Goal: Task Accomplishment & Management: Manage account settings

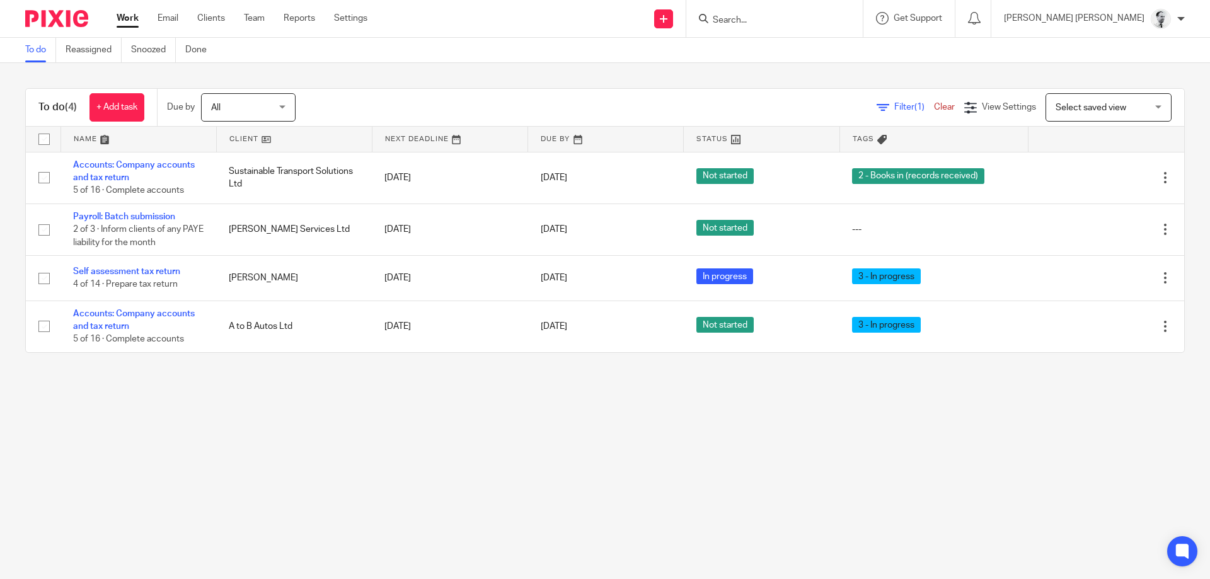
click at [825, 15] on input "Search" at bounding box center [768, 20] width 113 height 11
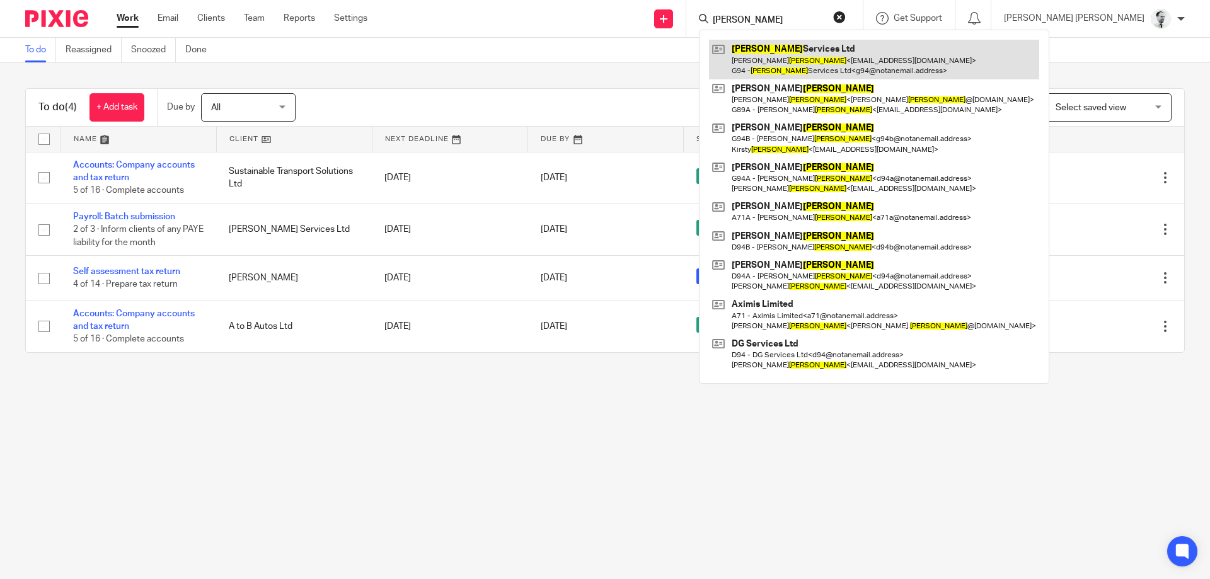
type input "[PERSON_NAME]"
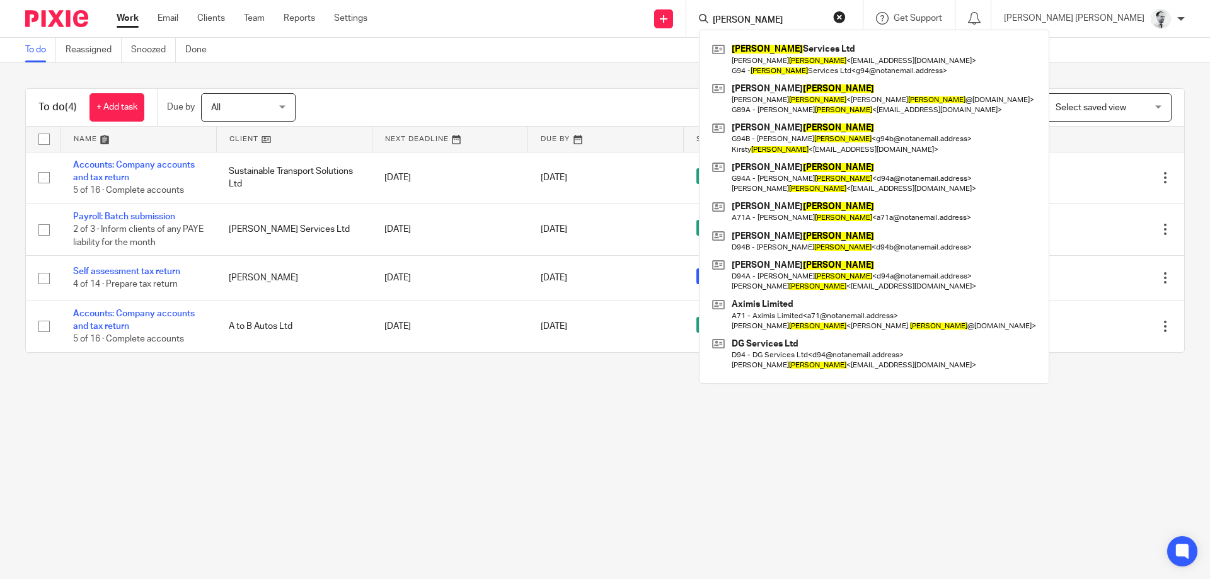
click at [158, 79] on div "To do (4) + Add task Due by All All Today Tomorrow This week Next week This mon…" at bounding box center [605, 220] width 1210 height 315
click at [124, 105] on link "+ Add task" at bounding box center [117, 107] width 55 height 28
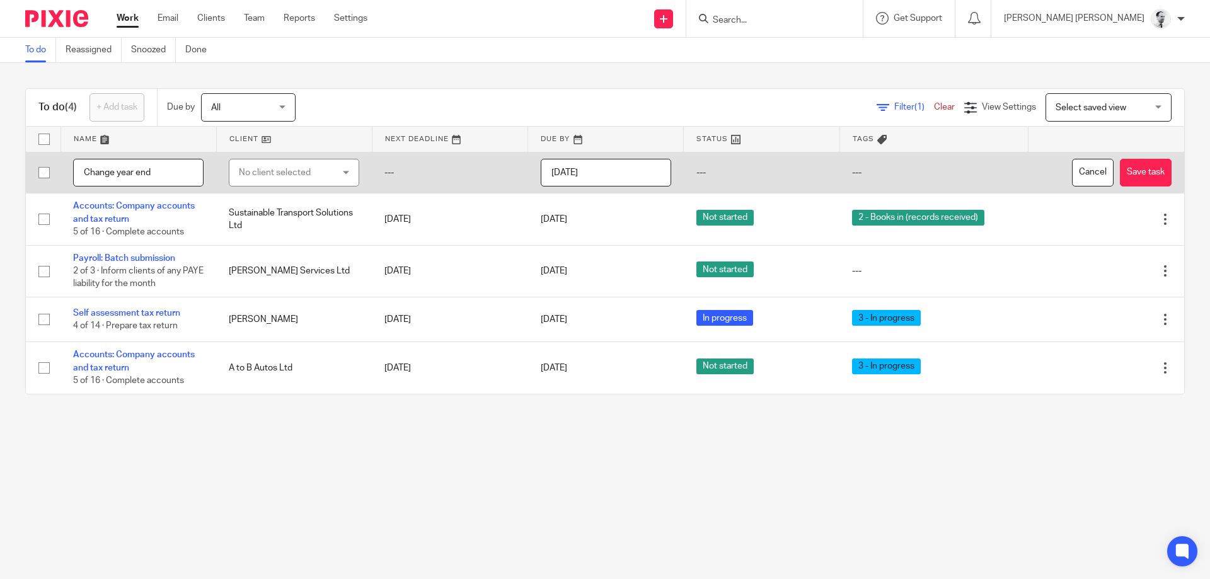
click at [279, 174] on div "No client selected" at bounding box center [287, 172] width 96 height 26
click at [158, 170] on input "Change year end" at bounding box center [138, 173] width 130 height 28
type input "Change year end to March 2026"
click at [250, 180] on div "No client selected" at bounding box center [287, 172] width 96 height 26
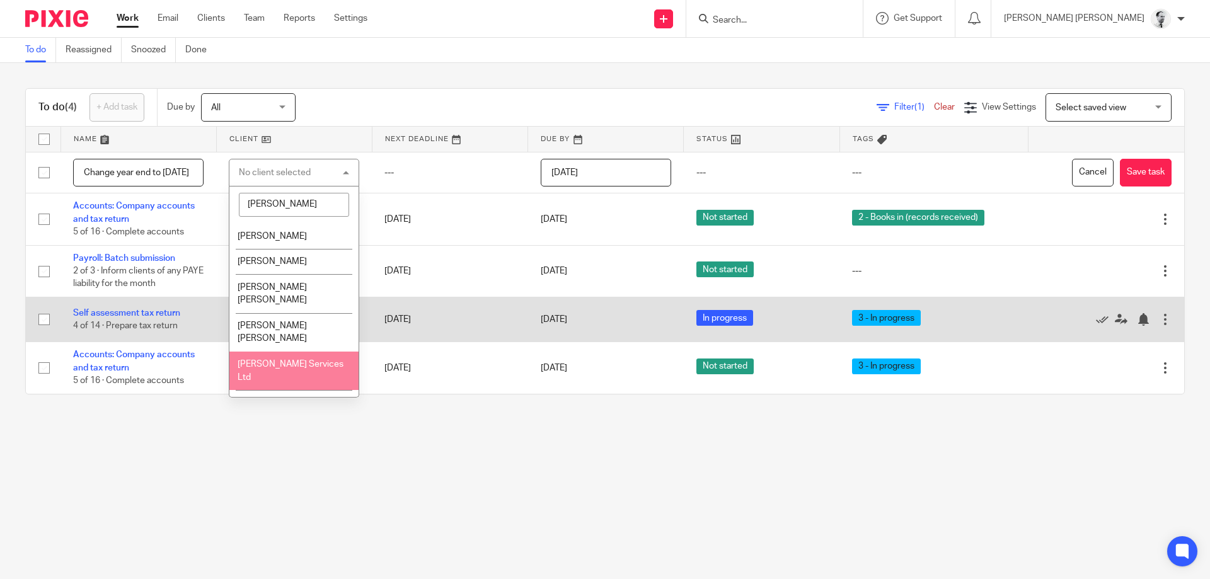
type input "giles"
click at [307, 360] on span "Giles Services Ltd" at bounding box center [291, 371] width 106 height 22
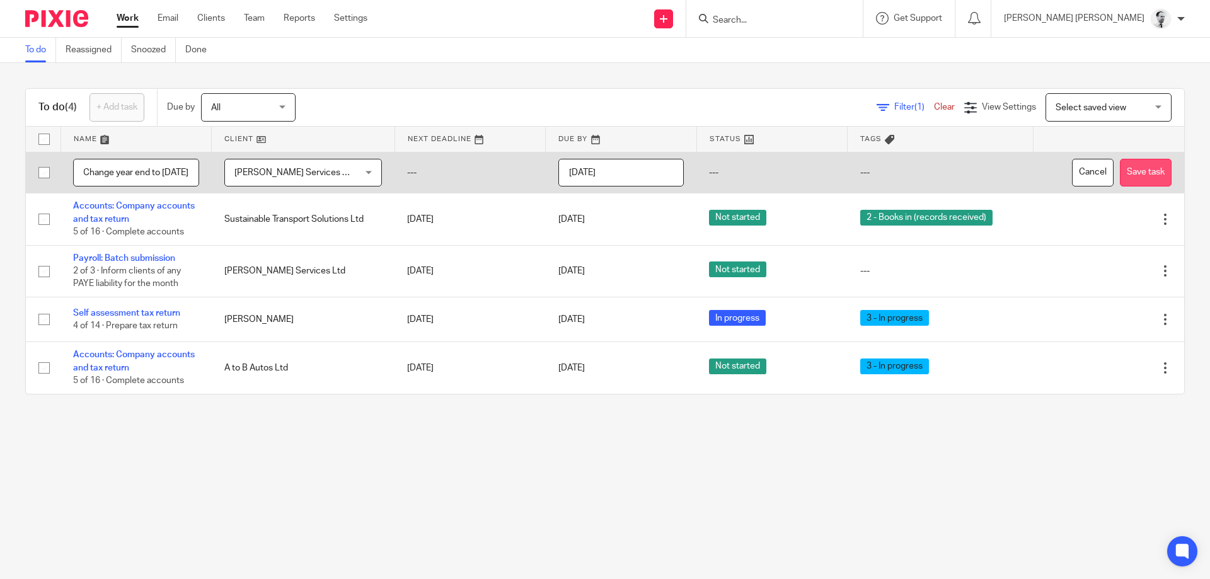
click at [1149, 176] on button "Save task" at bounding box center [1146, 173] width 52 height 28
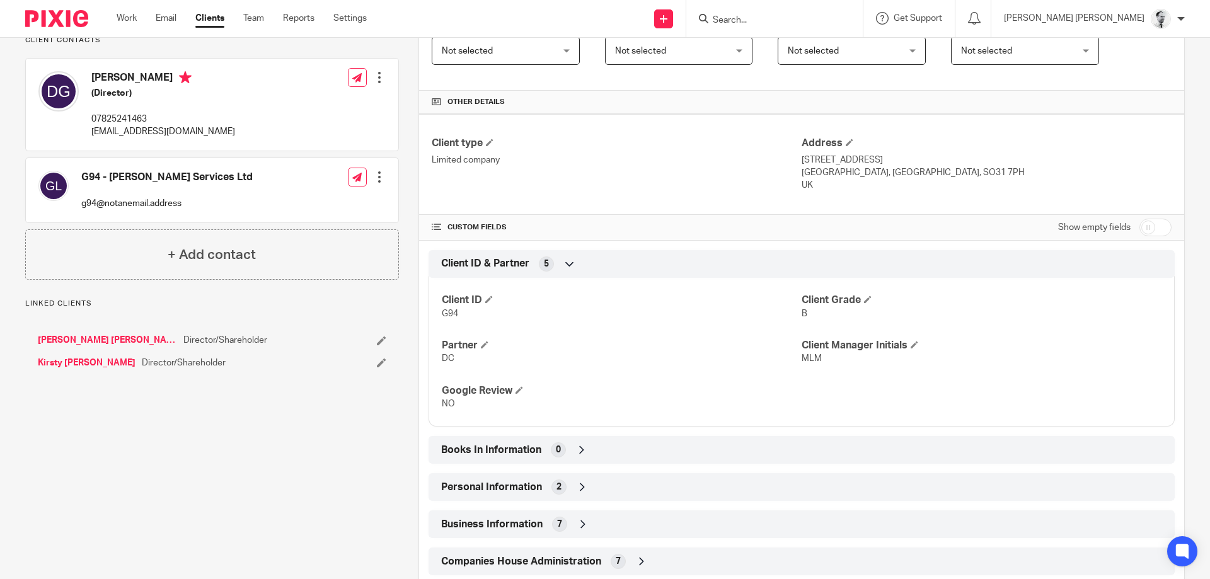
click at [555, 470] on div "Client type Limited company Address 9 Agincourt Drive, Sarisbury Green Southamp…" at bounding box center [801, 456] width 765 height 684
click at [561, 486] on span "2" at bounding box center [559, 487] width 5 height 13
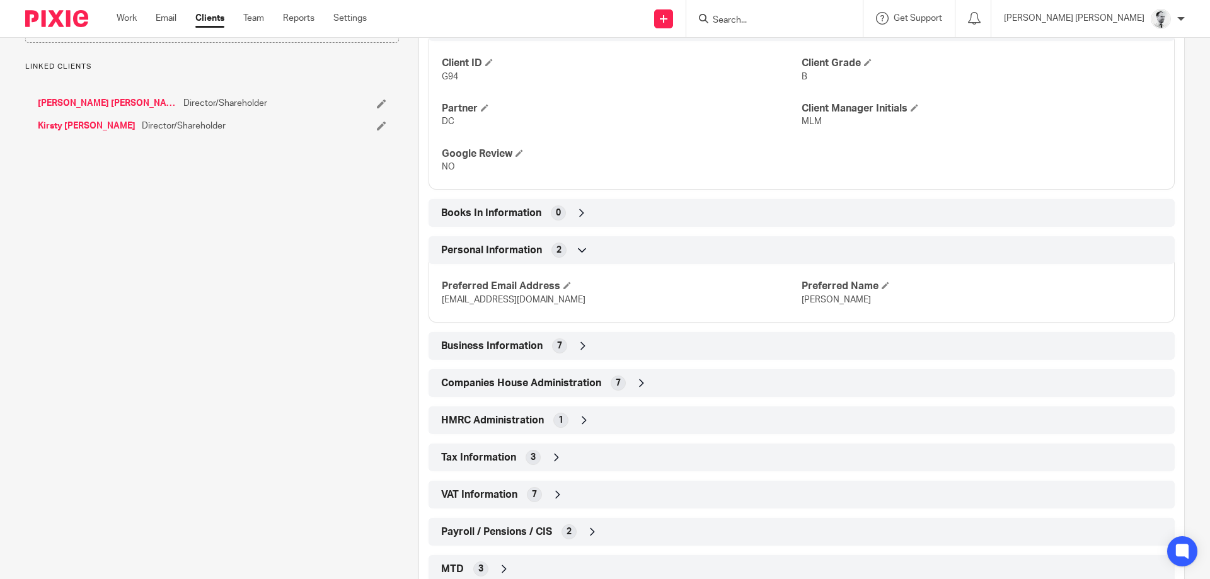
scroll to position [486, 0]
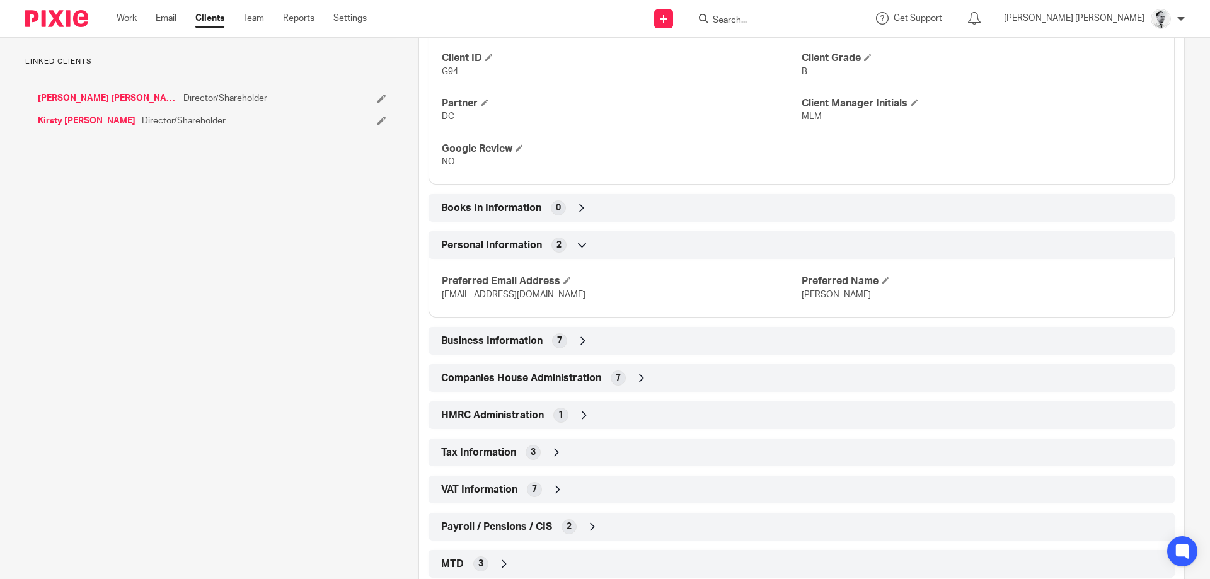
click at [548, 383] on span "Companies House Administration" at bounding box center [521, 378] width 160 height 13
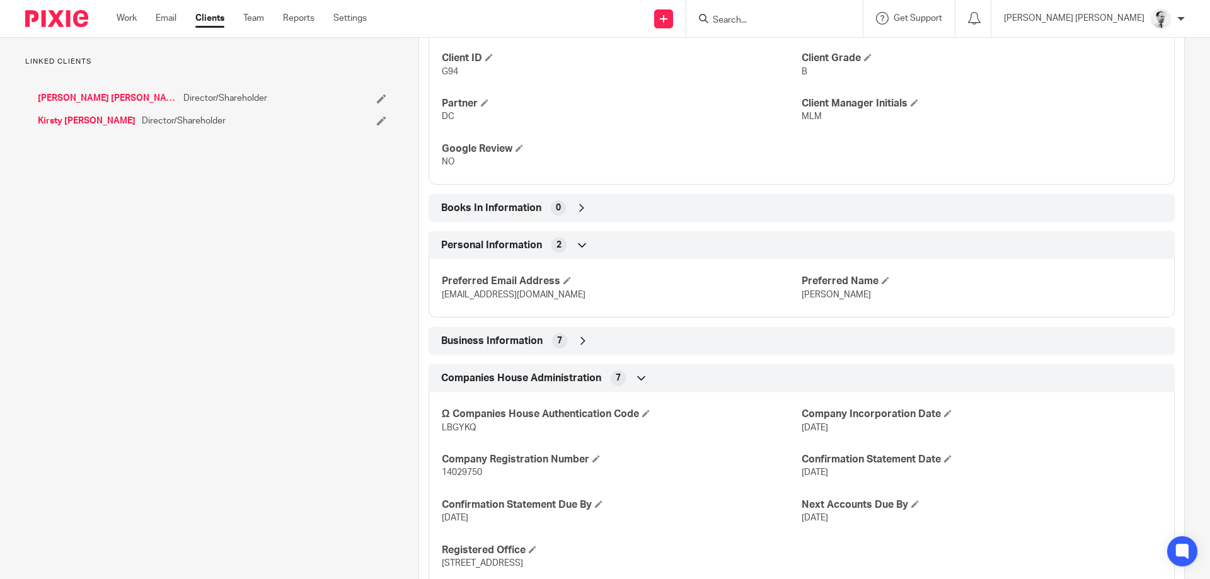
click at [548, 345] on div "Business Information 7" at bounding box center [801, 340] width 727 height 21
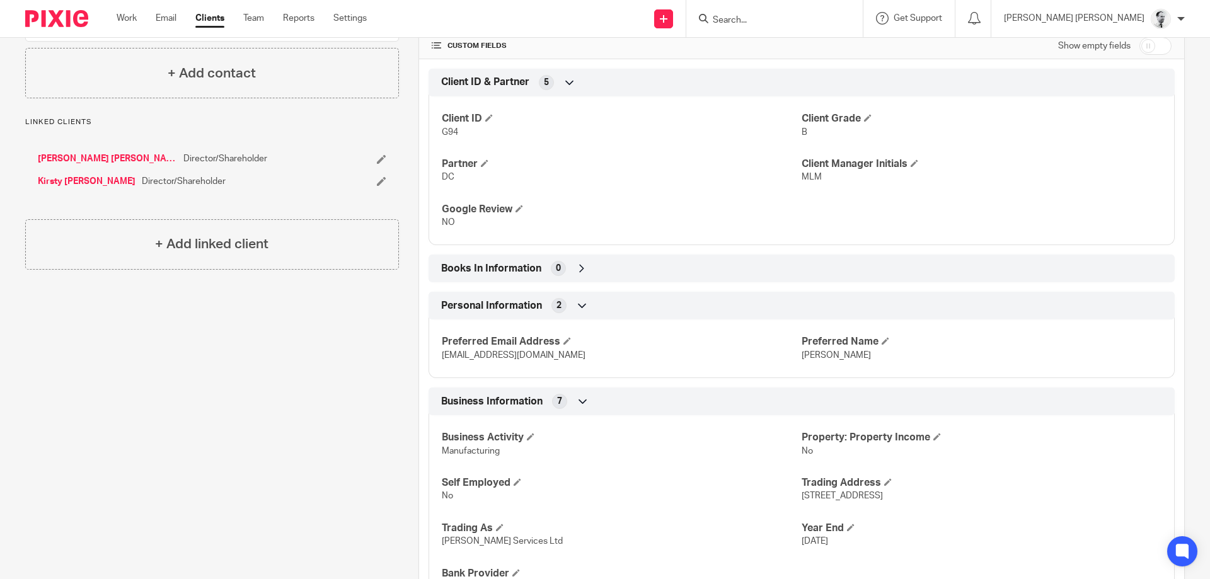
scroll to position [0, 0]
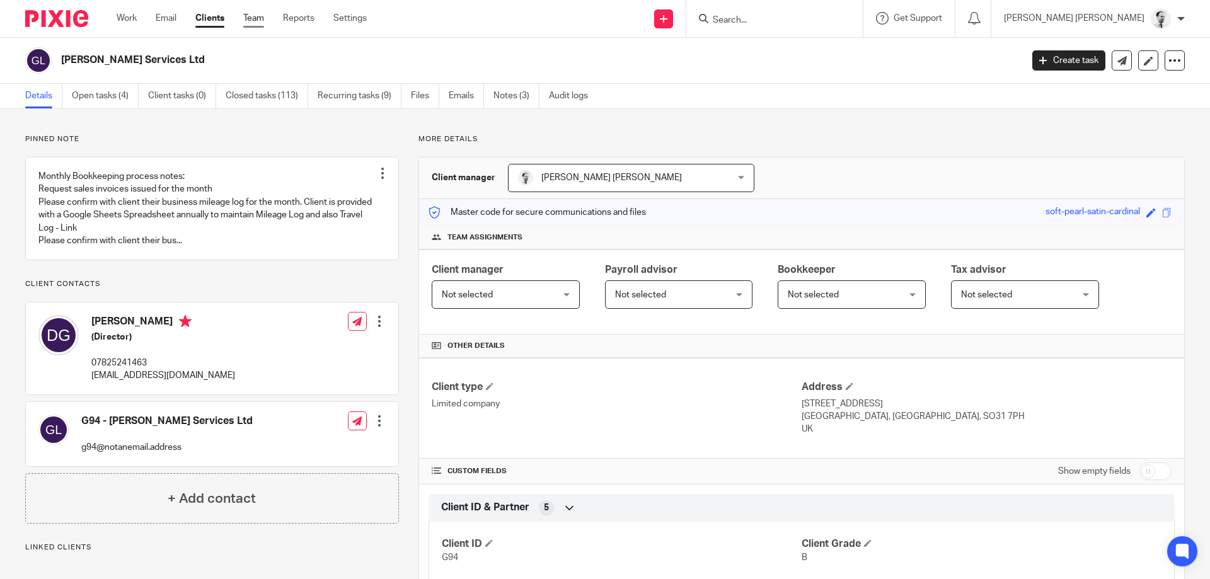
click at [257, 20] on link "Team" at bounding box center [253, 18] width 21 height 13
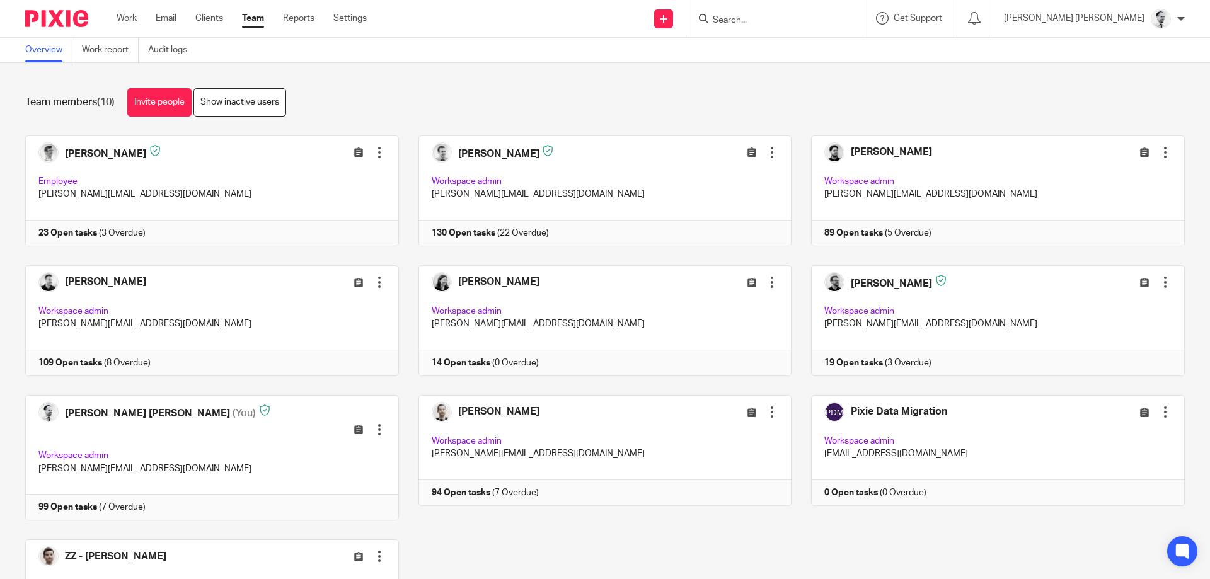
click at [836, 13] on form at bounding box center [779, 19] width 134 height 16
click at [796, 13] on form at bounding box center [779, 19] width 134 height 16
click at [822, 17] on input "Search" at bounding box center [768, 20] width 113 height 11
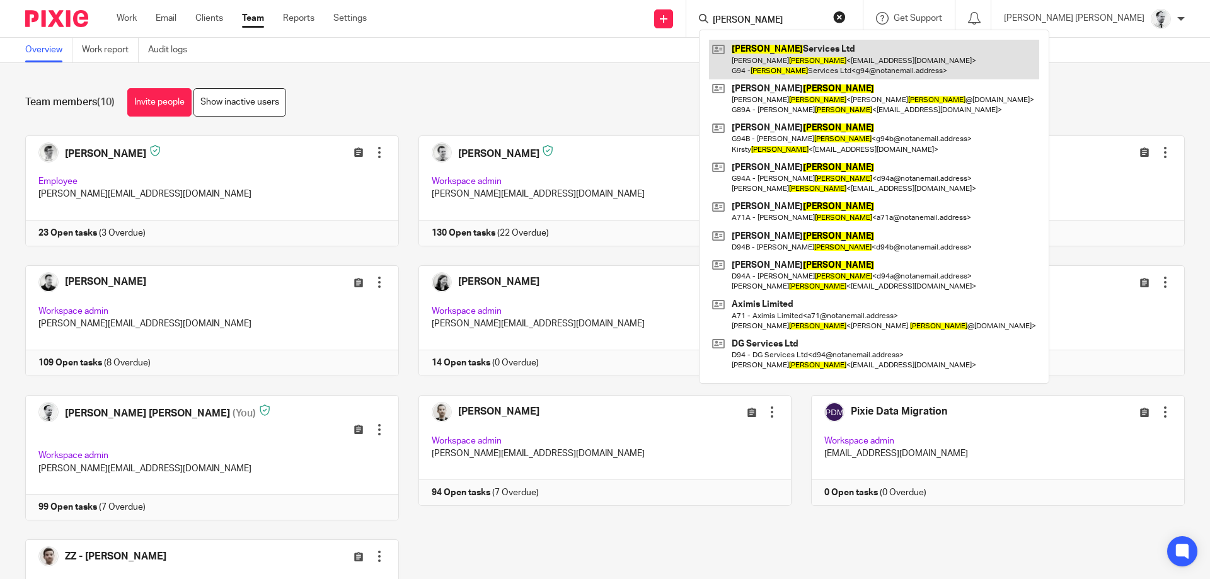
type input "[PERSON_NAME]"
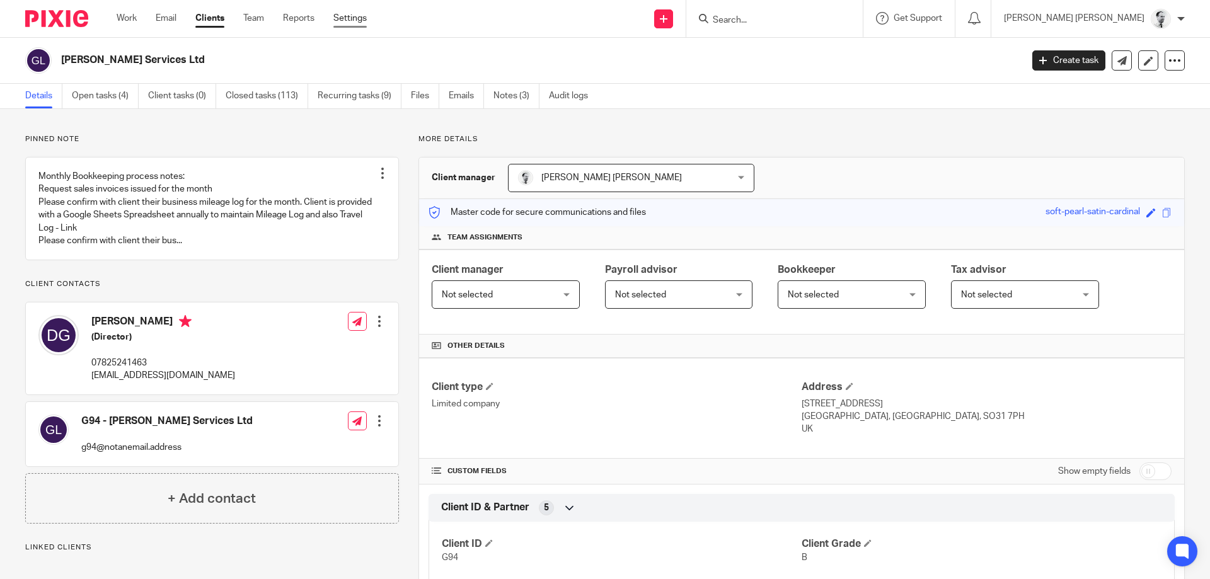
click at [338, 20] on link "Settings" at bounding box center [349, 18] width 33 height 13
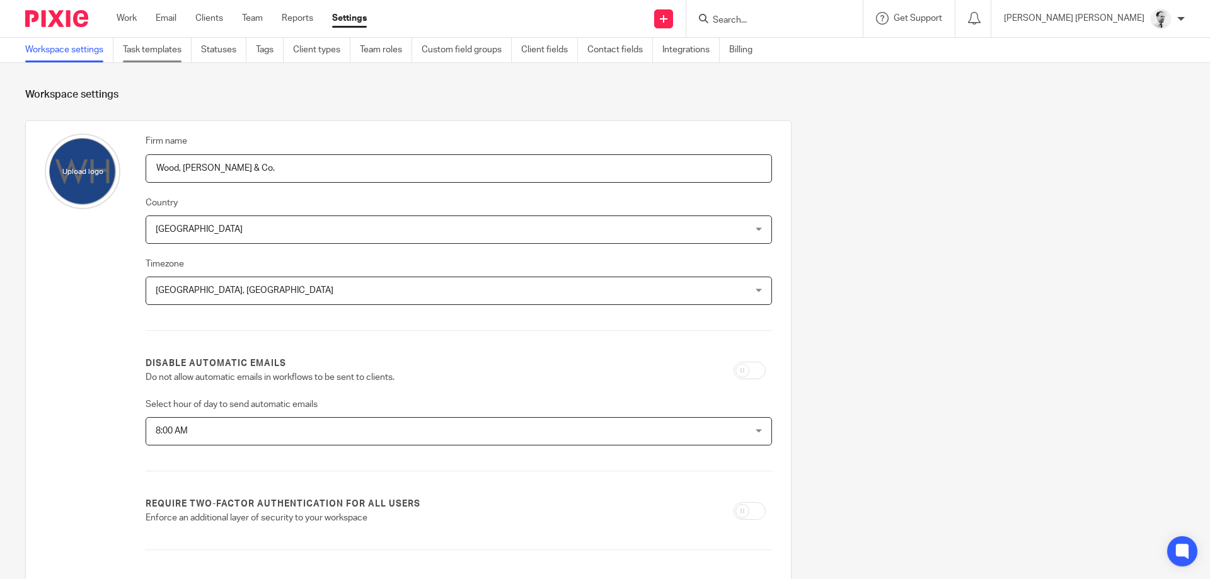
click at [166, 54] on link "Task templates" at bounding box center [157, 50] width 69 height 25
click at [166, 43] on link "Task templates" at bounding box center [157, 50] width 69 height 25
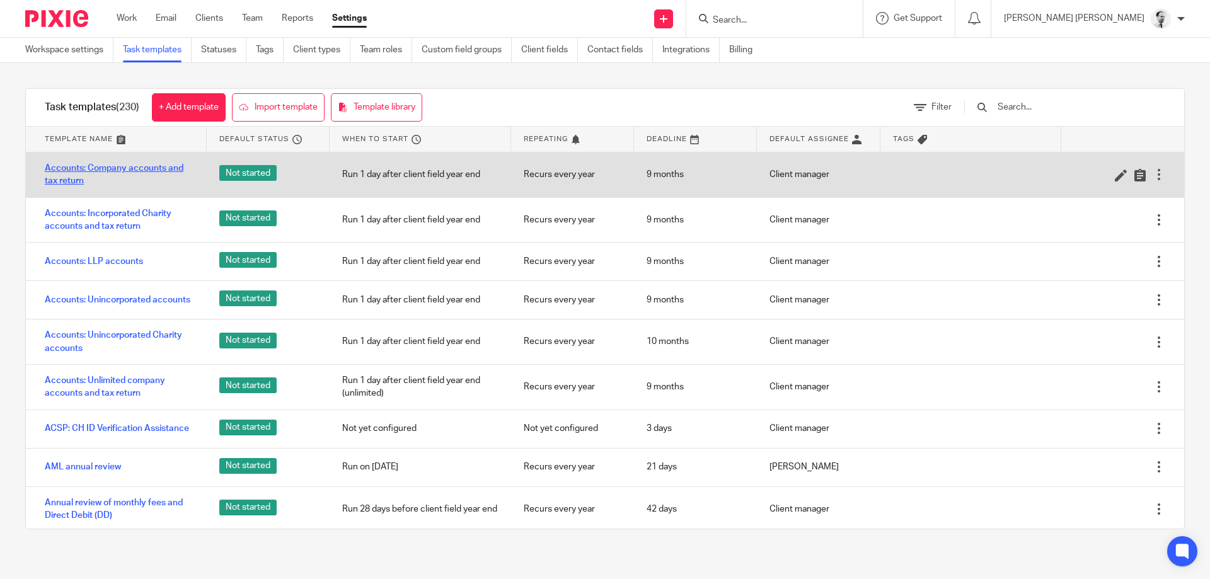
click at [120, 165] on link "Accounts: Company accounts and tax return" at bounding box center [119, 175] width 149 height 26
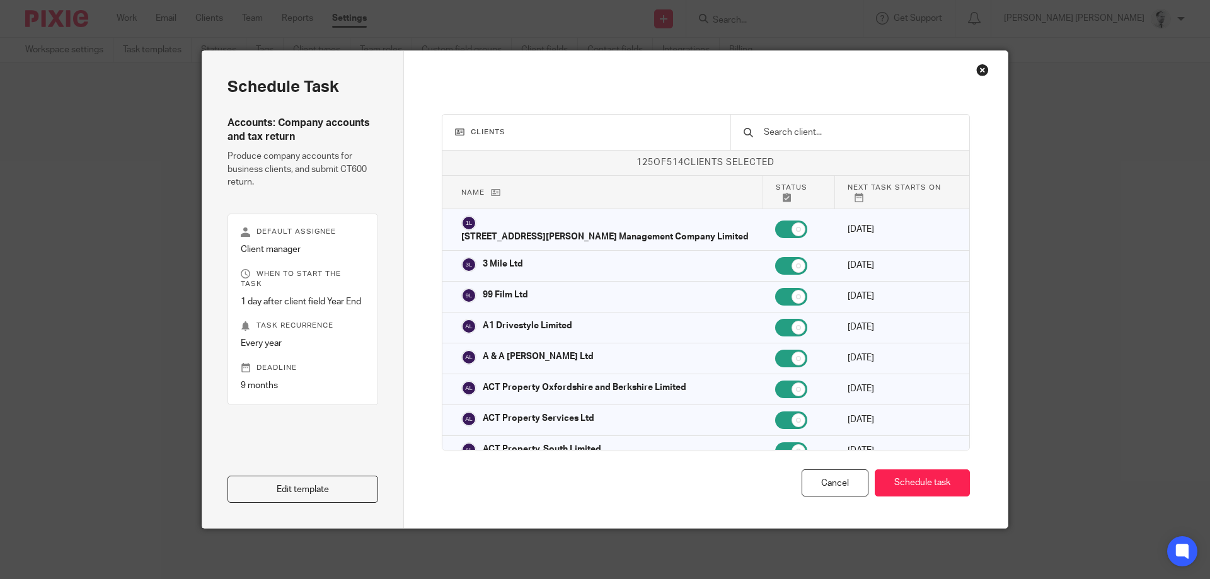
click at [978, 79] on div "Clients 125 of 514 clients selected Name Status Next task starts on 180/182 Bro…" at bounding box center [706, 289] width 604 height 477
click at [988, 69] on div "Close this dialog window" at bounding box center [982, 70] width 13 height 13
click at [981, 67] on div "Close this dialog window" at bounding box center [982, 70] width 13 height 13
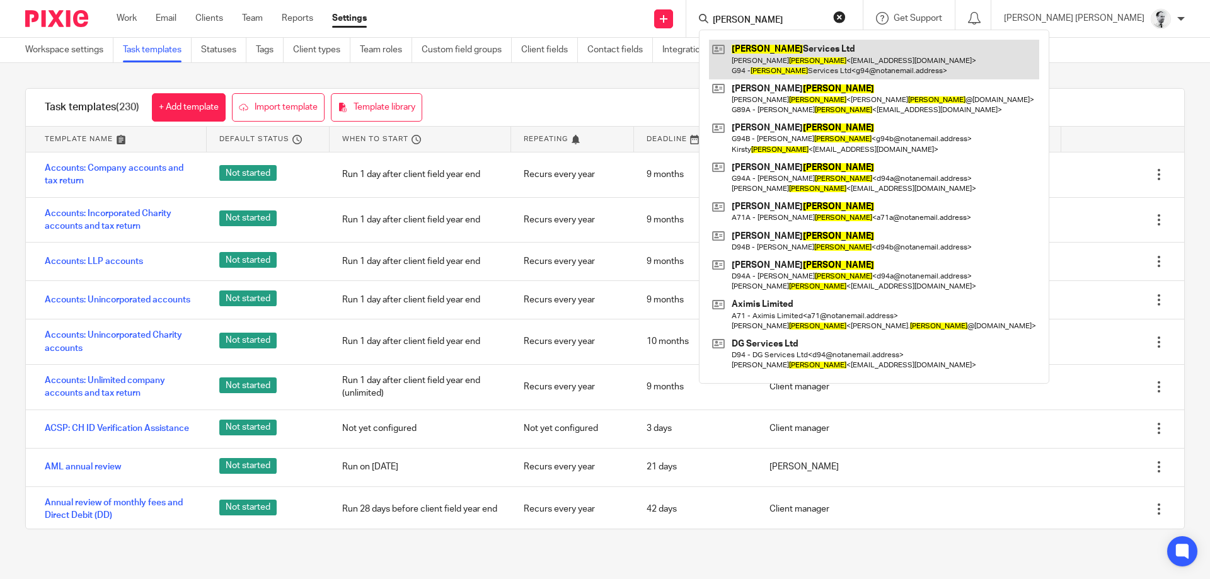
type input "giles"
click at [825, 58] on link at bounding box center [874, 59] width 330 height 39
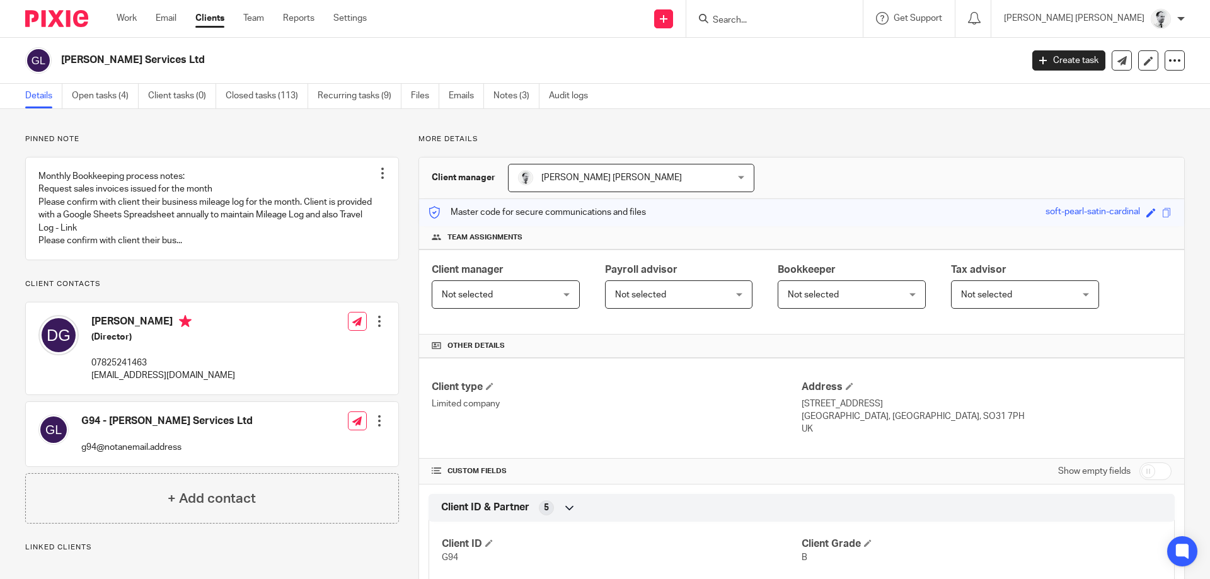
scroll to position [545, 0]
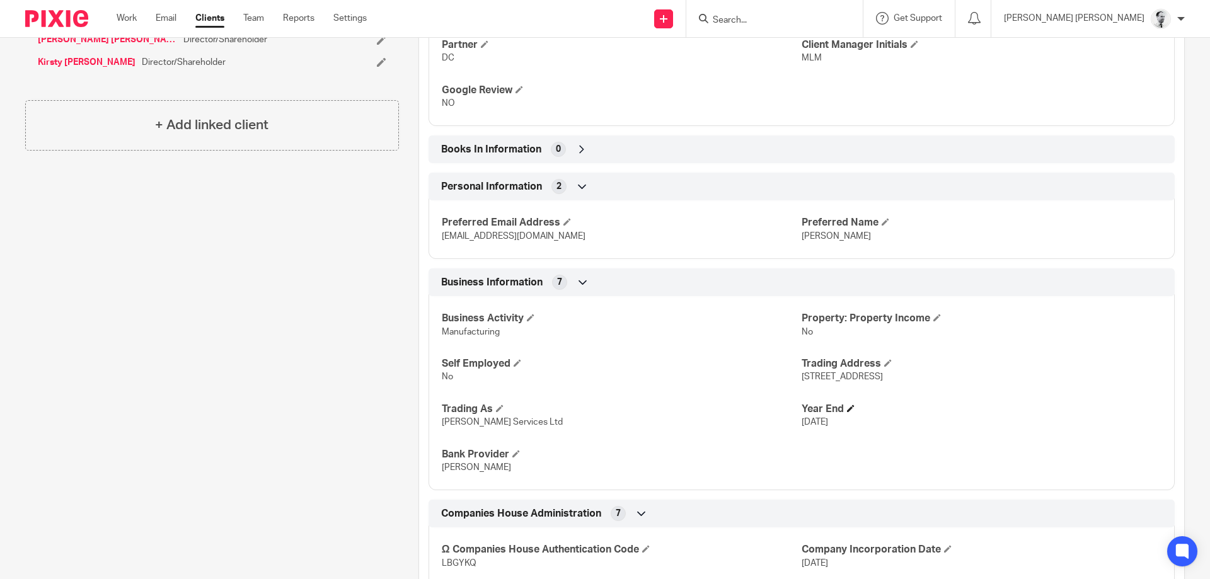
click at [849, 403] on h4 "Year End" at bounding box center [982, 409] width 360 height 13
click at [853, 407] on span at bounding box center [851, 409] width 8 height 8
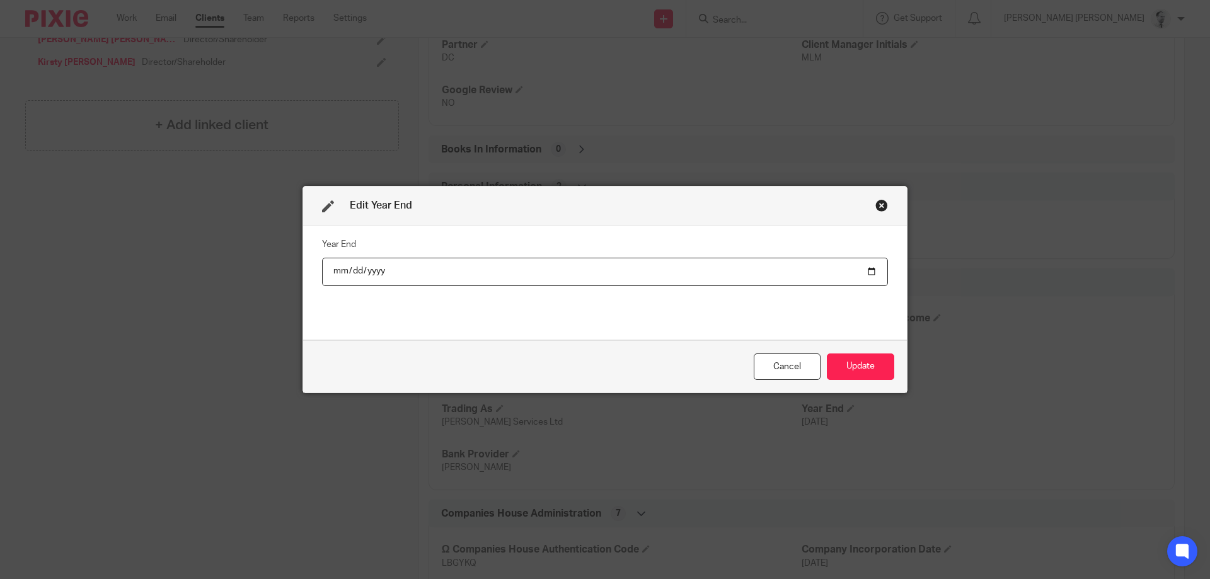
click at [879, 204] on div "Close this dialog window" at bounding box center [881, 205] width 13 height 13
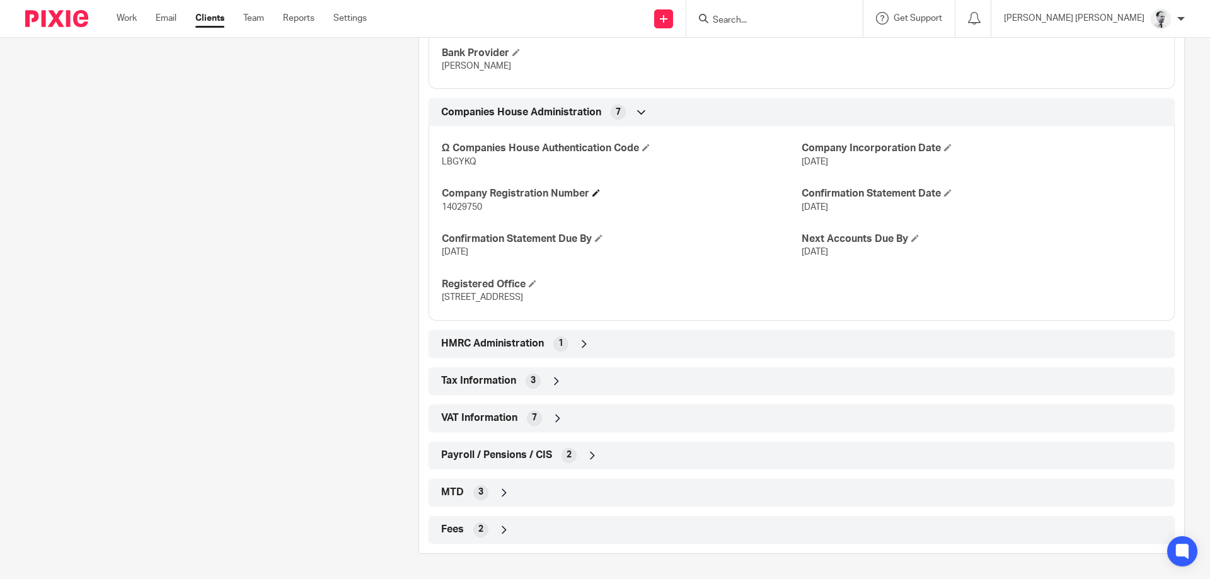
scroll to position [765, 0]
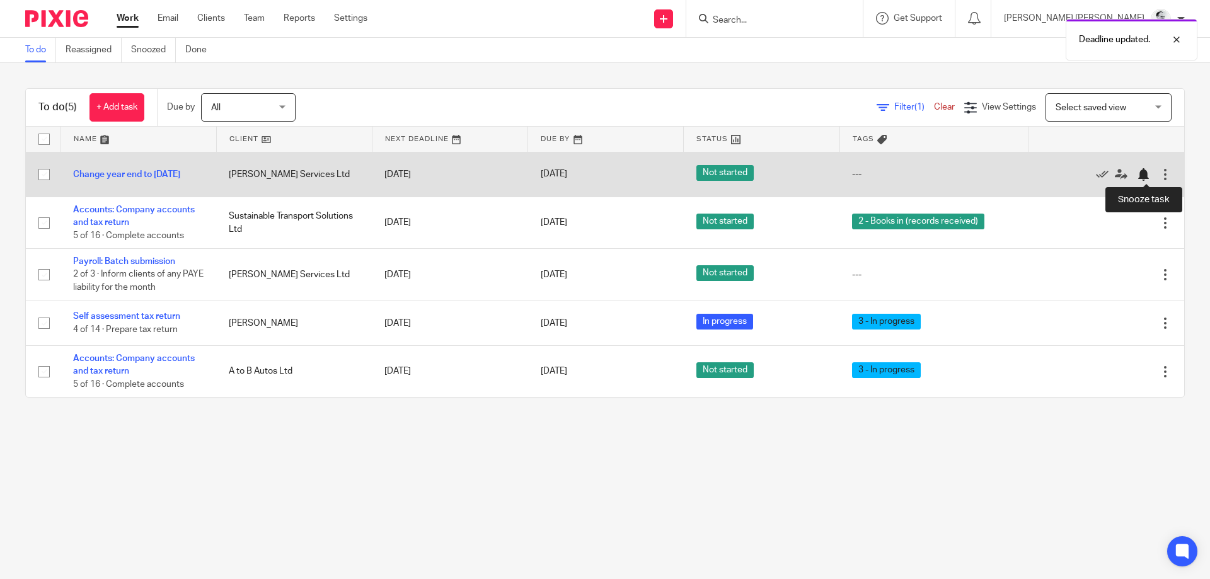
click at [1141, 175] on div at bounding box center [1143, 174] width 13 height 13
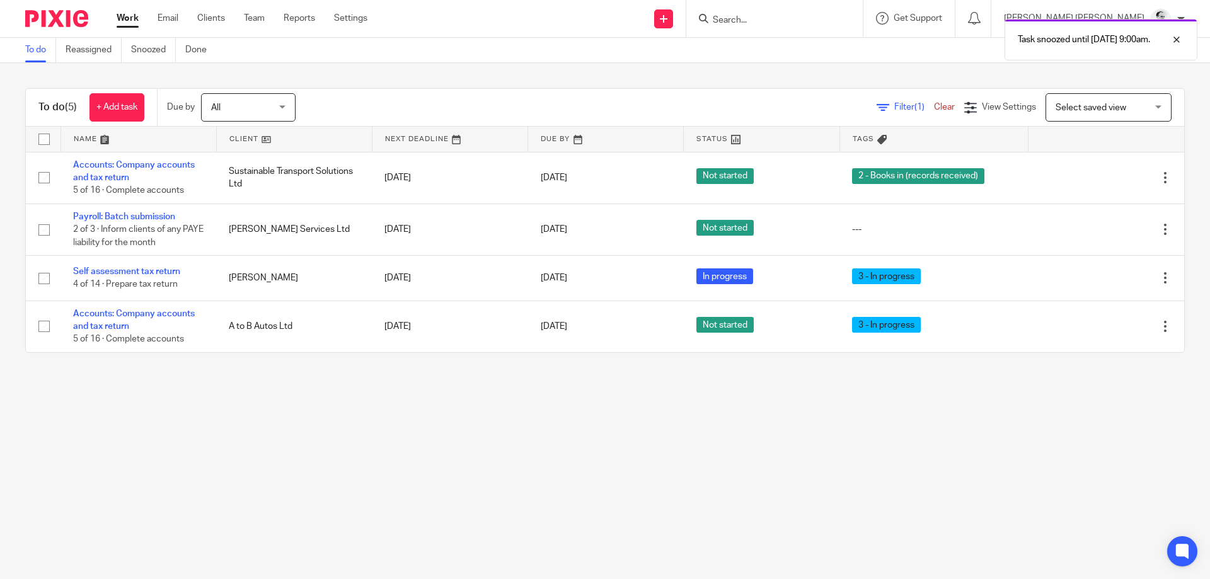
click at [816, 9] on div at bounding box center [774, 18] width 176 height 37
click at [816, 21] on div "Task snoozed until 1 Apr 2026 9:00am." at bounding box center [901, 37] width 592 height 48
click at [812, 22] on input "Search" at bounding box center [768, 20] width 113 height 11
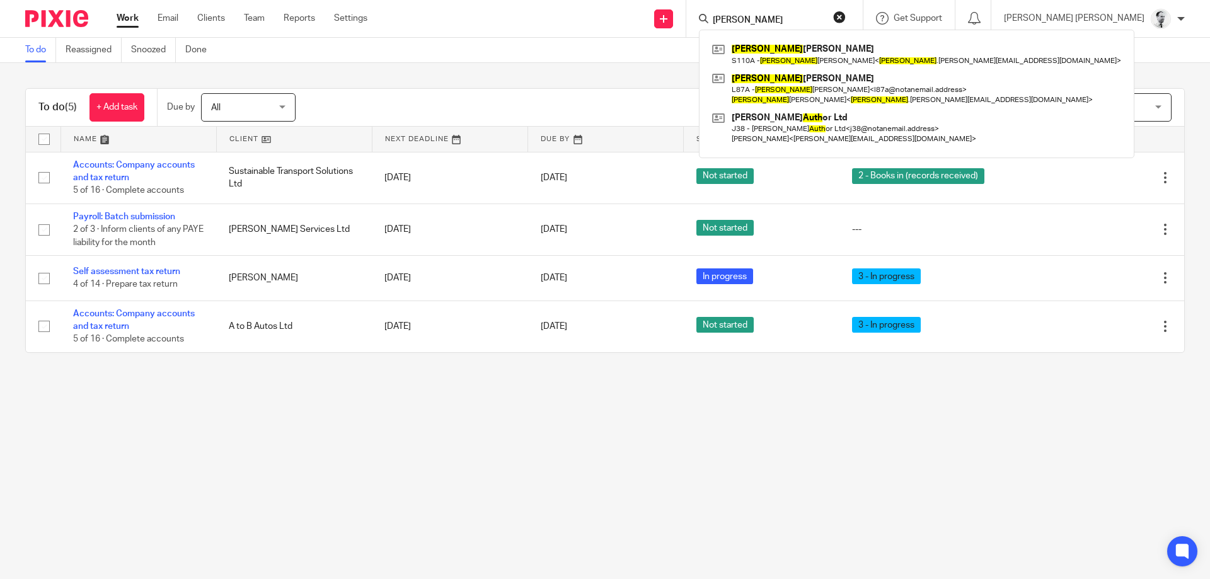
drag, startPoint x: 819, startPoint y: 25, endPoint x: 763, endPoint y: 11, distance: 58.2
click at [761, 15] on input "ruth" at bounding box center [768, 20] width 113 height 11
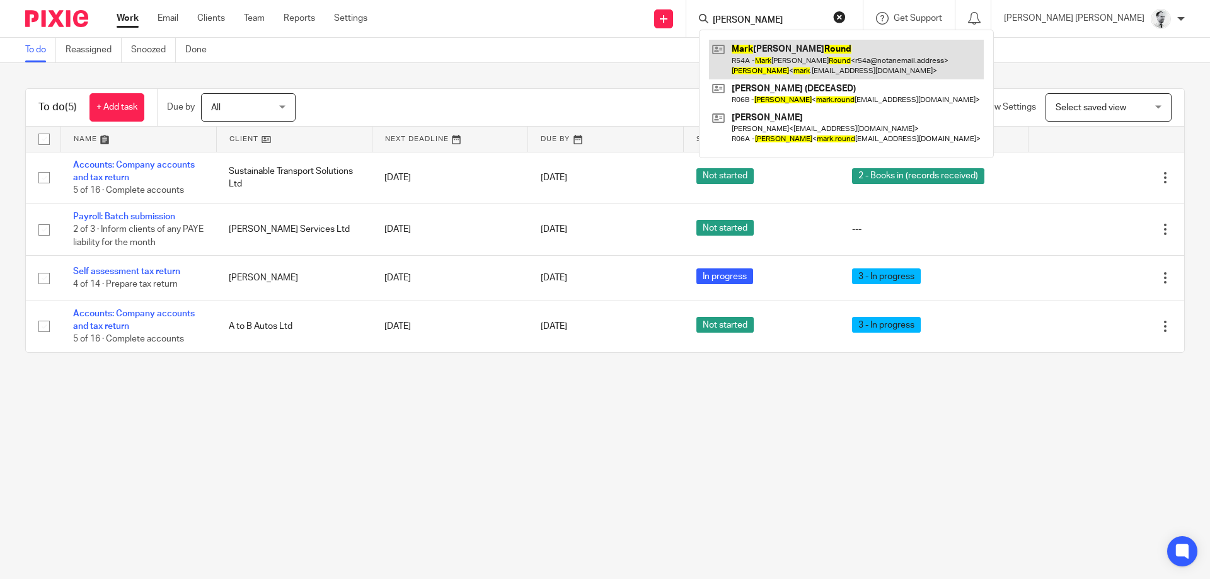
type input "mark round"
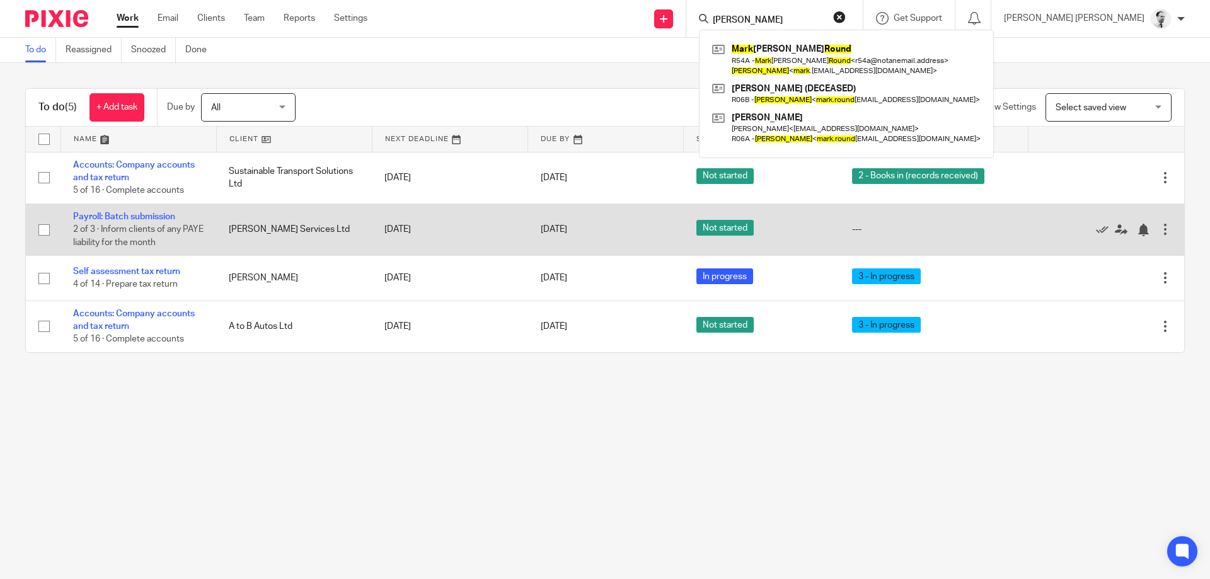
click at [136, 223] on td "Payroll: Batch submission 2 of 3 · Inform clients of any PAYE liability for the…" at bounding box center [139, 230] width 156 height 52
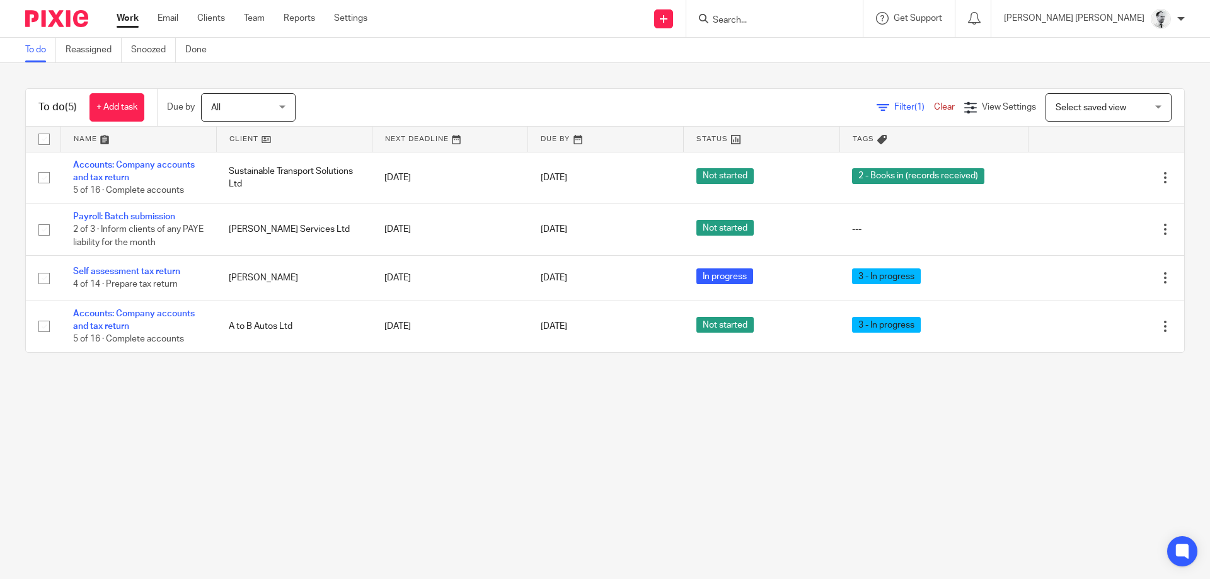
click at [821, 18] on input "Search" at bounding box center [768, 20] width 113 height 11
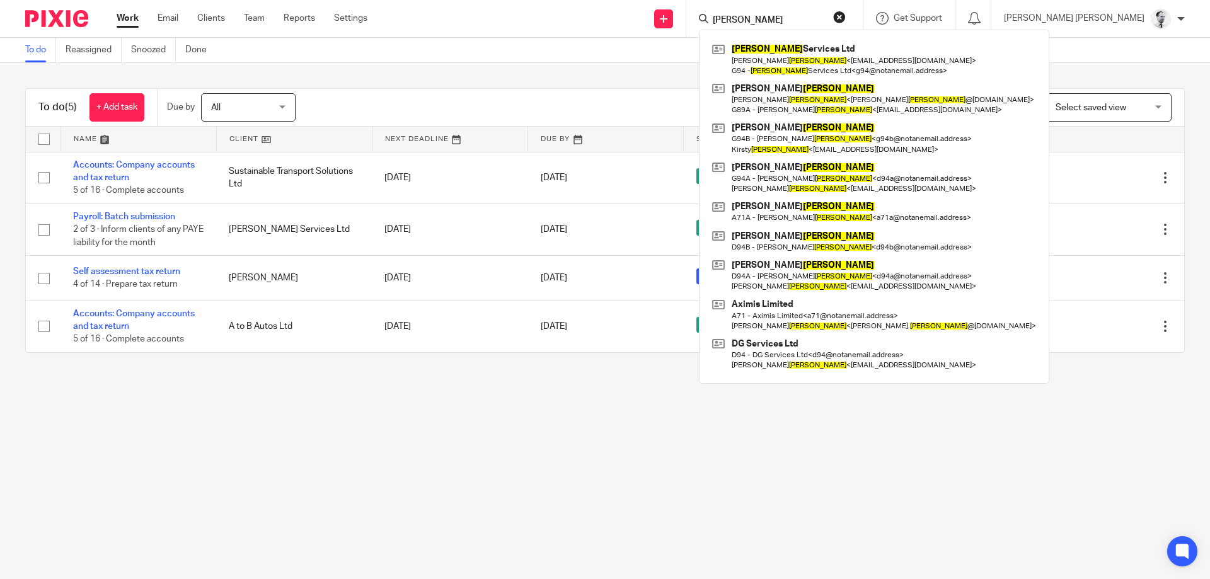
drag, startPoint x: 732, startPoint y: 16, endPoint x: 678, endPoint y: 11, distance: 55.1
click at [712, 15] on input "giles" at bounding box center [768, 20] width 113 height 11
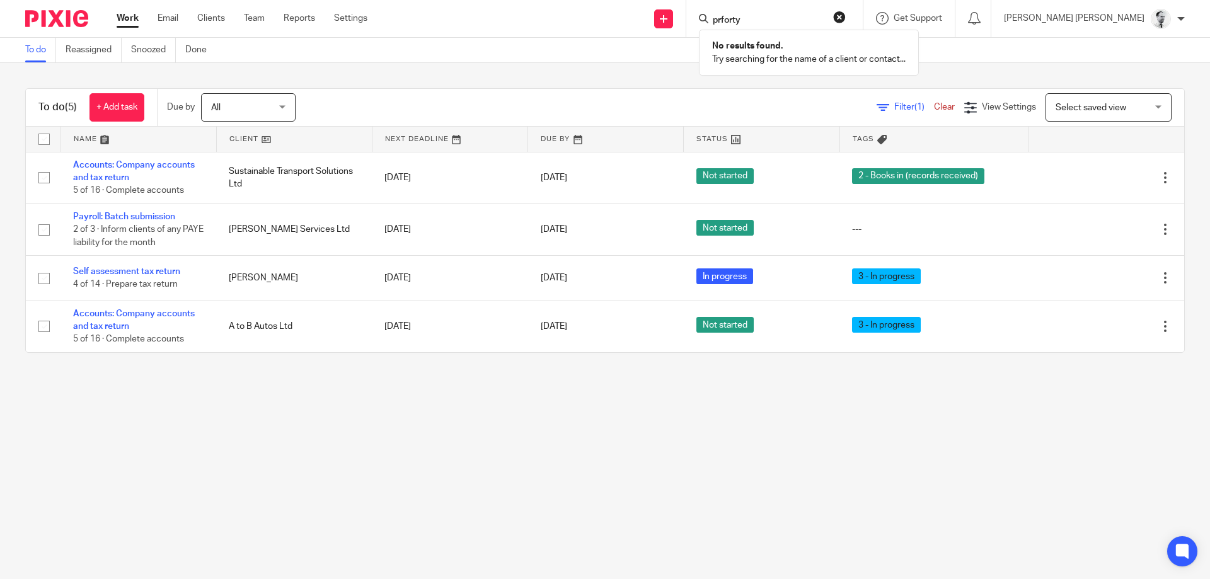
drag, startPoint x: 826, startPoint y: 25, endPoint x: 683, endPoint y: 18, distance: 143.2
click at [712, 18] on input "prforty" at bounding box center [768, 20] width 113 height 11
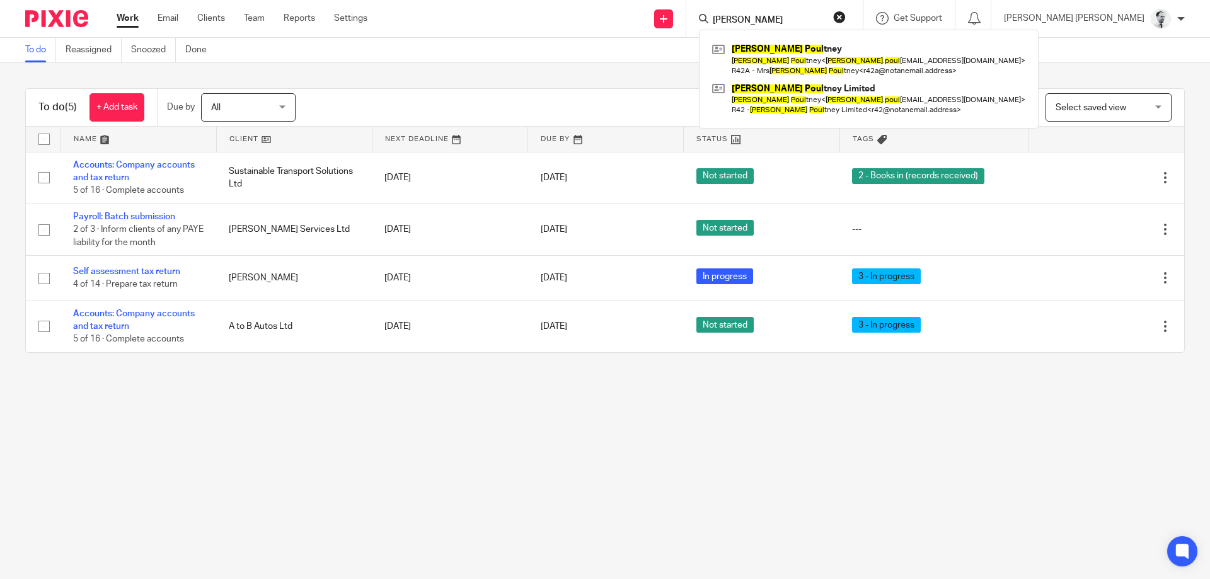
drag, startPoint x: 835, startPoint y: 12, endPoint x: 702, endPoint y: 14, distance: 132.4
click at [702, 14] on div "rachel poun Rachel Poul tney Rachel Poul tney < rachel . poul tney@hotmail.com …" at bounding box center [774, 18] width 176 height 37
drag, startPoint x: 708, startPoint y: 14, endPoint x: 661, endPoint y: 2, distance: 48.3
click at [712, 15] on input "rachel poun" at bounding box center [768, 20] width 113 height 11
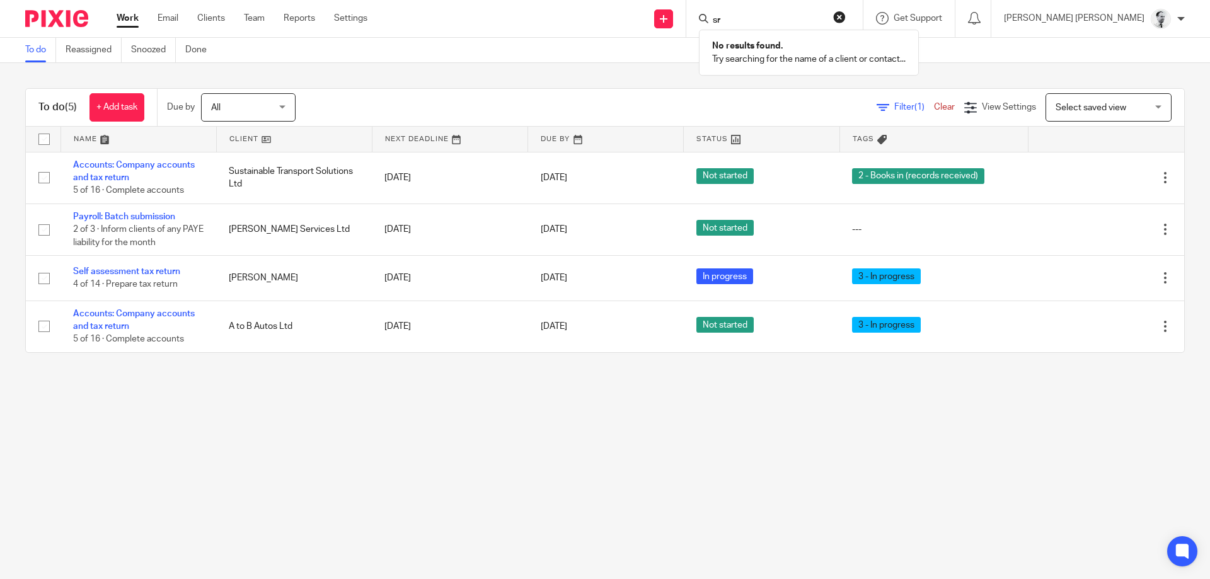
type input "s"
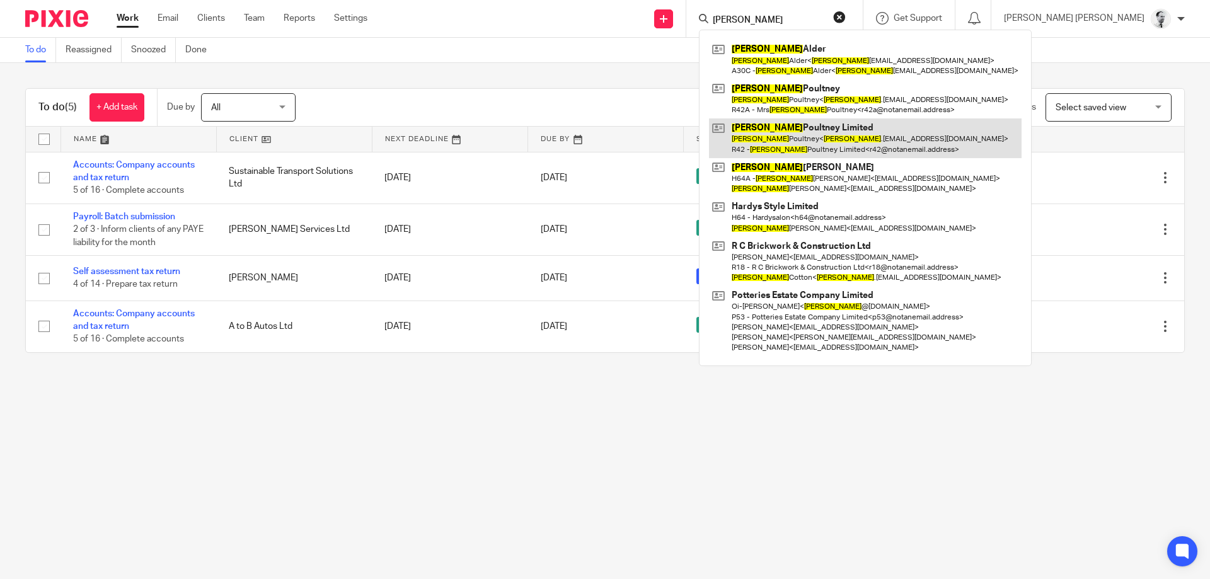
type input "rachel"
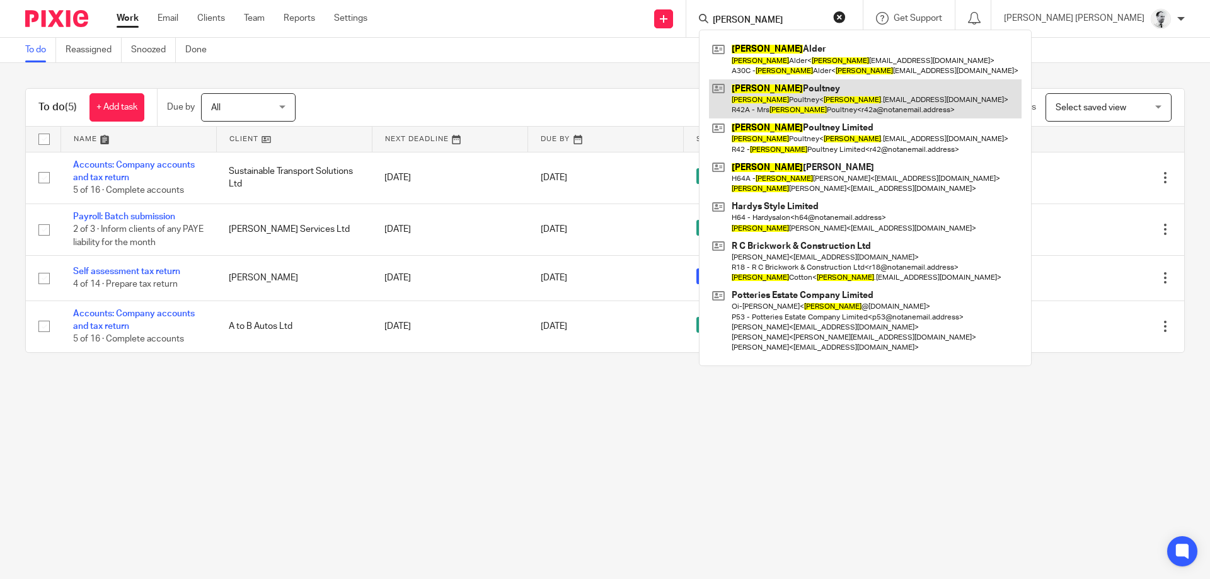
click at [814, 108] on link at bounding box center [865, 98] width 313 height 39
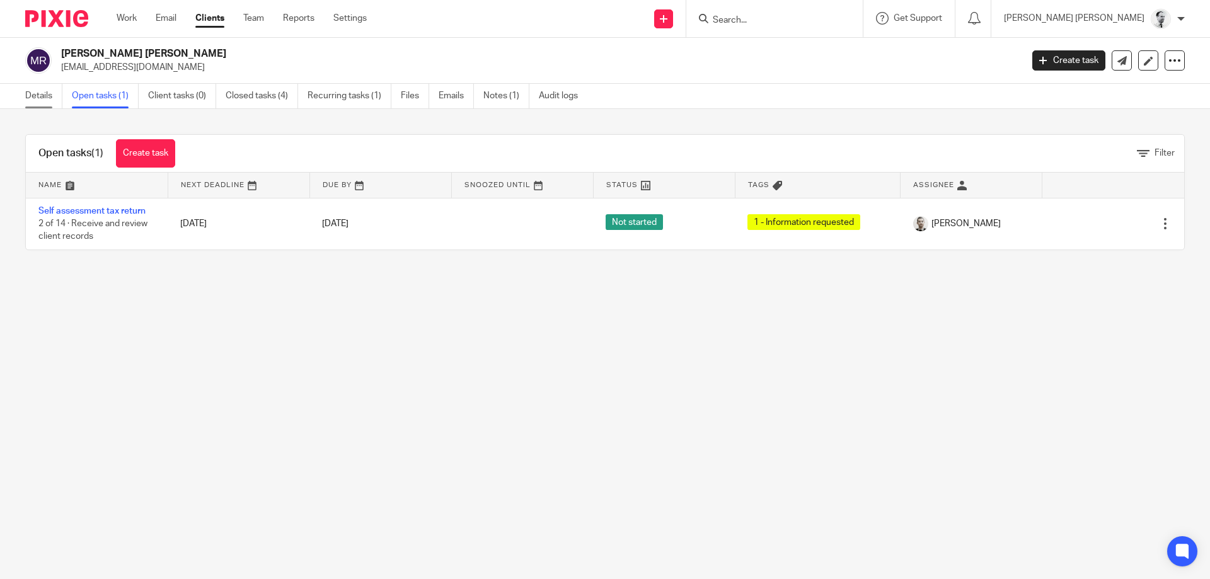
click at [31, 100] on link "Details" at bounding box center [43, 96] width 37 height 25
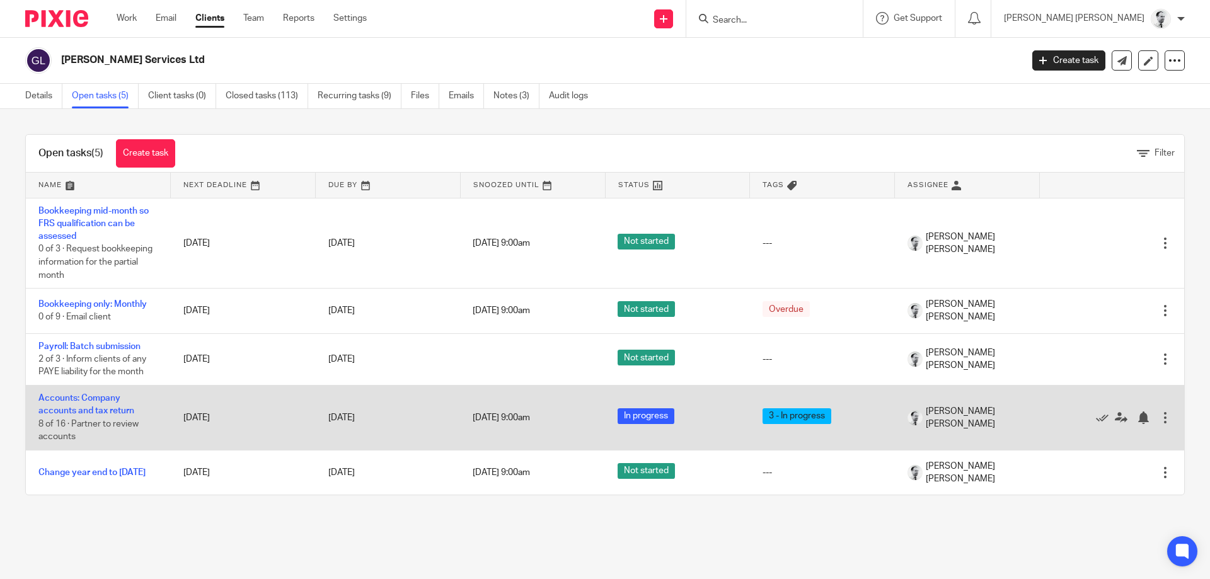
click at [90, 407] on td "Accounts: Company accounts and tax return 8 of 16 · Partner to review accounts" at bounding box center [98, 418] width 145 height 65
click at [78, 408] on link "Accounts: Company accounts and tax return" at bounding box center [86, 404] width 96 height 21
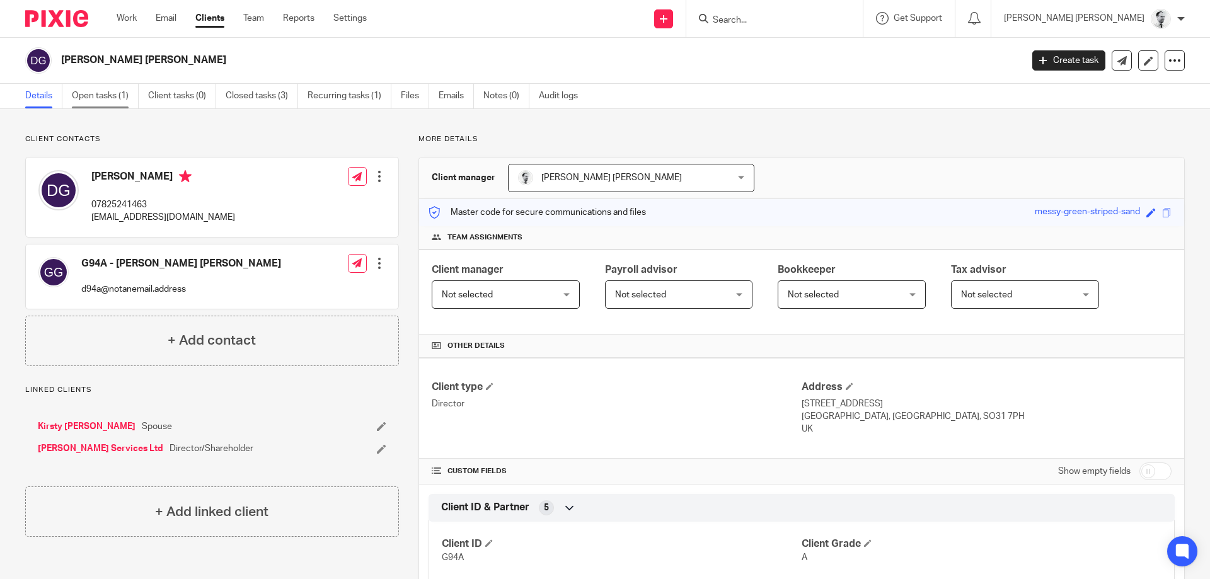
click at [110, 90] on link "Open tasks (1)" at bounding box center [105, 96] width 67 height 25
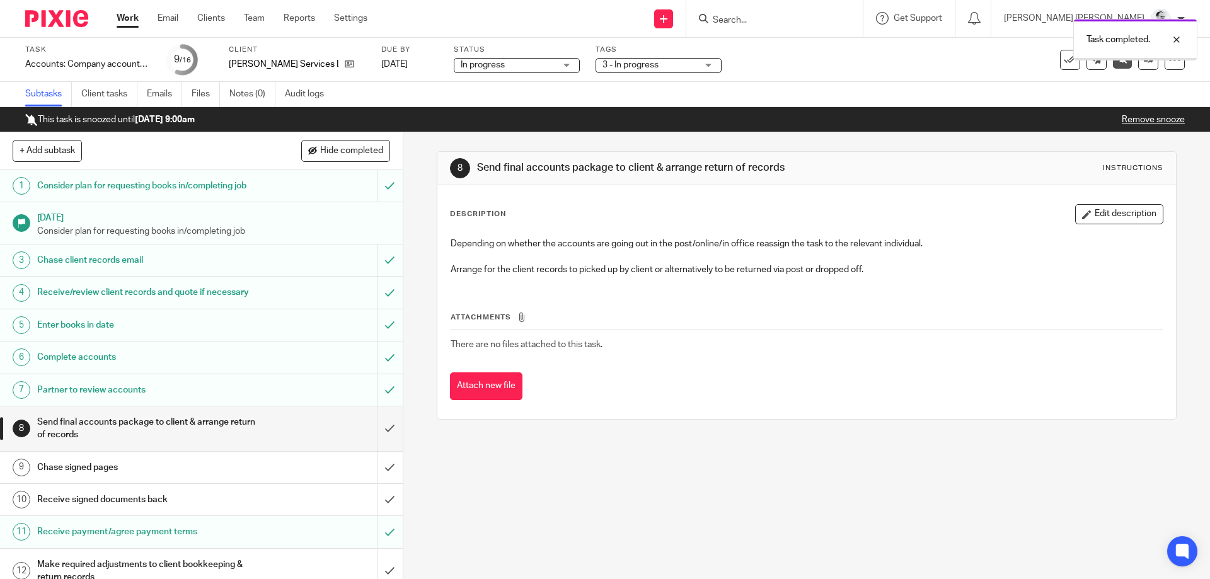
scroll to position [144, 0]
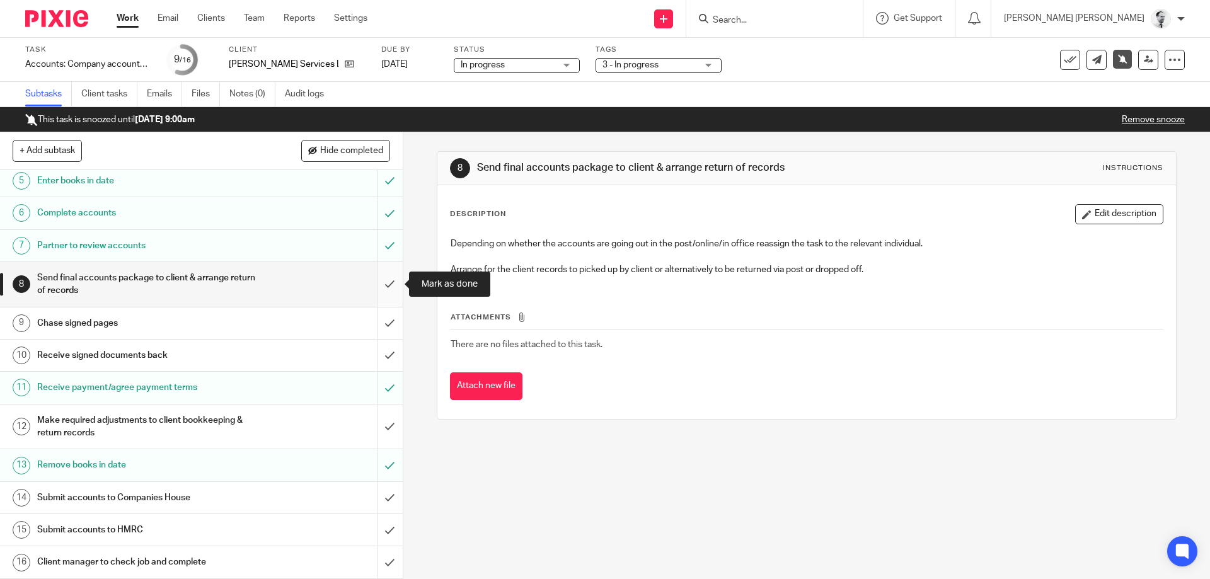
click at [388, 289] on input "submit" at bounding box center [201, 284] width 403 height 45
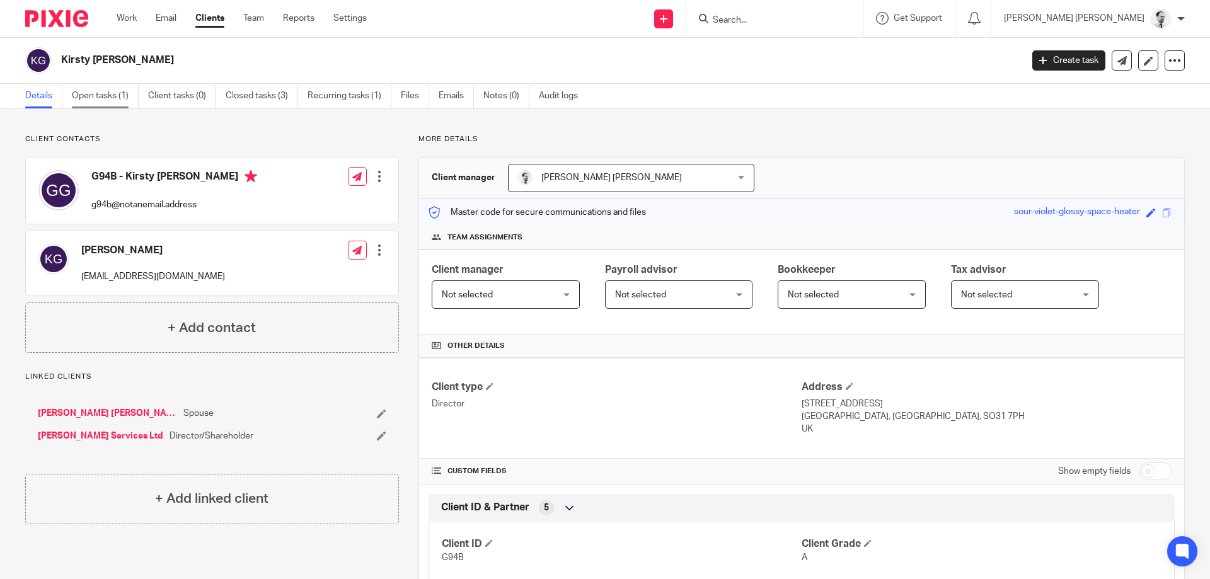
click at [106, 96] on link "Open tasks (1)" at bounding box center [105, 96] width 67 height 25
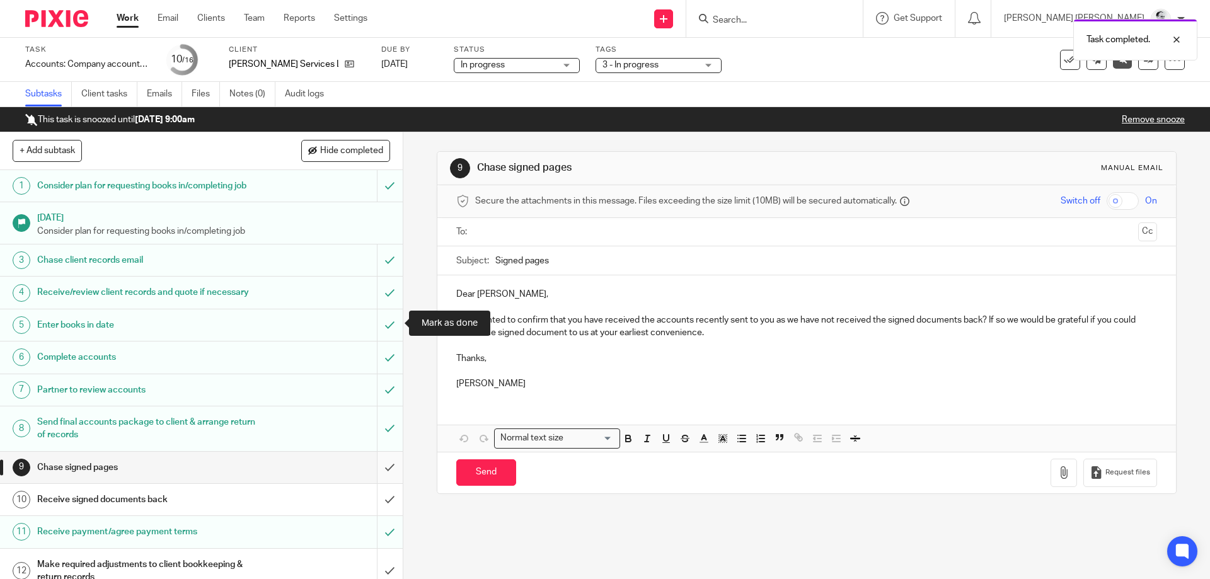
scroll to position [144, 0]
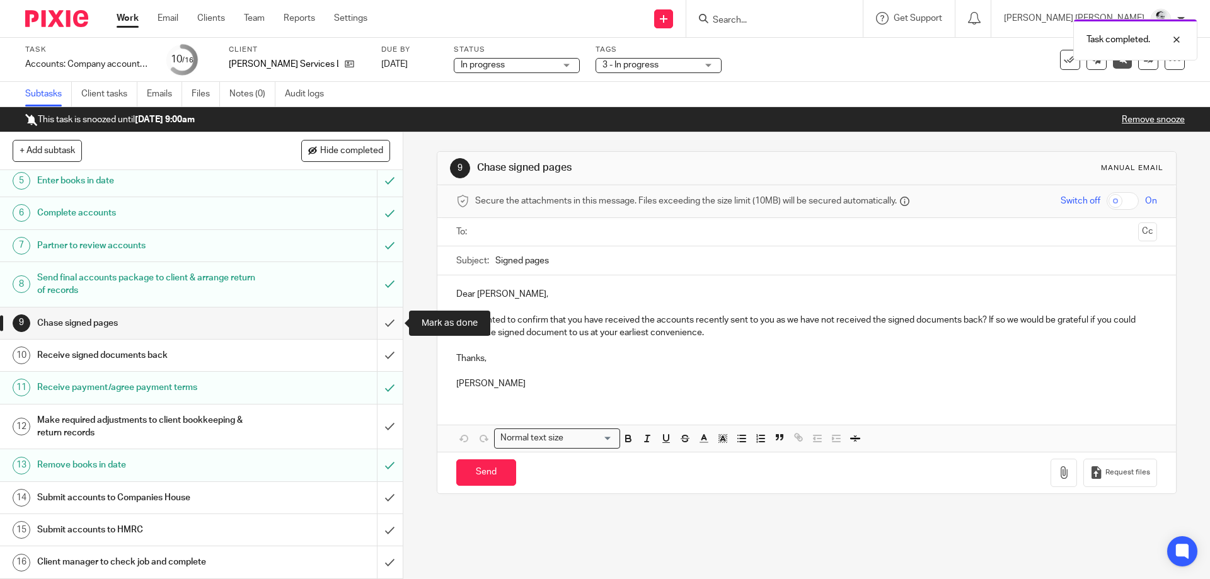
click at [388, 323] on input "submit" at bounding box center [201, 324] width 403 height 32
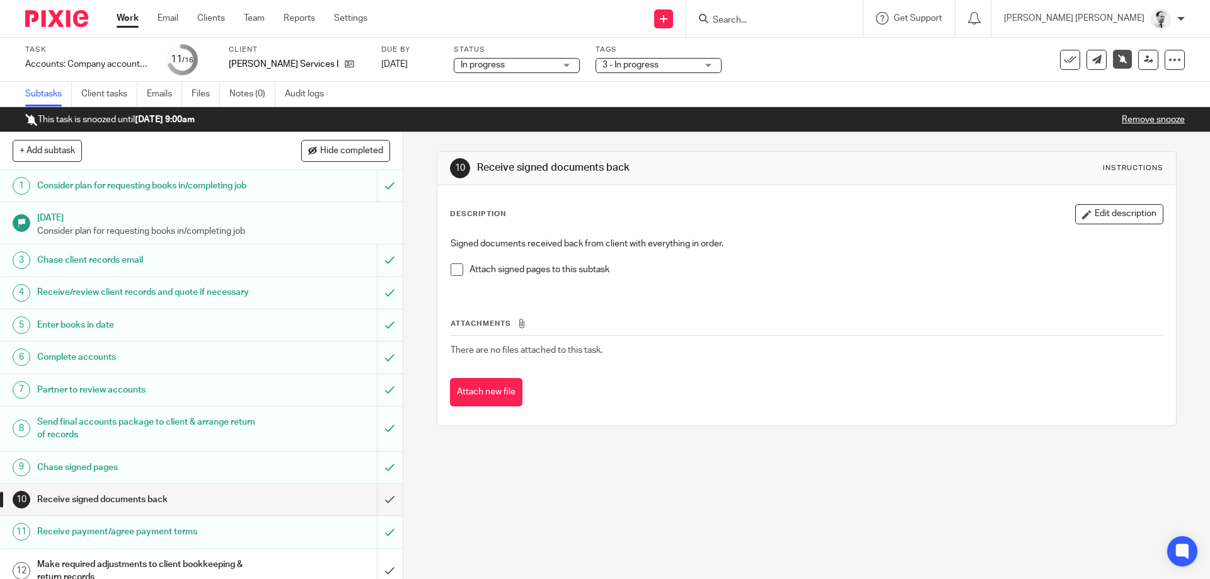
click at [646, 60] on span "3 - In progress" at bounding box center [650, 65] width 95 height 13
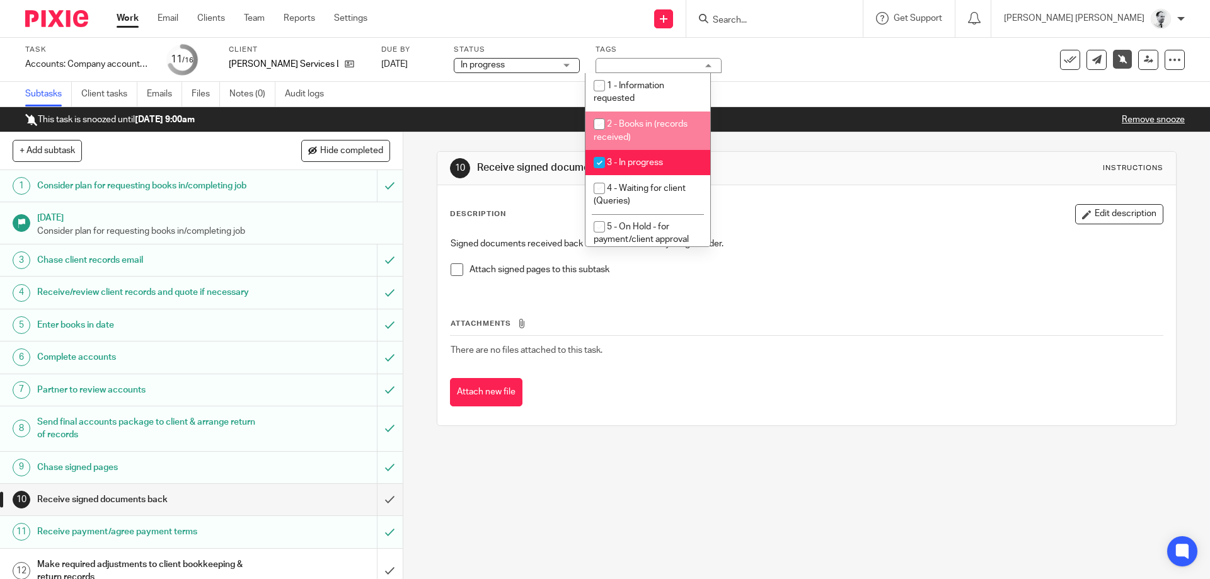
click at [644, 166] on span "3 - In progress" at bounding box center [635, 162] width 56 height 9
checkbox input "false"
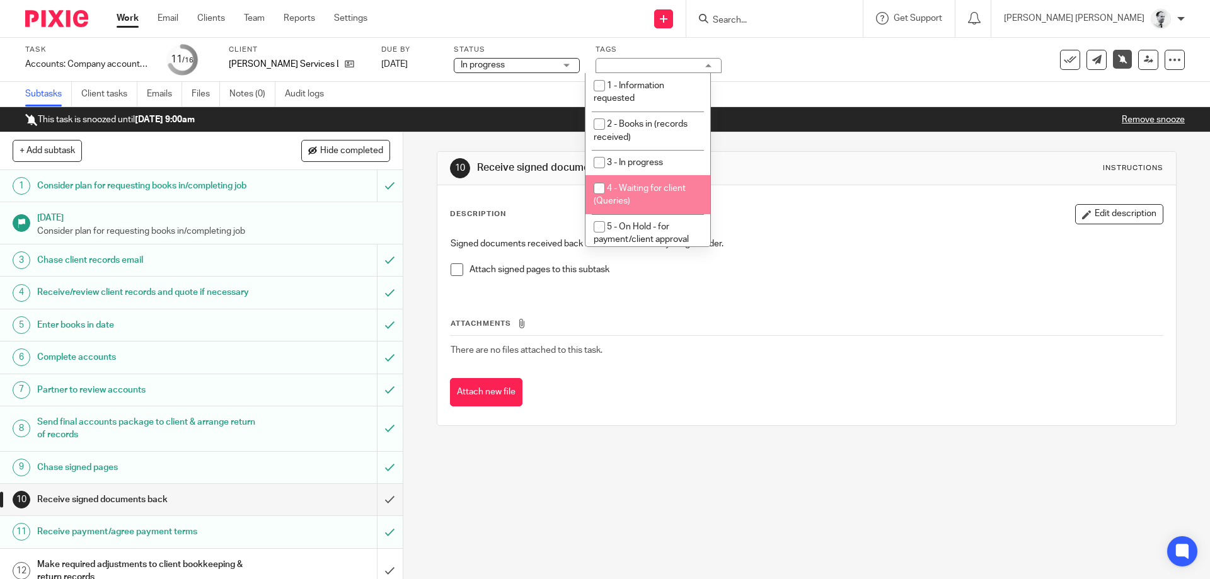
scroll to position [53, 0]
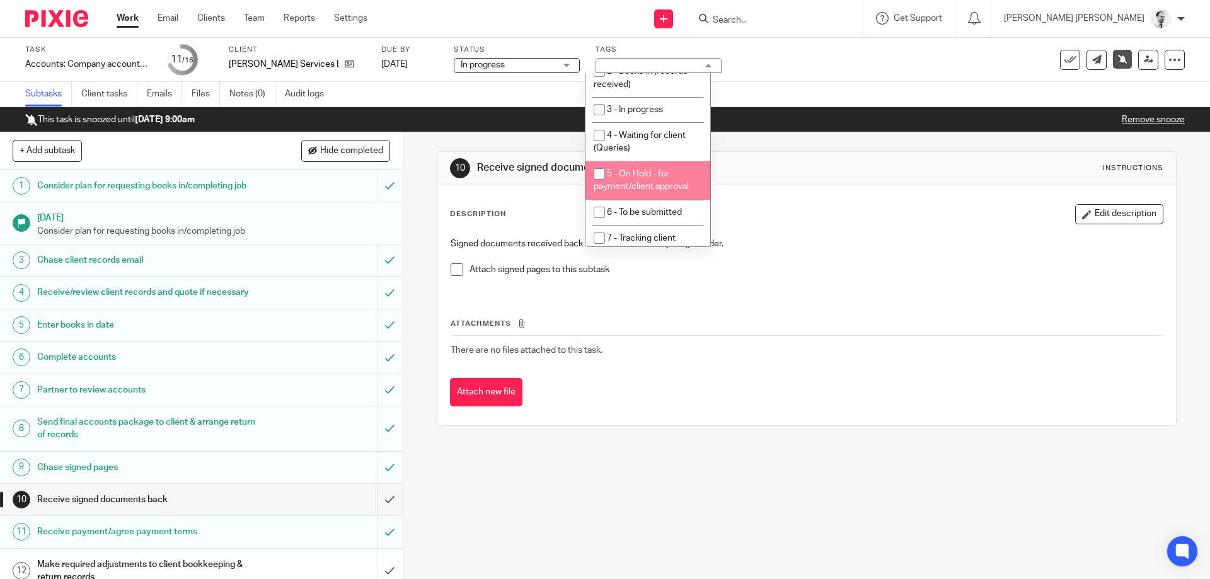
click at [639, 178] on span "5 - On Hold - for payment/client approval" at bounding box center [641, 181] width 95 height 22
checkbox input "true"
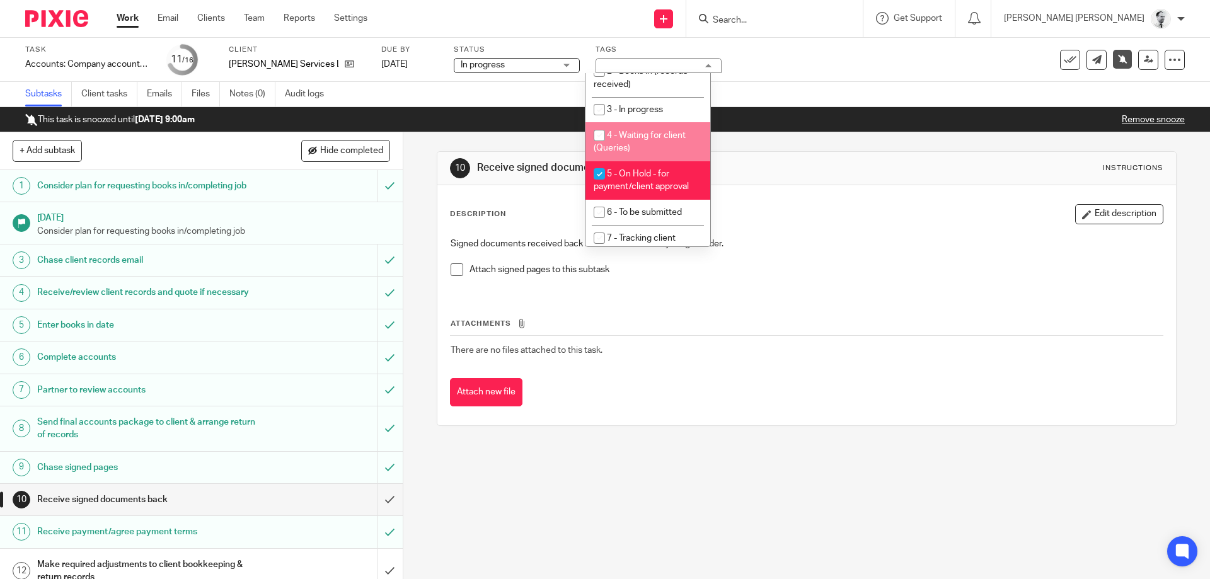
click at [887, 150] on div "10 Receive signed documents back Instructions Description Edit description Sign…" at bounding box center [806, 288] width 739 height 313
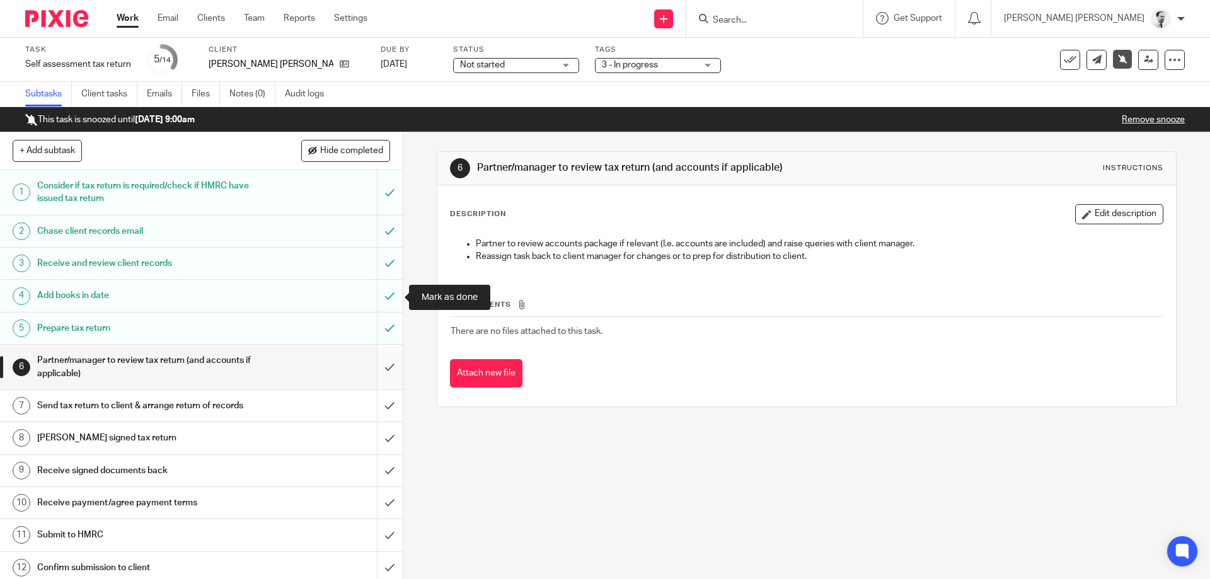
scroll to position [70, 0]
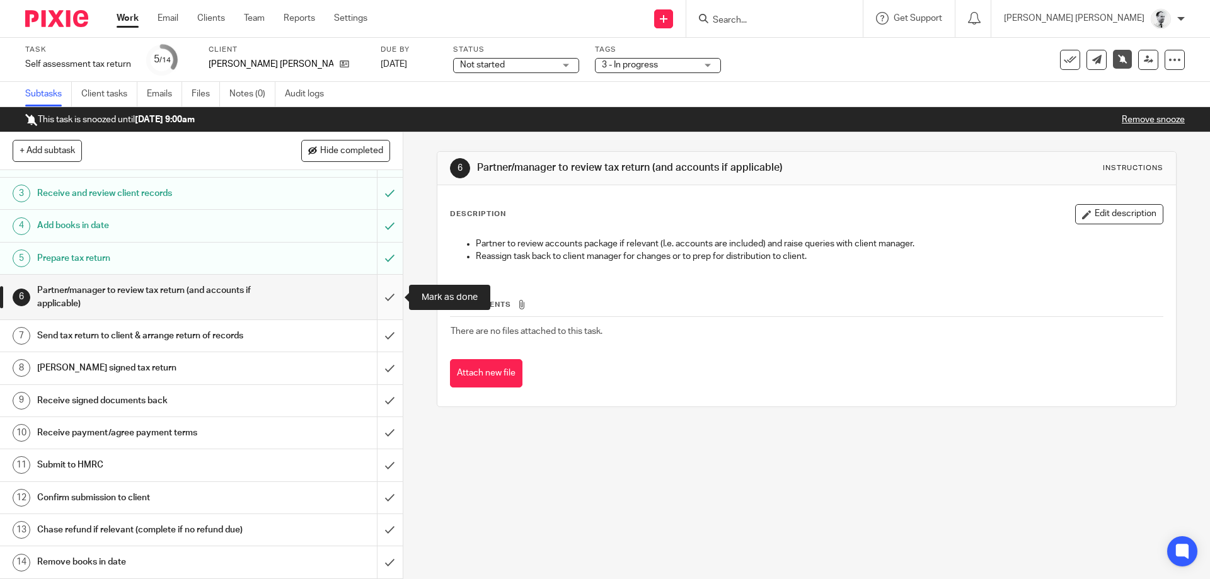
click at [390, 299] on input "submit" at bounding box center [201, 297] width 403 height 45
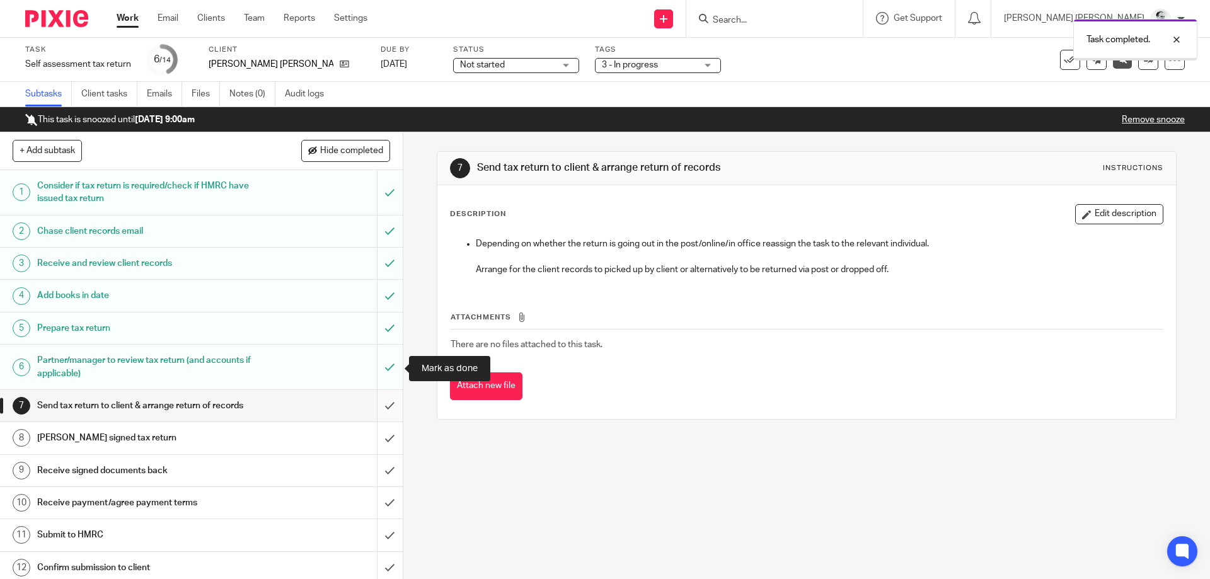
scroll to position [70, 0]
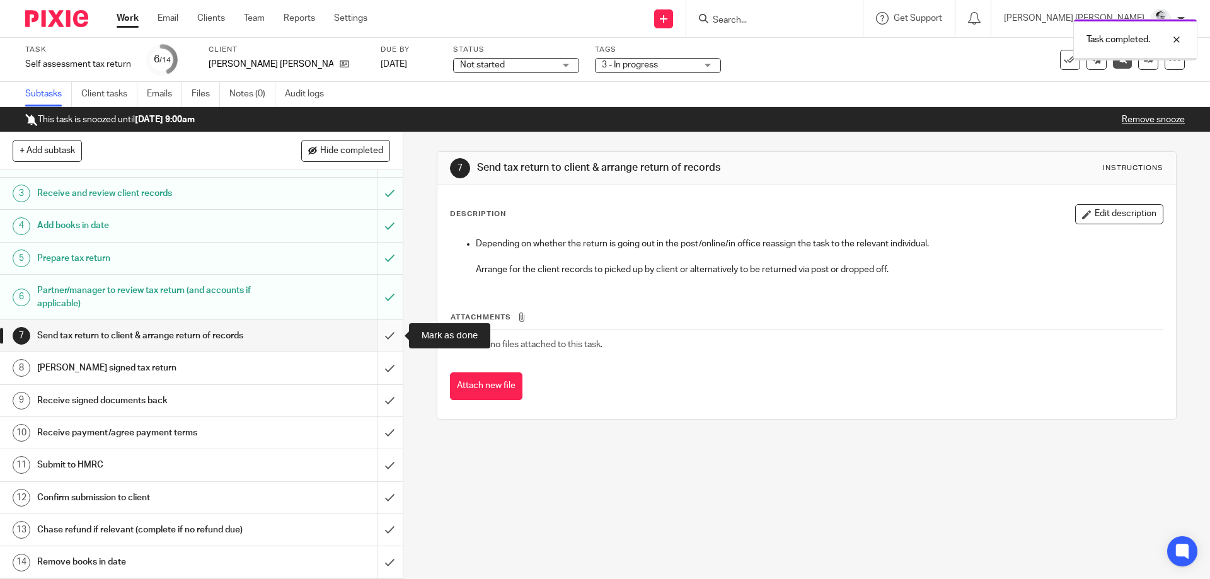
click at [391, 335] on input "submit" at bounding box center [201, 336] width 403 height 32
click at [391, 368] on input "submit" at bounding box center [201, 368] width 403 height 32
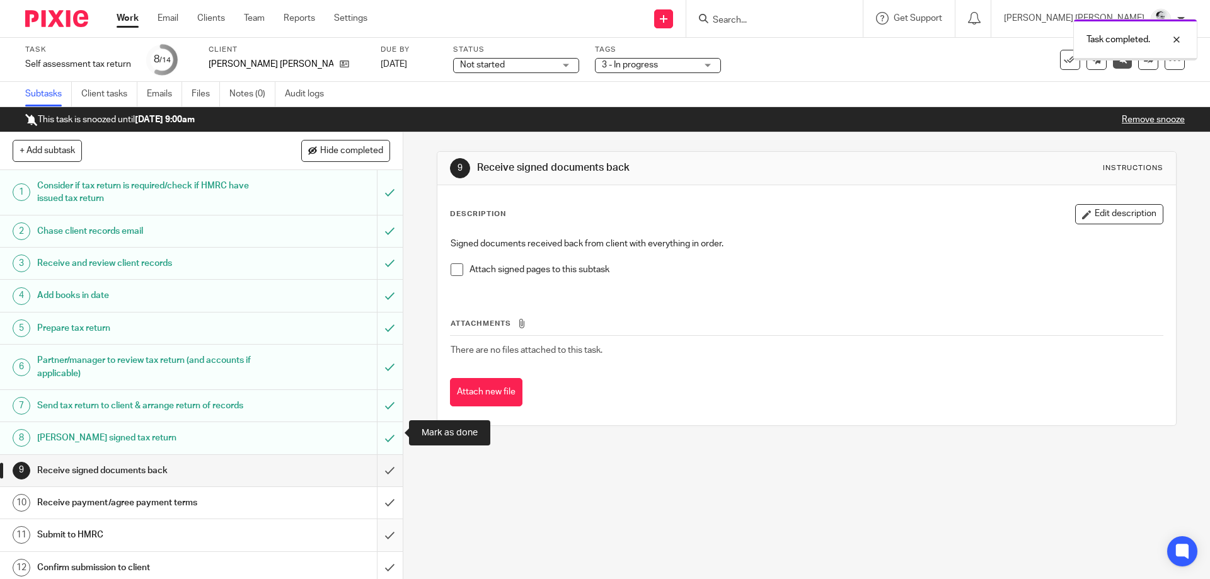
scroll to position [70, 0]
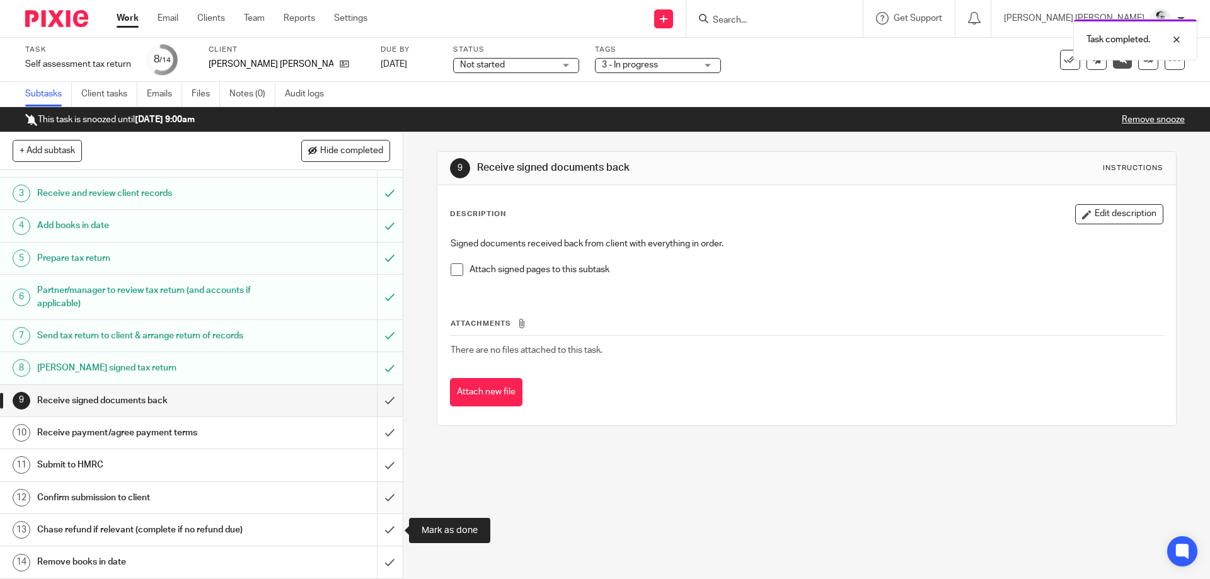
drag, startPoint x: 387, startPoint y: 528, endPoint x: 390, endPoint y: 505, distance: 22.8
click at [388, 528] on input "submit" at bounding box center [201, 530] width 403 height 32
click at [391, 497] on input "submit" at bounding box center [201, 498] width 403 height 32
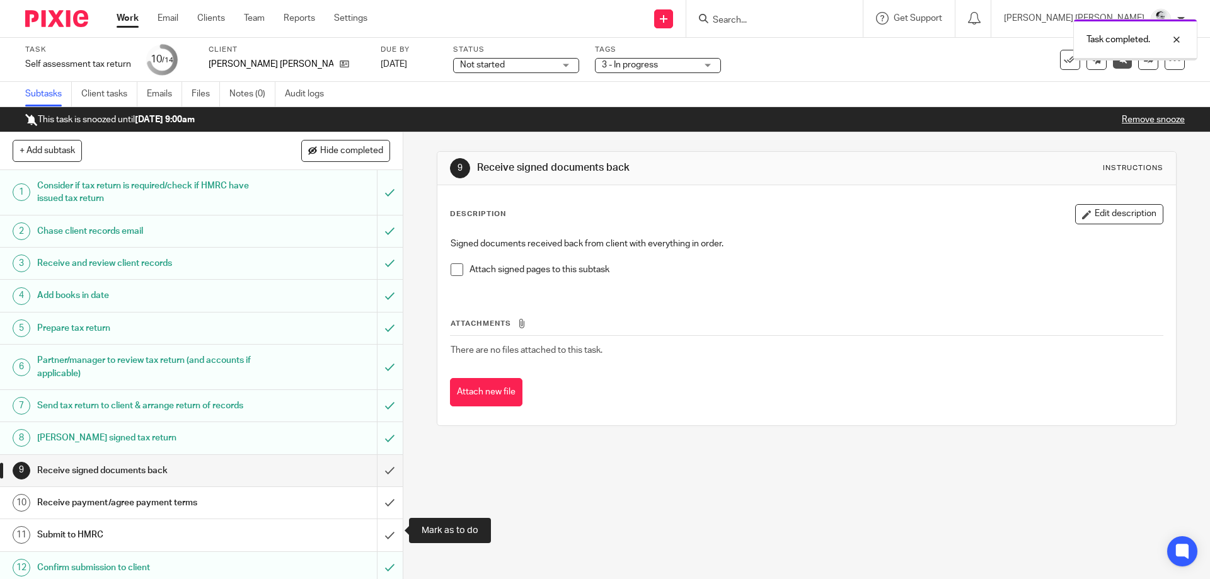
scroll to position [70, 0]
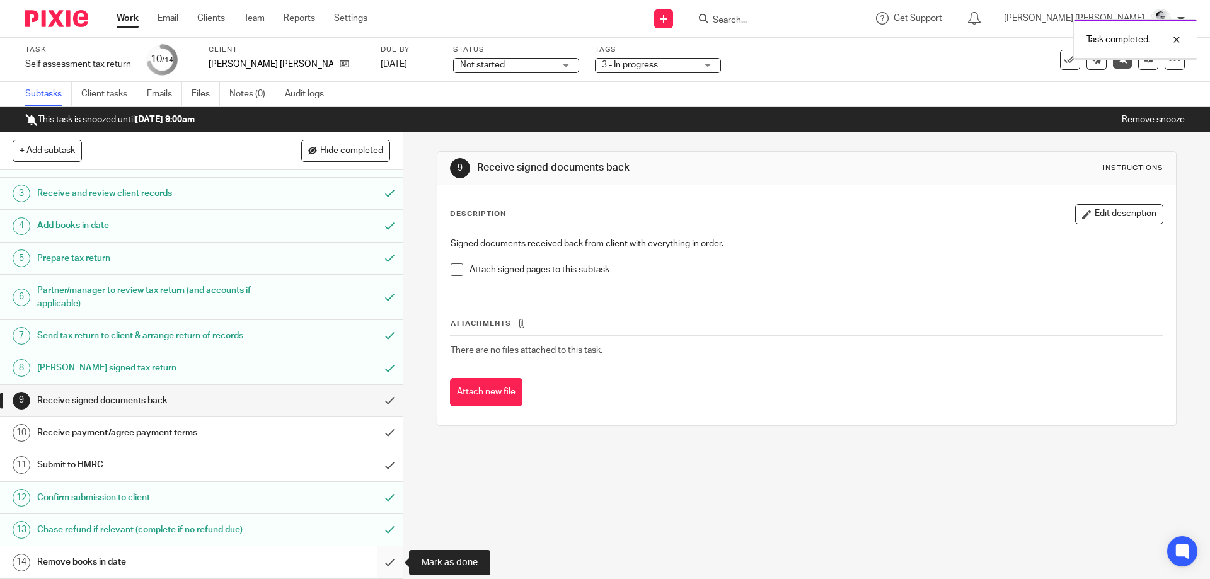
click at [388, 560] on input "submit" at bounding box center [201, 562] width 403 height 32
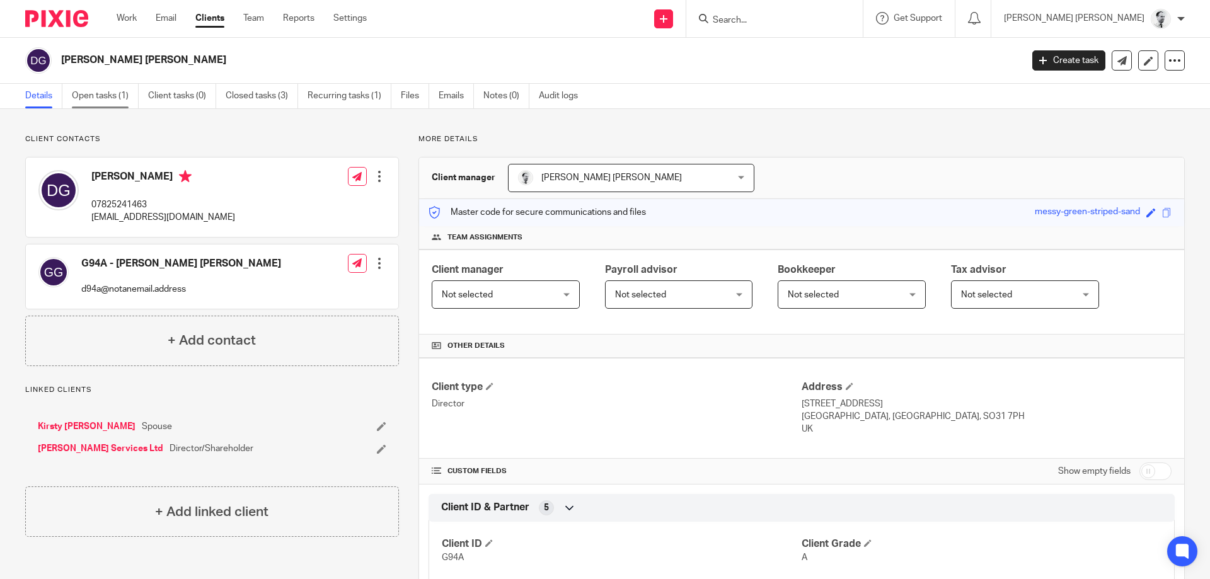
click at [105, 97] on link "Open tasks (1)" at bounding box center [105, 96] width 67 height 25
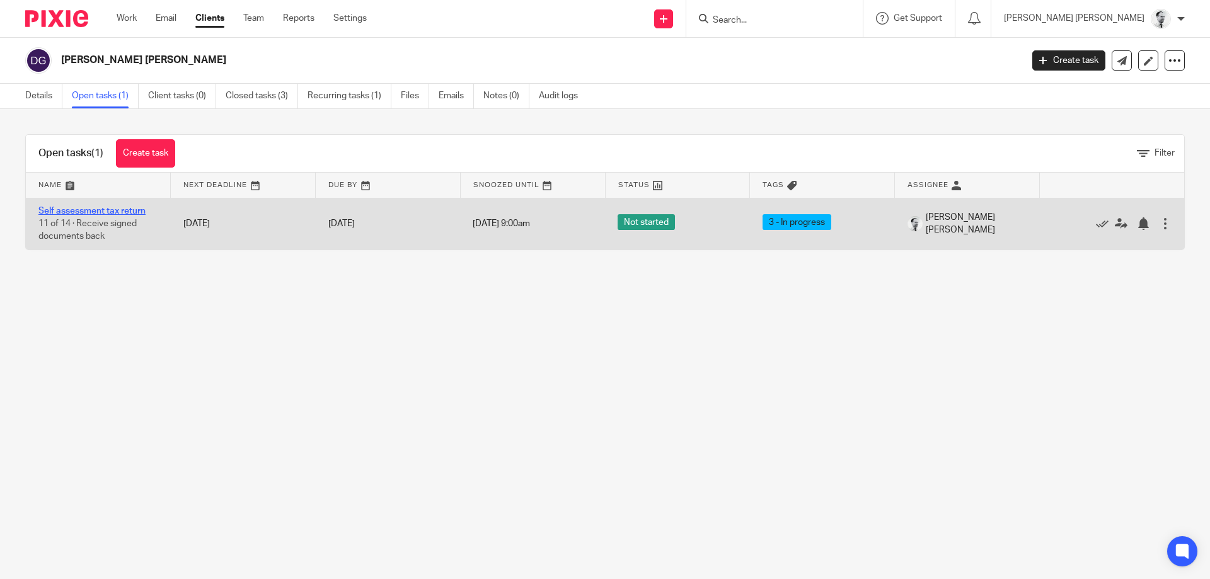
click at [120, 207] on link "Self assessment tax return" at bounding box center [91, 211] width 107 height 9
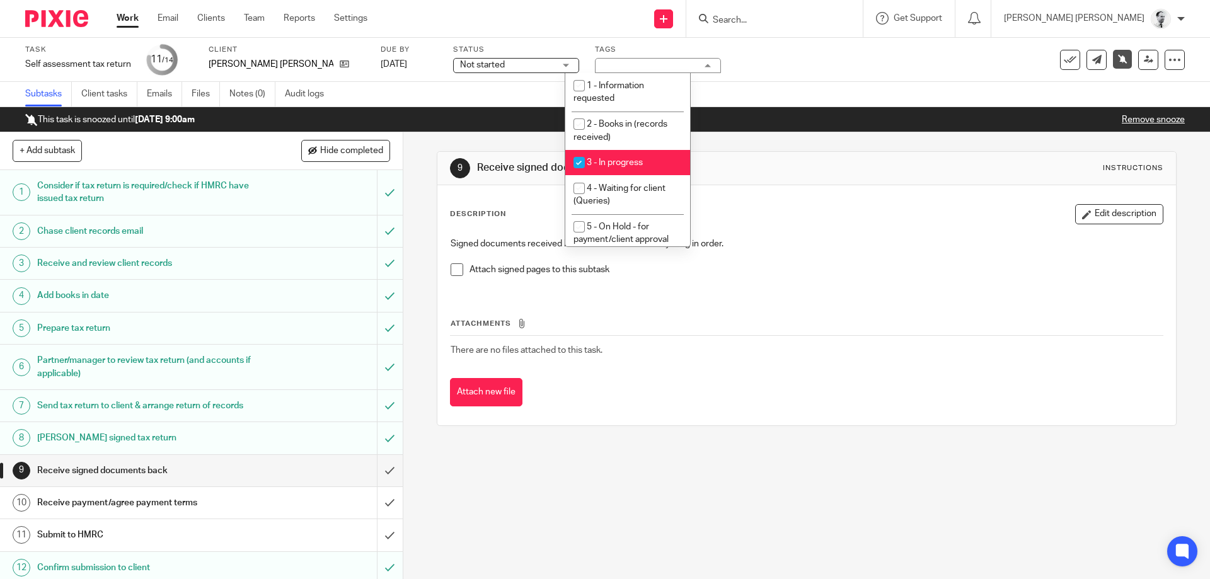
click at [633, 153] on li "3 - In progress" at bounding box center [627, 163] width 125 height 26
checkbox input "false"
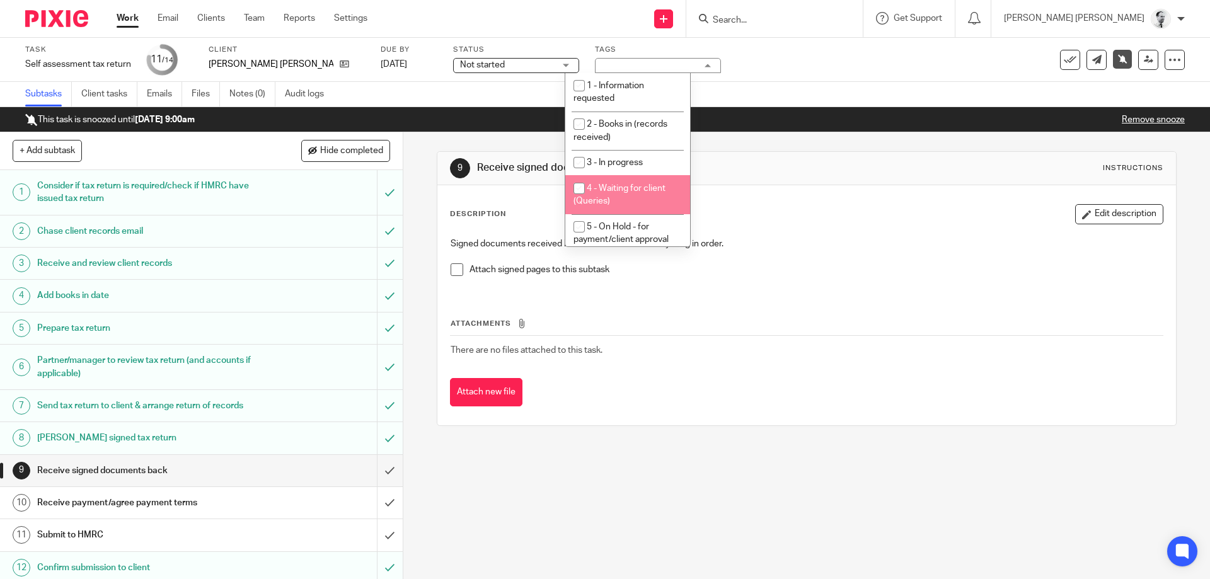
click at [644, 207] on li "4 - Waiting for client (Queries)" at bounding box center [627, 194] width 125 height 38
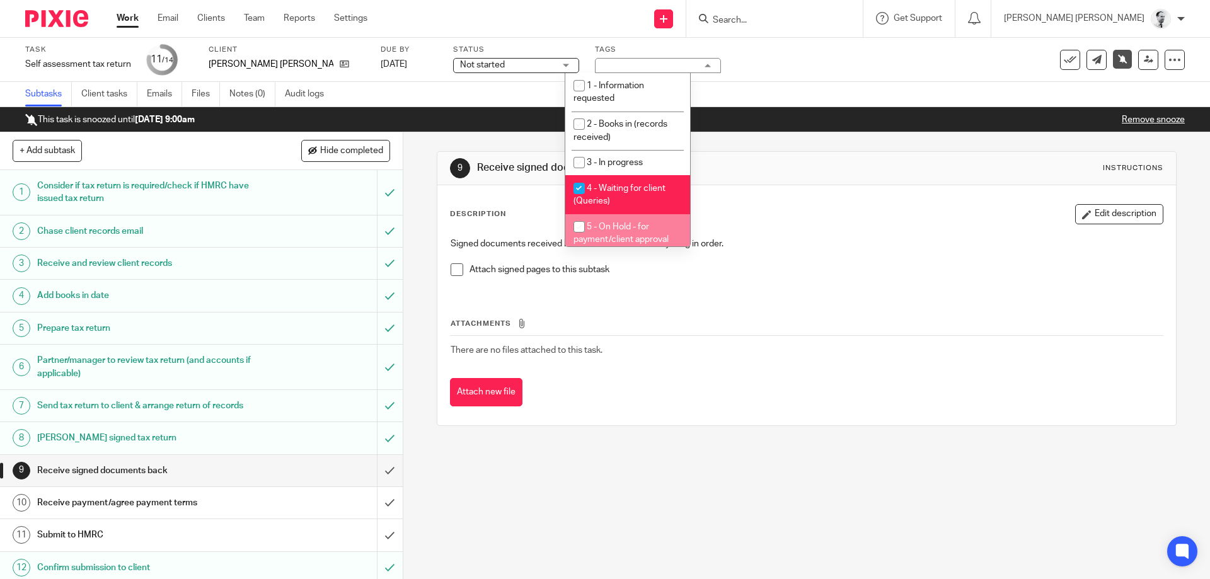
click at [628, 190] on span "4 - Waiting for client (Queries)" at bounding box center [620, 195] width 92 height 22
checkbox input "false"
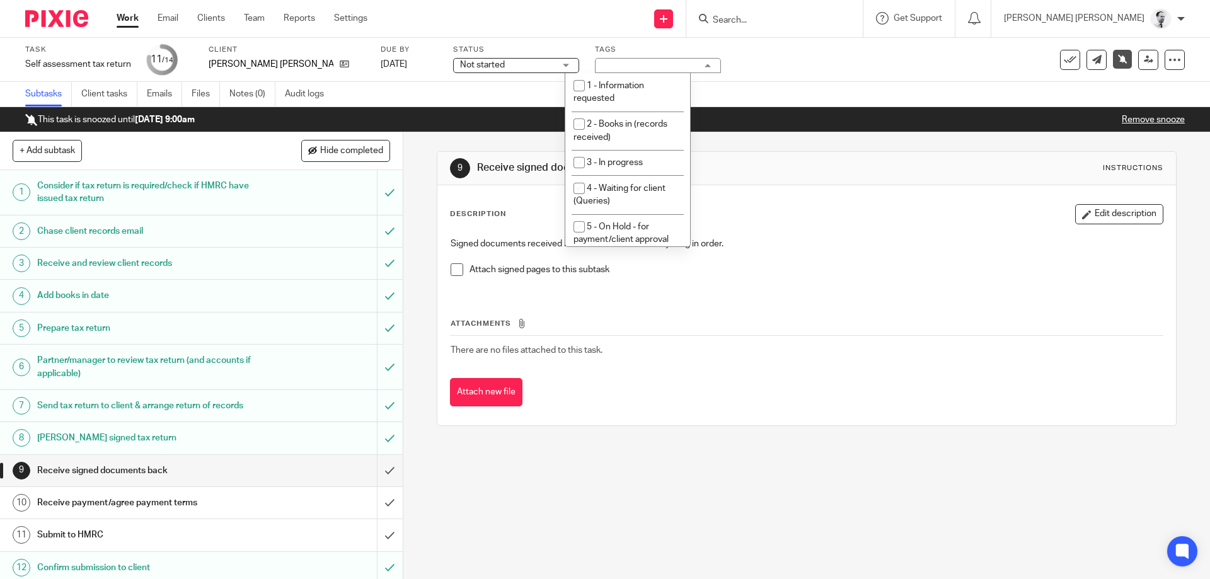
click at [627, 231] on span "5 - On Hold - for payment/client approval" at bounding box center [621, 233] width 95 height 22
checkbox input "true"
click at [787, 253] on p at bounding box center [807, 256] width 712 height 13
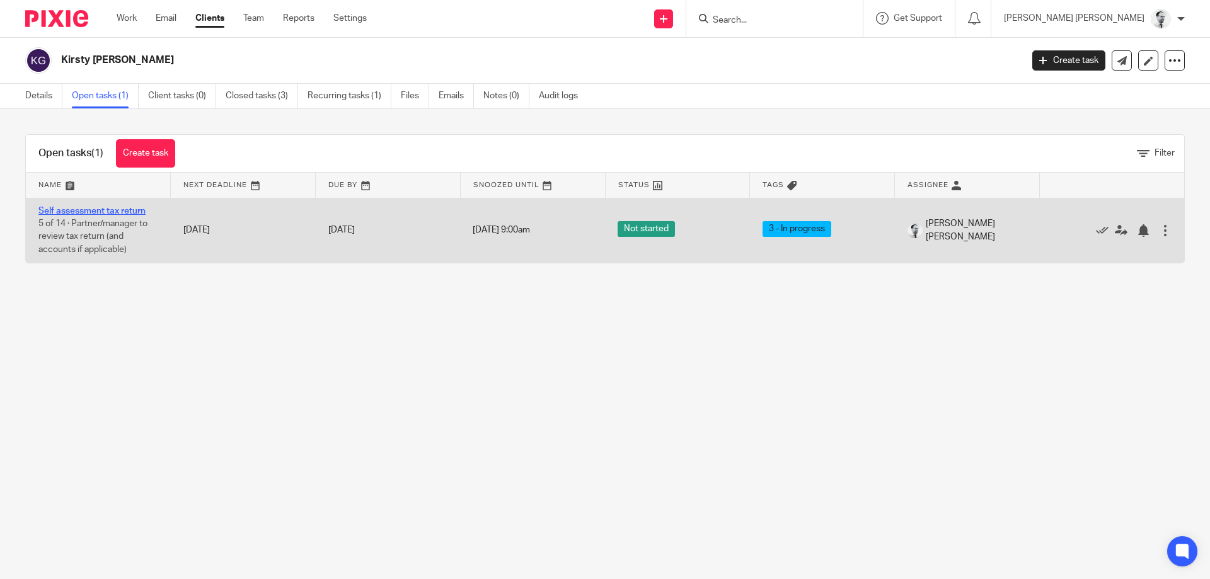
click at [78, 214] on link "Self assessment tax return" at bounding box center [91, 211] width 107 height 9
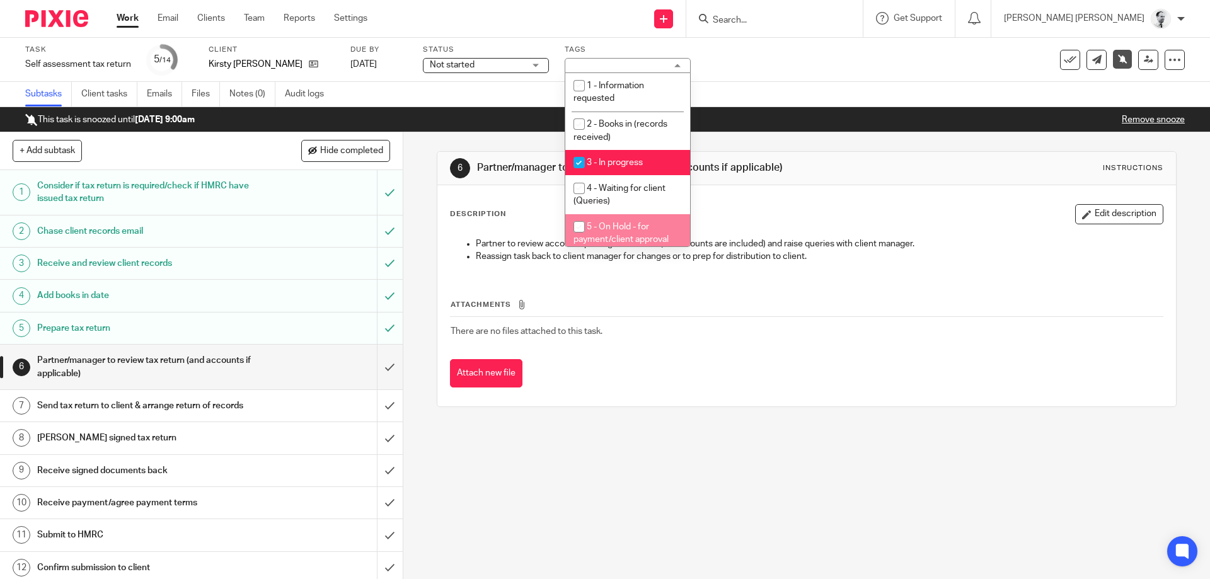
click at [629, 221] on li "5 - On Hold - for payment/client approval" at bounding box center [627, 233] width 125 height 38
checkbox input "true"
click at [630, 158] on li "3 - In progress" at bounding box center [627, 163] width 125 height 26
checkbox input "false"
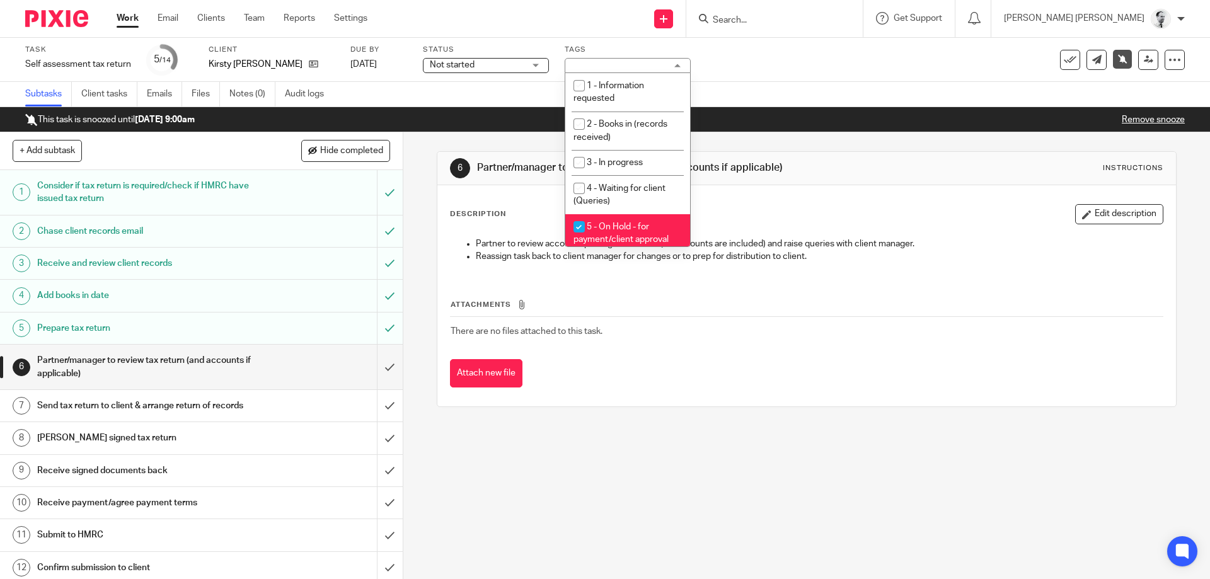
click at [734, 192] on div "Description Edit description Partner to review accounts package if relevant (I.…" at bounding box center [806, 295] width 738 height 221
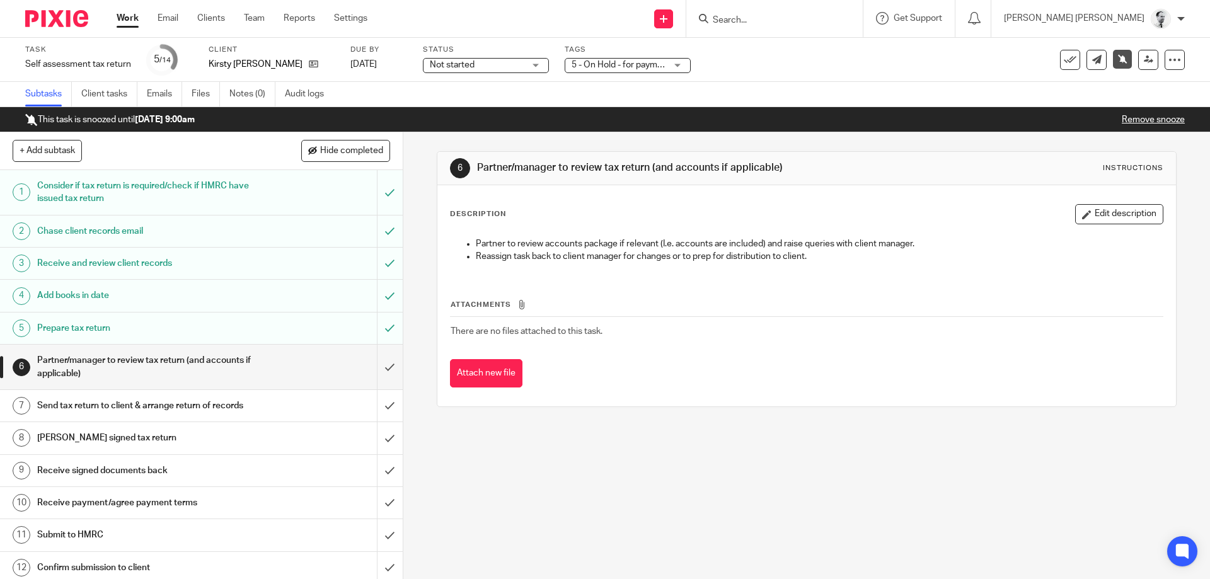
click at [131, 18] on link "Work" at bounding box center [128, 18] width 22 height 13
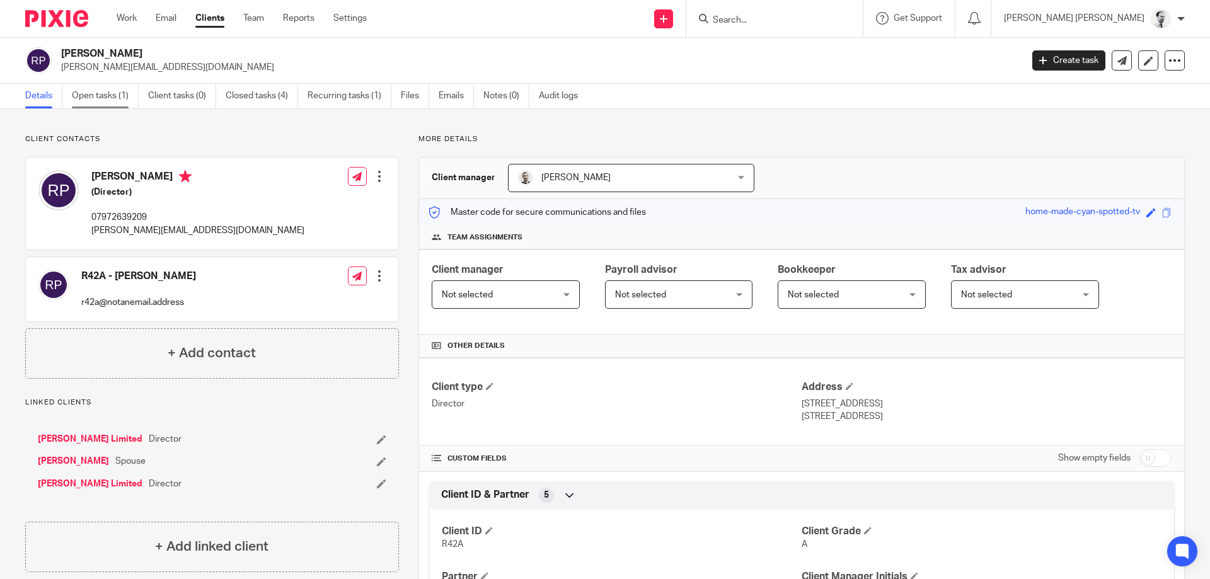
click at [120, 85] on link "Open tasks (1)" at bounding box center [105, 96] width 67 height 25
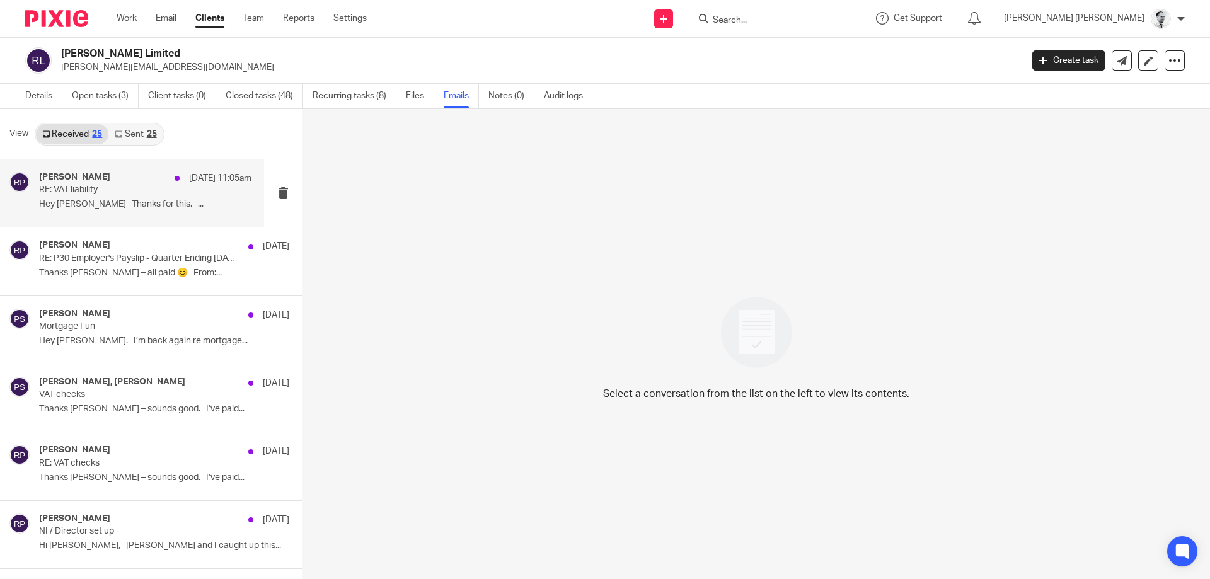
click at [174, 192] on p "RE: VAT liability" at bounding box center [124, 190] width 170 height 11
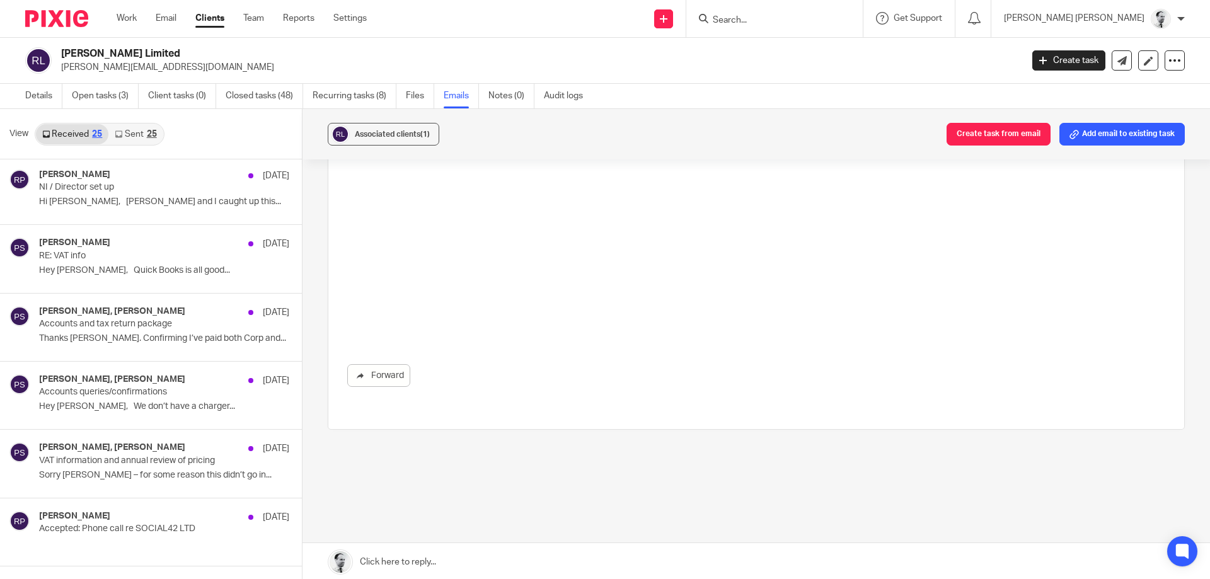
scroll to position [424, 0]
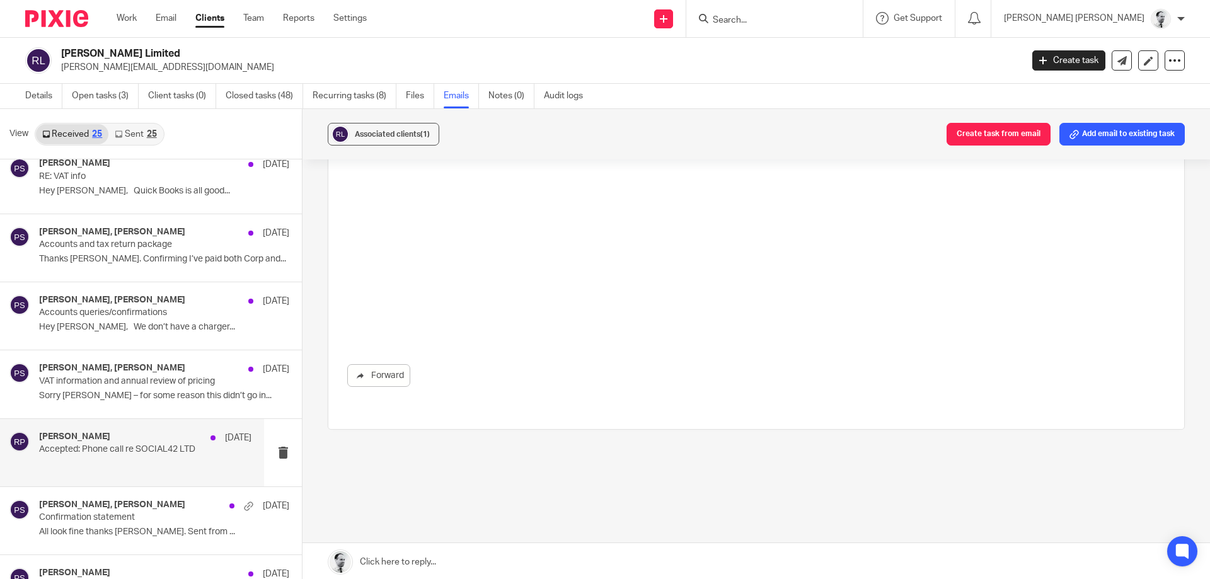
click at [146, 451] on p "Accepted: Phone call re SOCIAL42 LTD" at bounding box center [124, 449] width 170 height 11
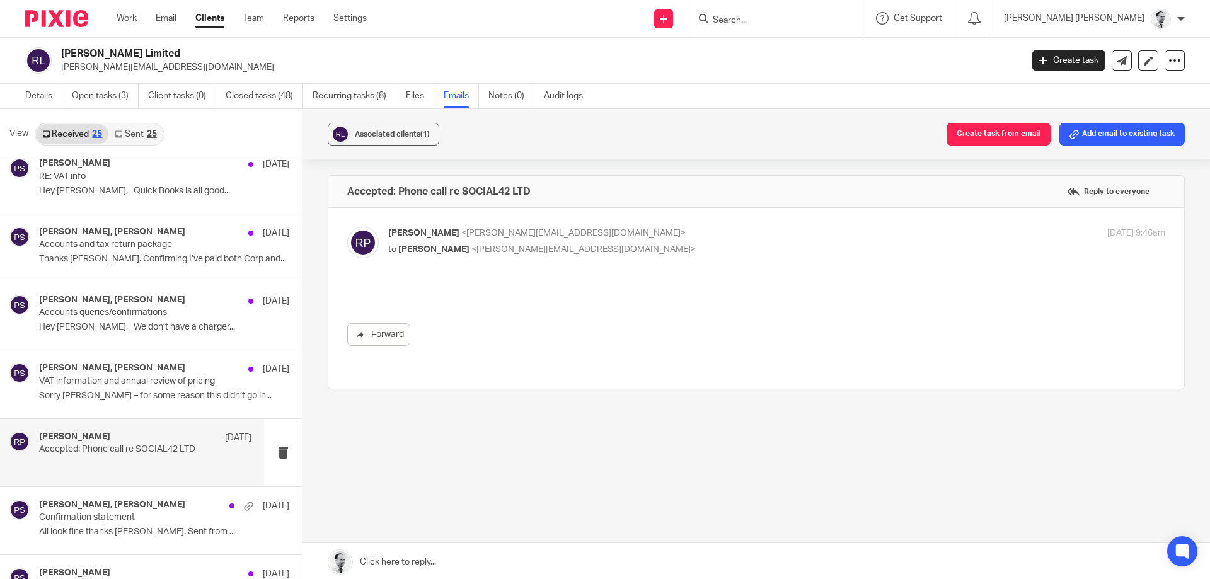
scroll to position [0, 0]
click at [186, 378] on p "VAT information and annual review of pricing" at bounding box center [124, 381] width 170 height 11
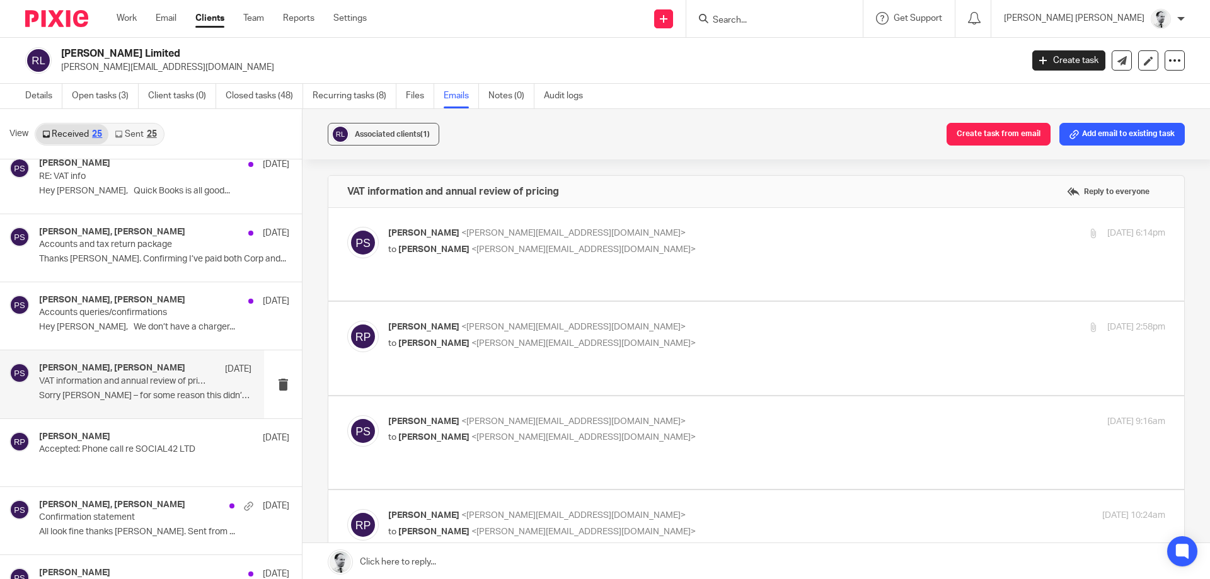
drag, startPoint x: 500, startPoint y: 227, endPoint x: 506, endPoint y: 231, distance: 7.7
click at [499, 228] on p "Peter Sommerville <p.sommerville@woodhicks.co.uk>" at bounding box center [647, 233] width 518 height 13
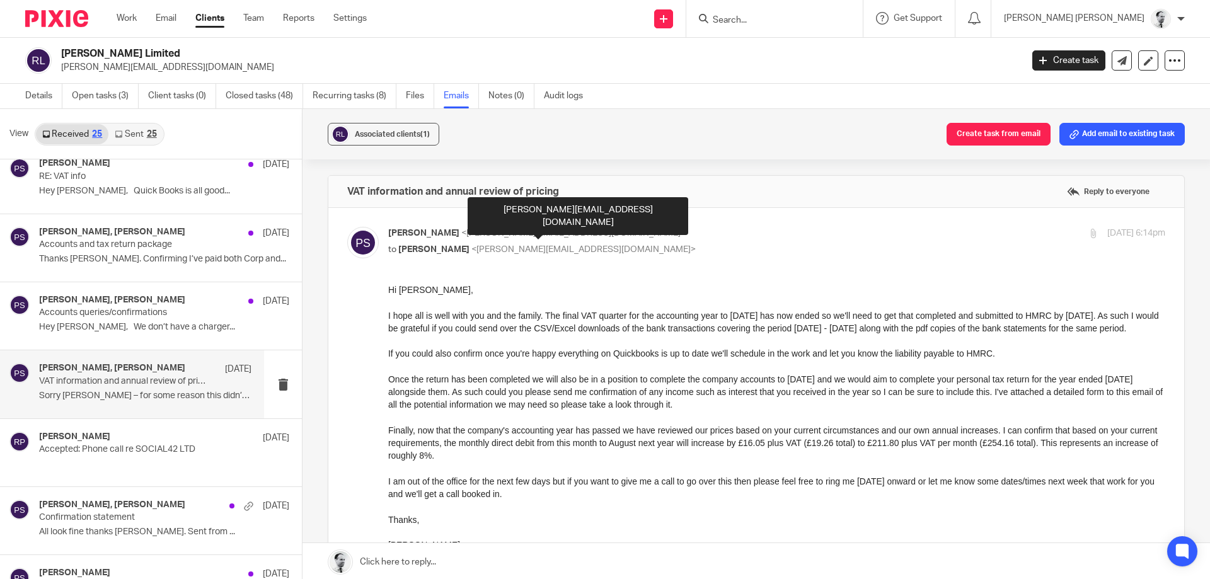
click at [514, 233] on span "<p.sommerville@woodhicks.co.uk>" at bounding box center [573, 233] width 224 height 9
checkbox input "false"
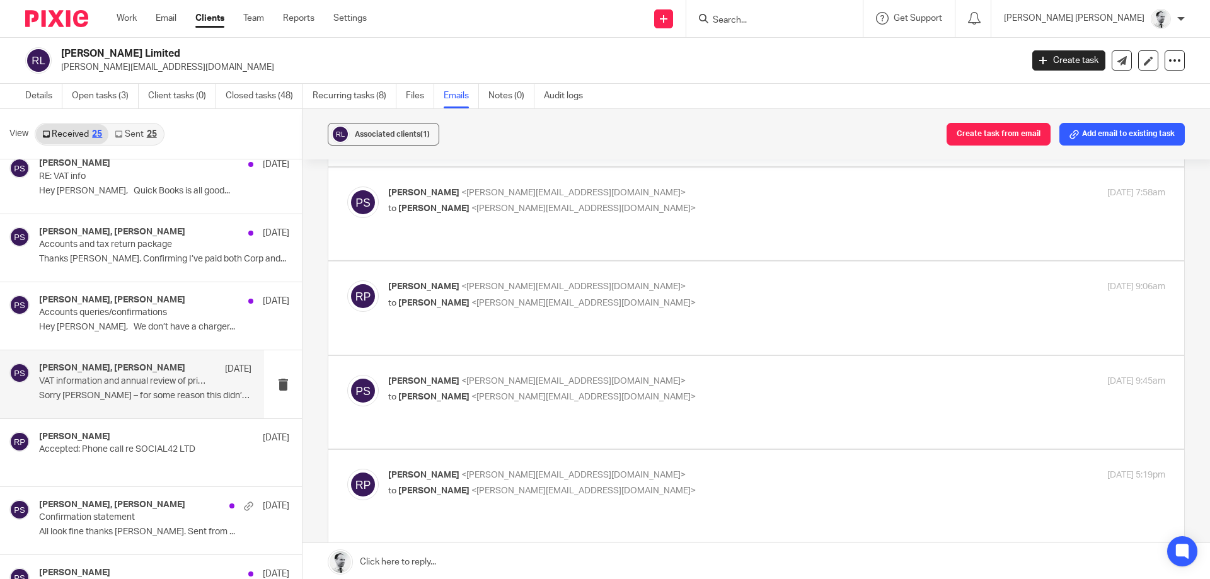
scroll to position [787, 0]
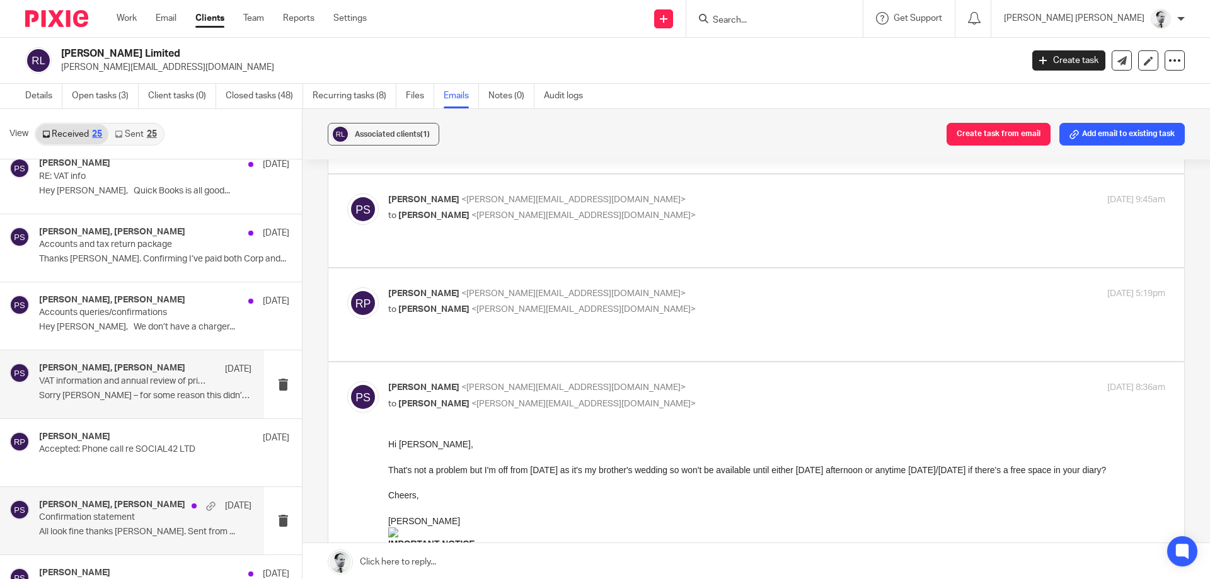
click at [159, 510] on h4 "Peter Sommerville, Pete Sommerville" at bounding box center [112, 505] width 146 height 11
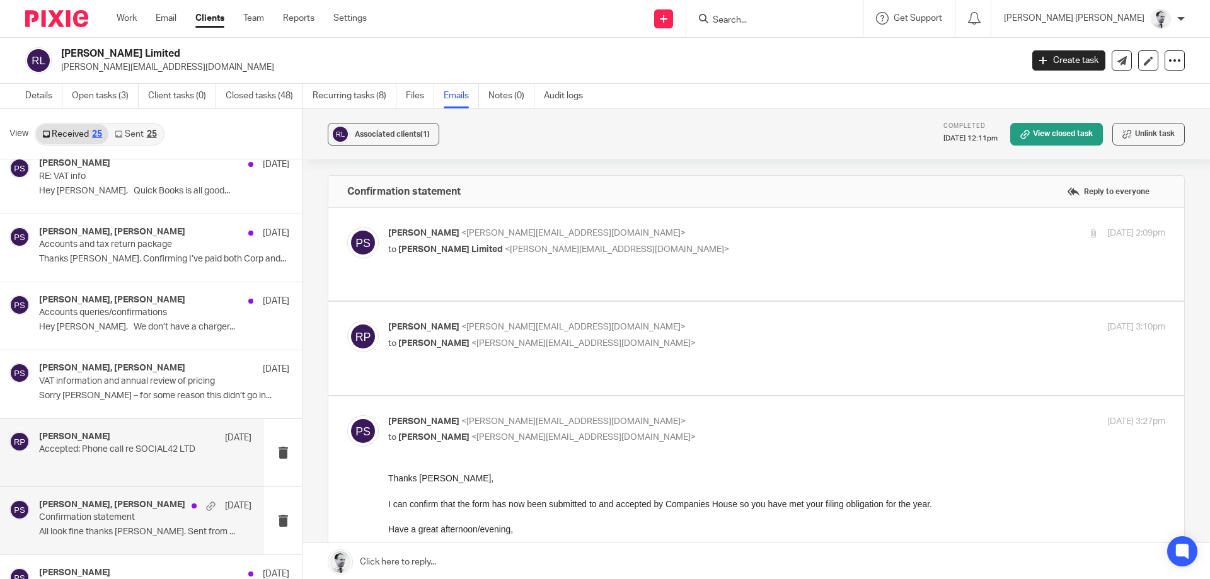
scroll to position [0, 0]
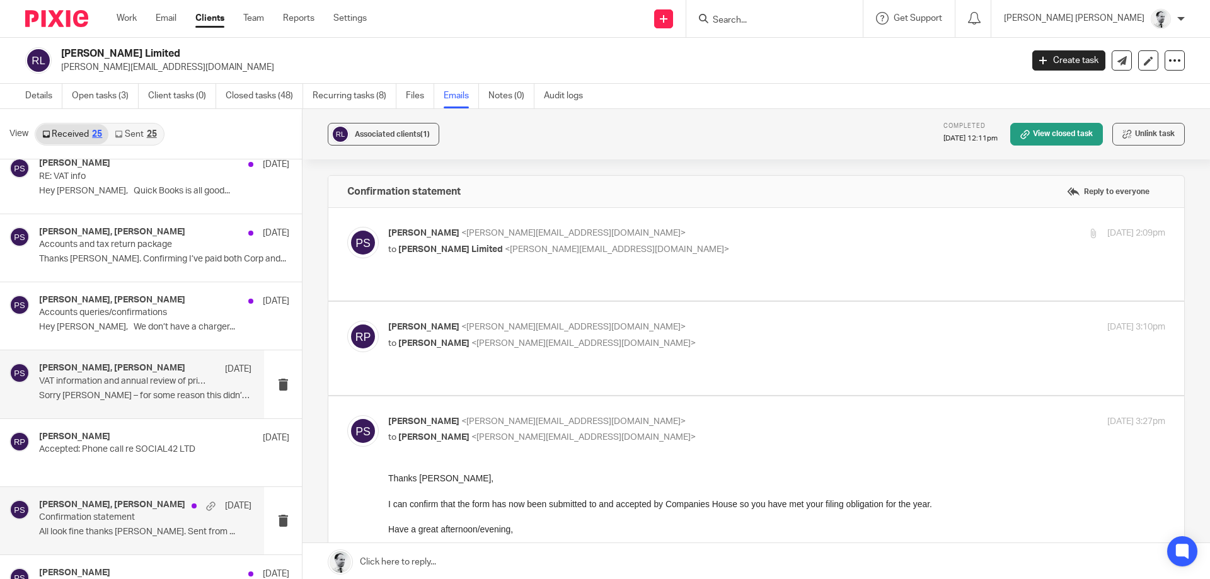
click at [173, 405] on div "Peter Sommerville, rachel poultney 7 Oct VAT information and annual review of p…" at bounding box center [145, 384] width 212 height 42
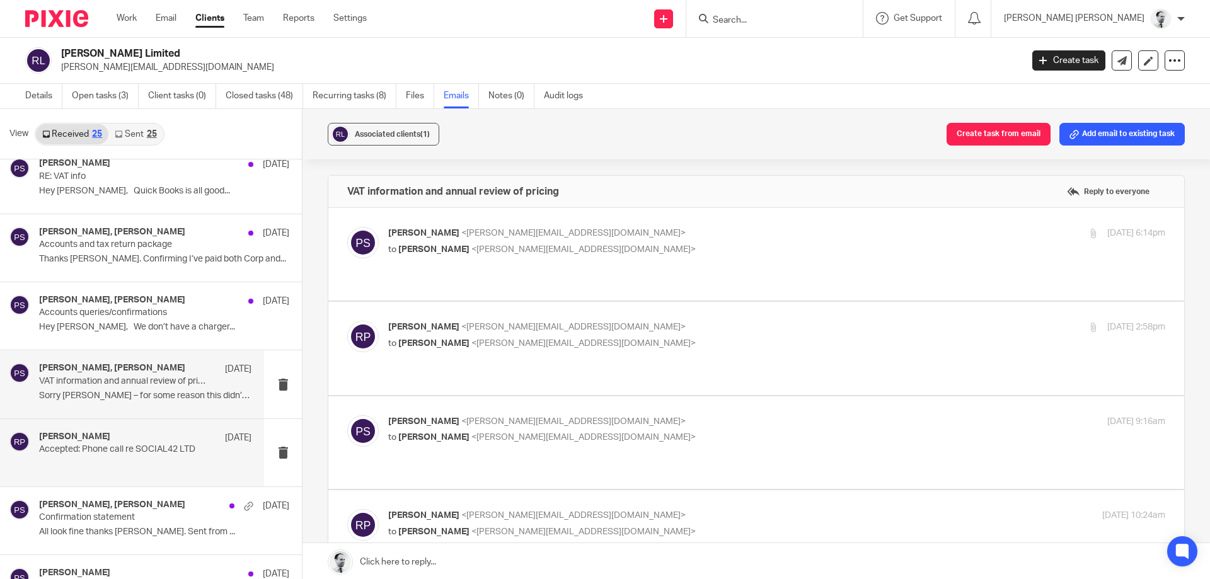
click at [173, 442] on div "rachel poultney 19 Sep" at bounding box center [145, 438] width 212 height 13
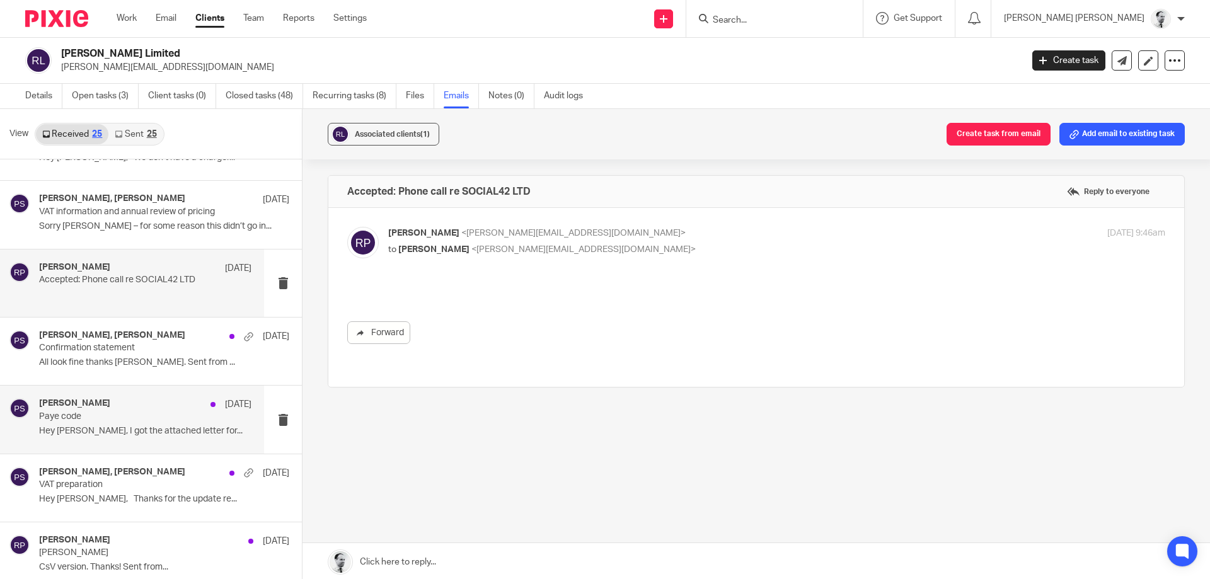
scroll to position [605, 0]
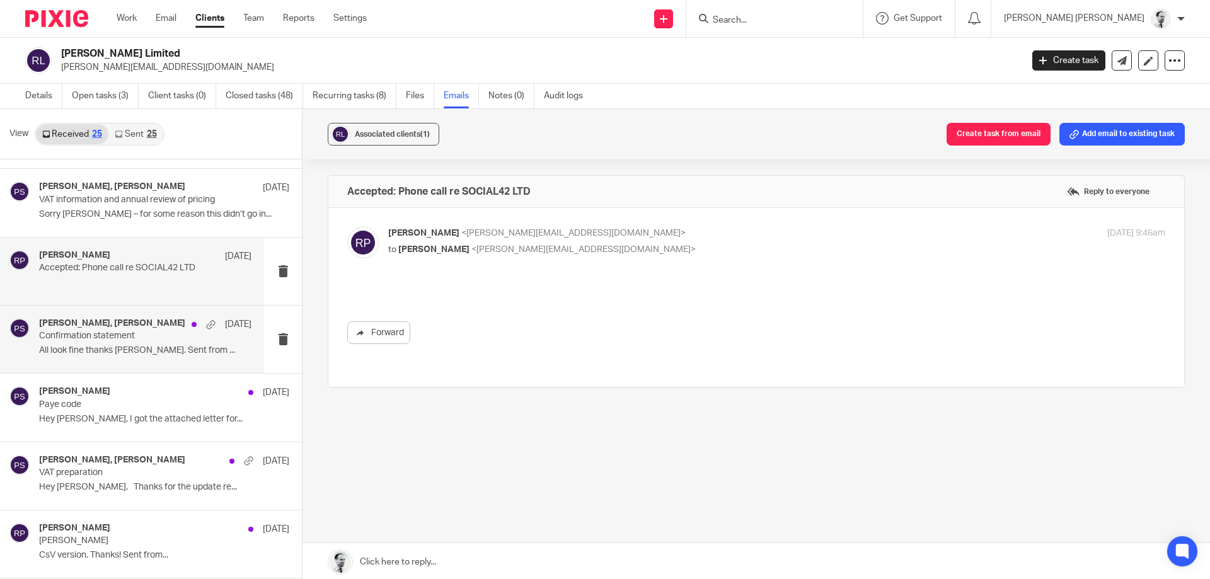
click at [111, 344] on div "Peter Sommerville, Pete Sommerville 27 Aug 2024 Confirmation statement All look…" at bounding box center [145, 339] width 212 height 42
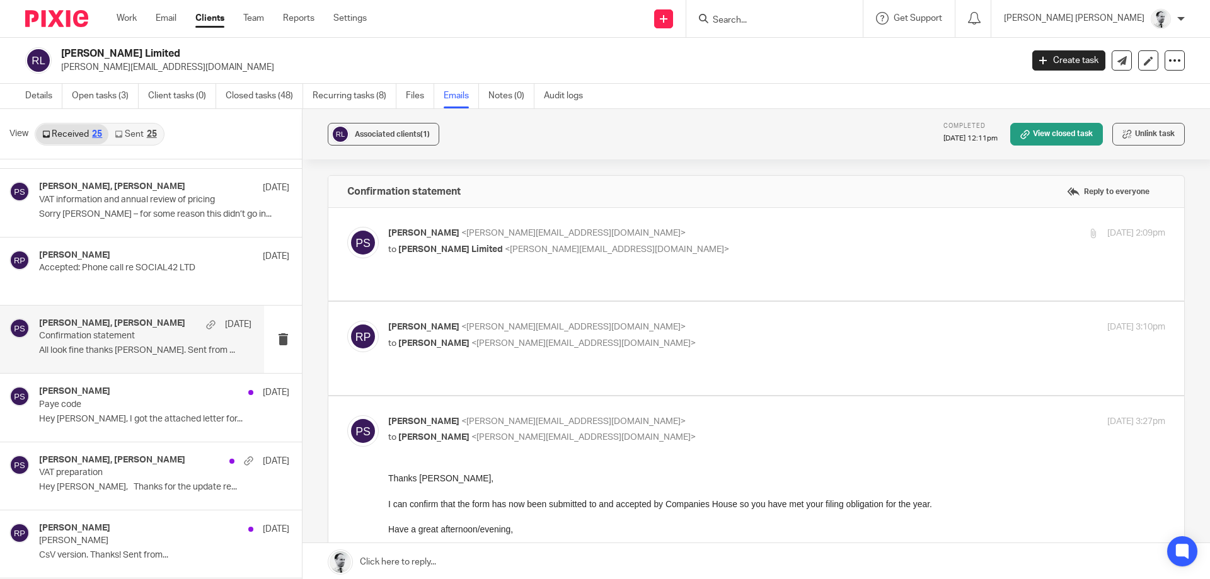
scroll to position [0, 0]
click at [448, 235] on span "Pete Sommerville" at bounding box center [423, 233] width 71 height 9
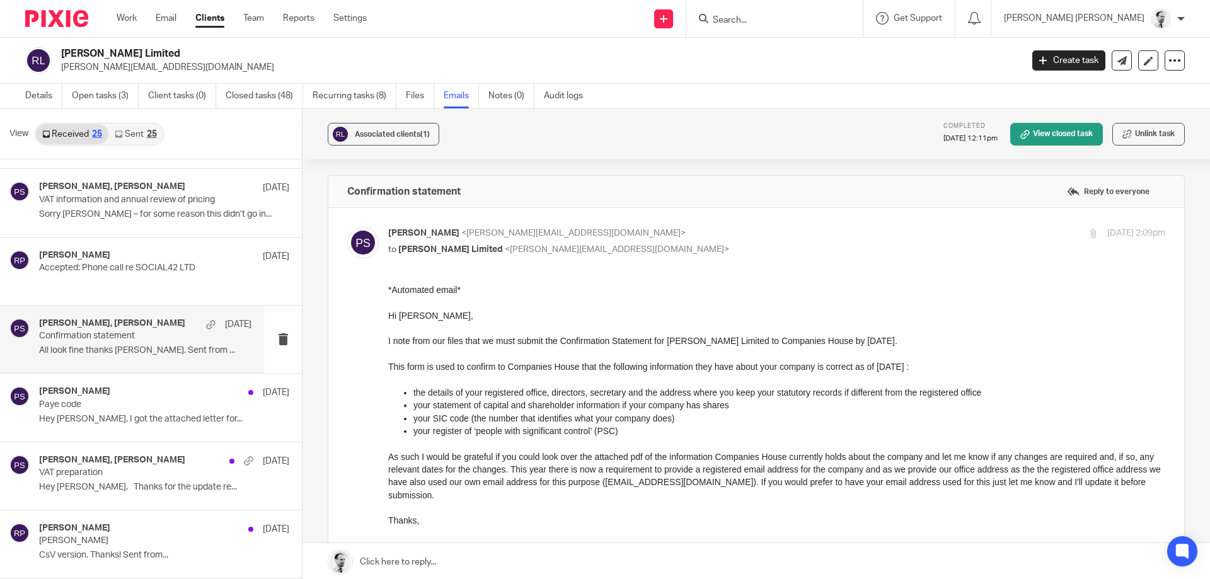
click at [532, 236] on span "<p.sommerville@woodhicks.co.uk>" at bounding box center [573, 233] width 224 height 9
checkbox input "false"
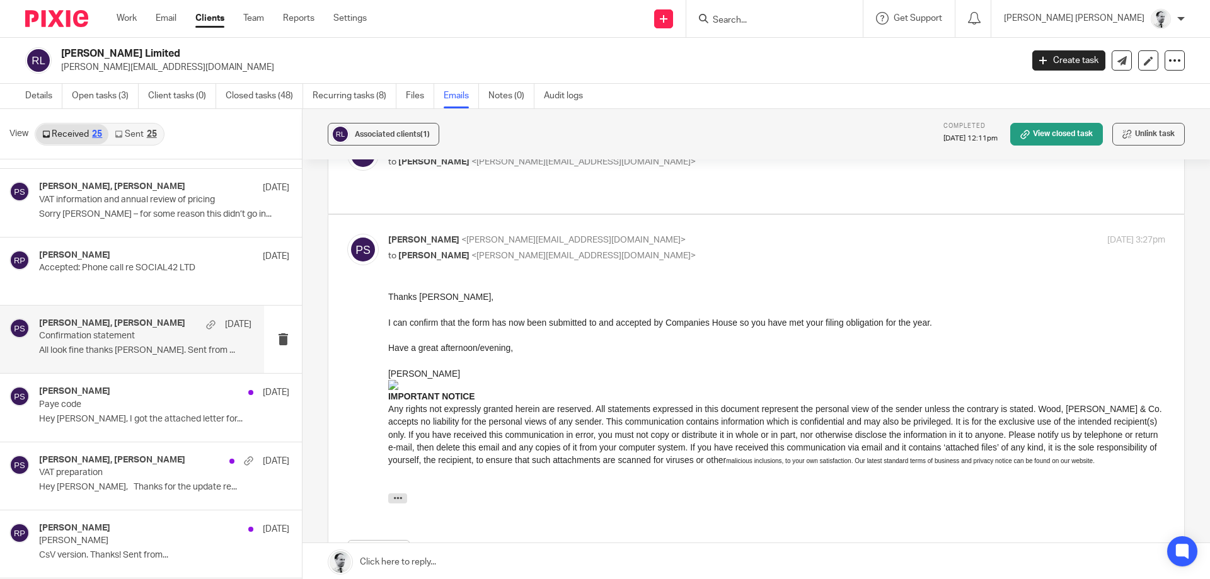
scroll to position [344, 0]
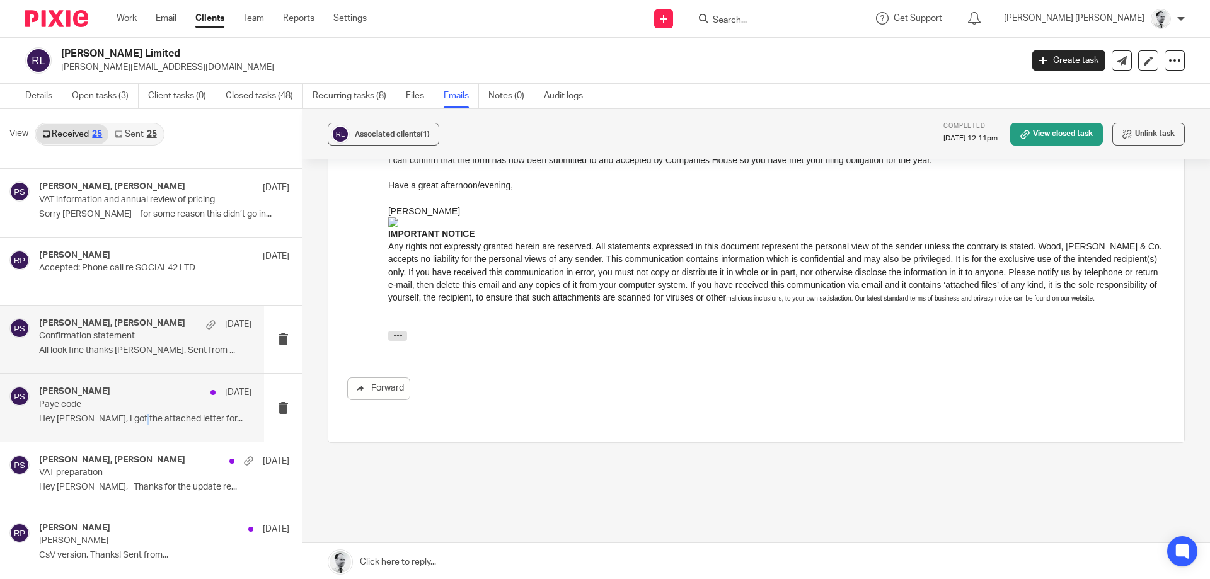
click at [132, 412] on div "Peter Sommerville 19 Aug 2024 Paye code Hey Pete, I got the attached letter for…" at bounding box center [145, 407] width 212 height 42
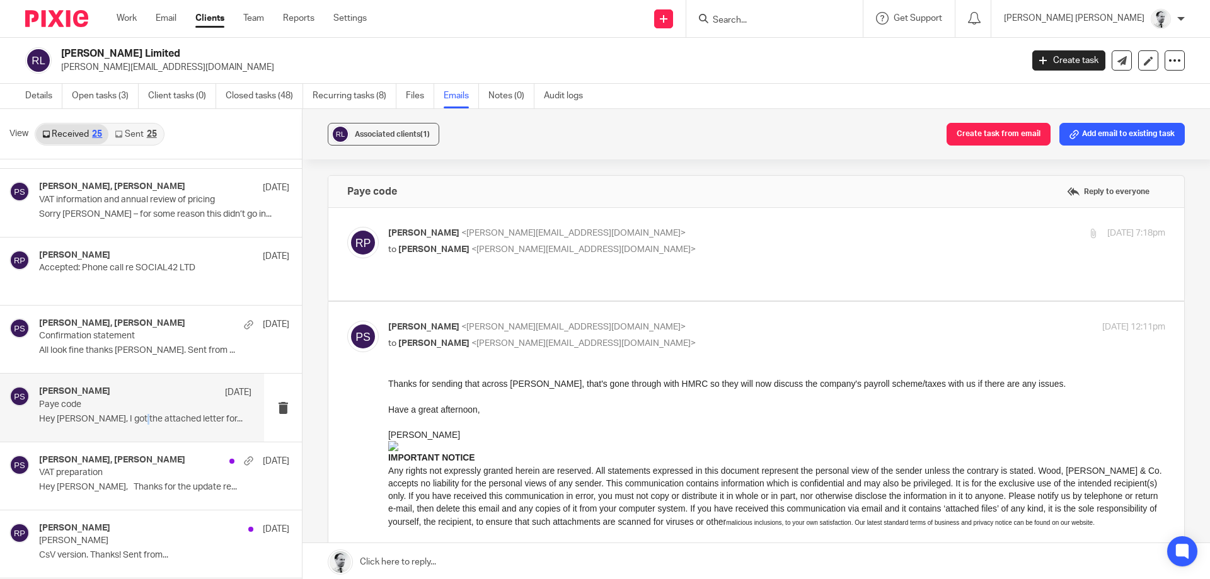
scroll to position [0, 0]
click at [520, 218] on label at bounding box center [756, 254] width 856 height 93
click at [347, 226] on input "checkbox" at bounding box center [347, 226] width 1 height 1
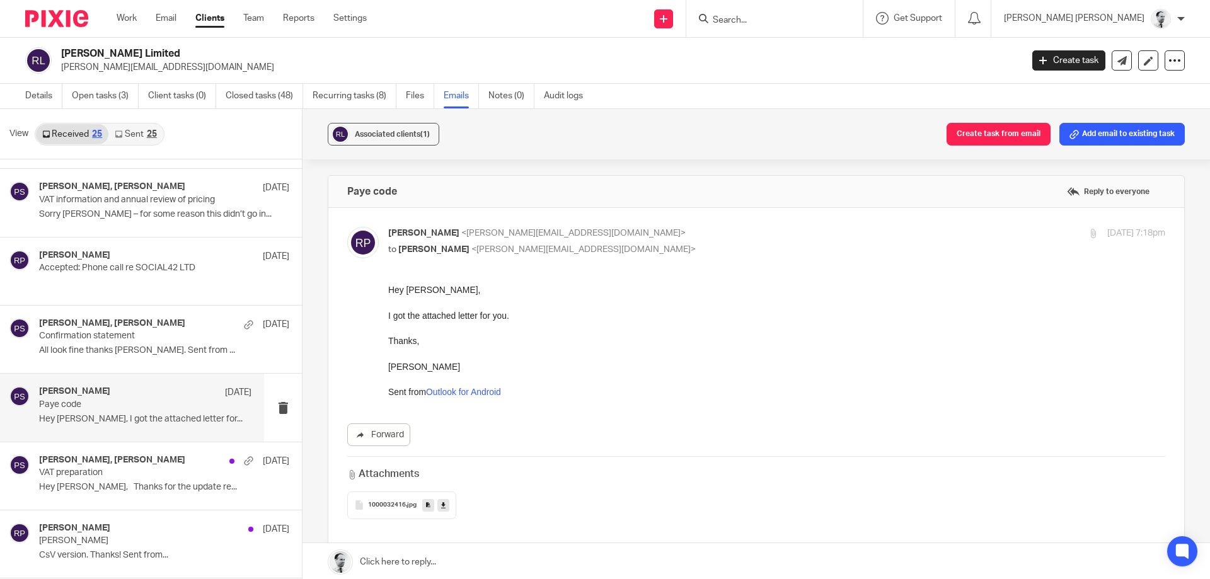
click at [519, 238] on p "rachel poultney <rachel.poultney@hotmail.com>" at bounding box center [647, 233] width 518 height 13
checkbox input "false"
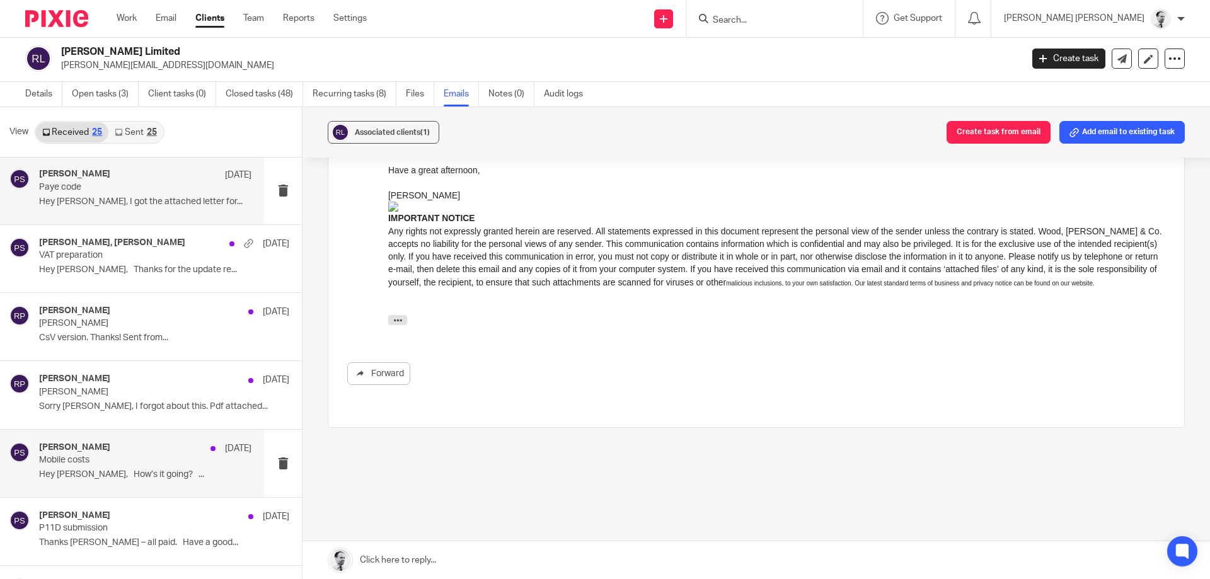
scroll to position [726, 0]
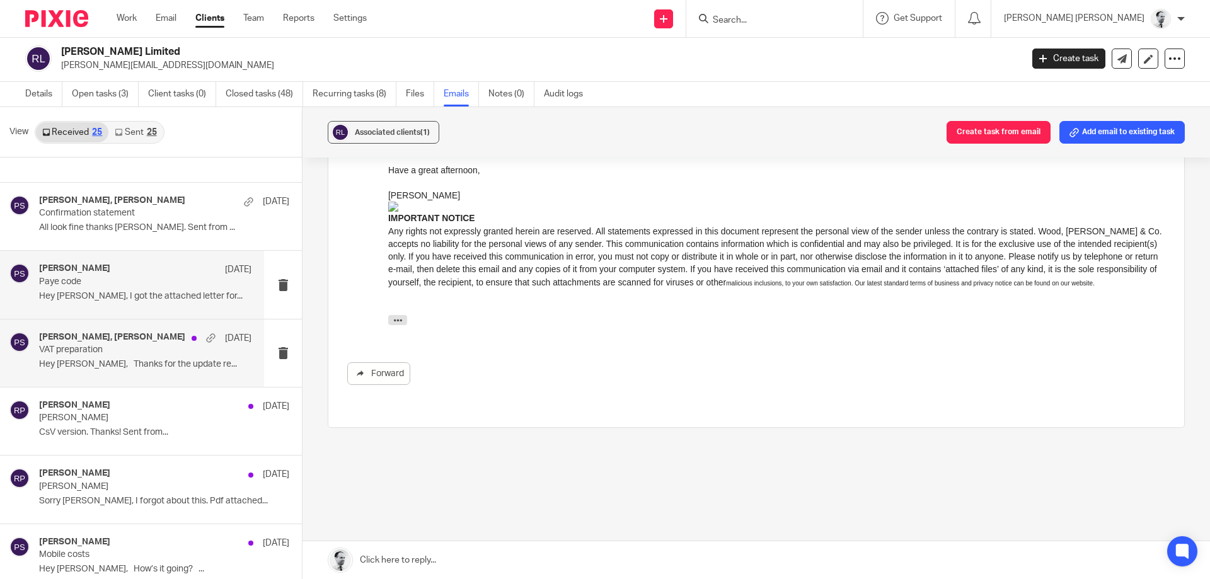
click at [168, 358] on div "Peter Sommerville, Pete Sommerville 4 Jul 2024 VAT preparation Hey Pete, Thanks…" at bounding box center [145, 353] width 212 height 42
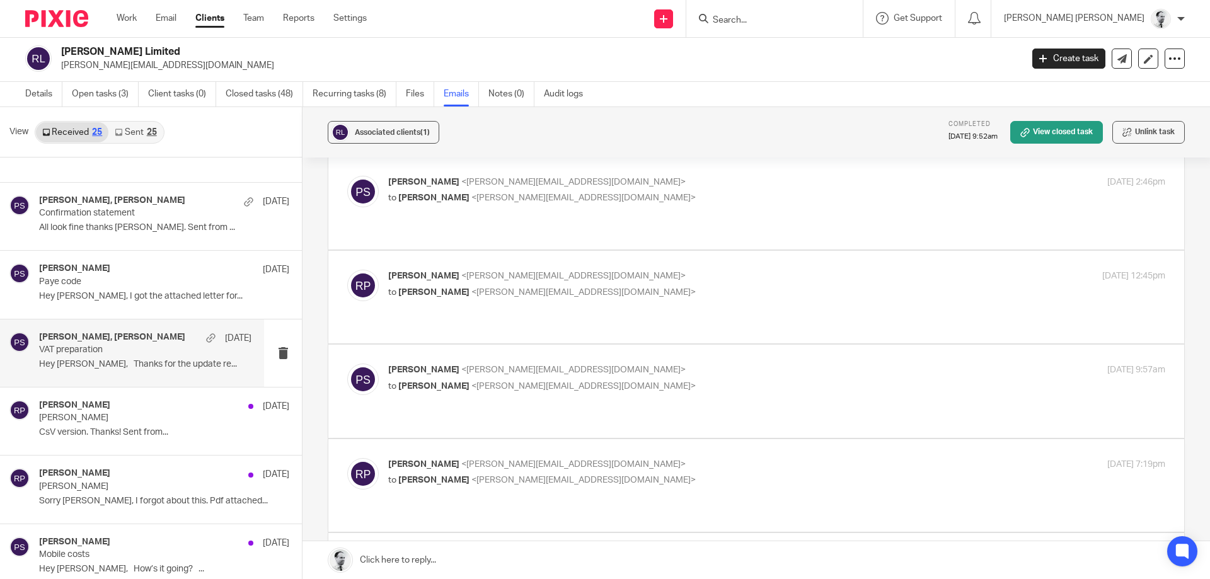
scroll to position [0, 0]
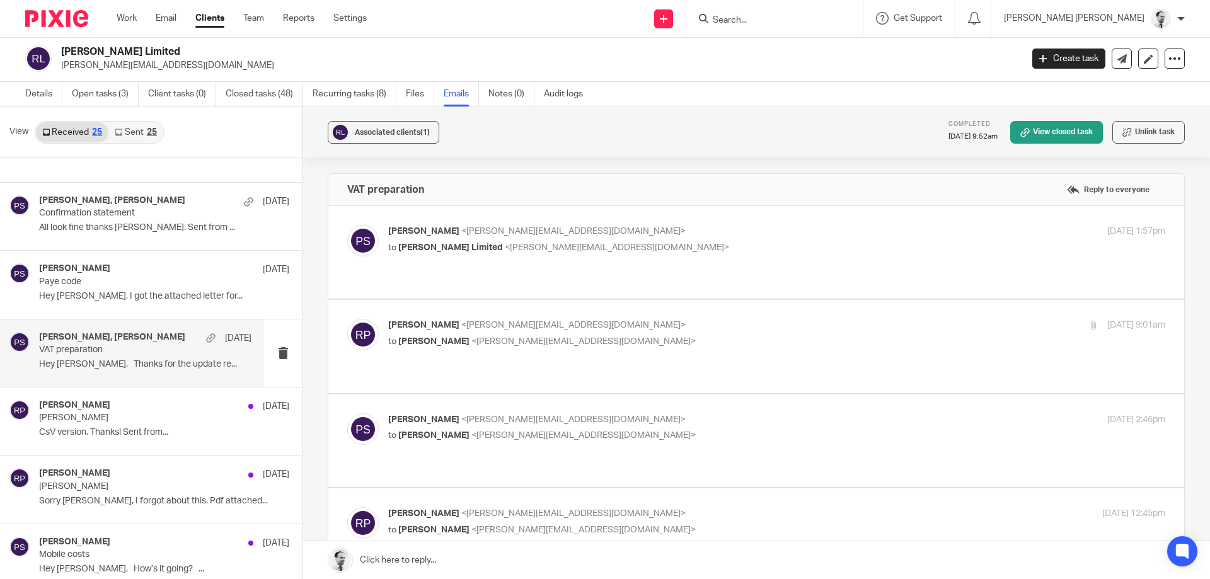
click at [474, 248] on span "[PERSON_NAME] Limited" at bounding box center [450, 247] width 105 height 9
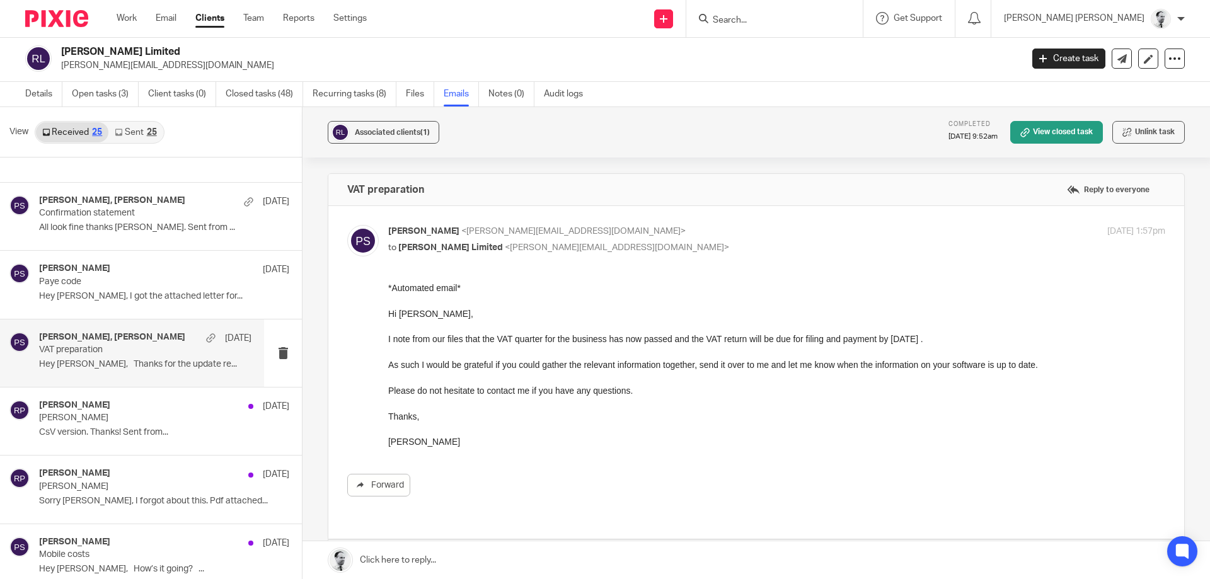
click at [504, 229] on span "<p.sommerville@woodhicks.co.uk>" at bounding box center [573, 231] width 224 height 9
checkbox input "false"
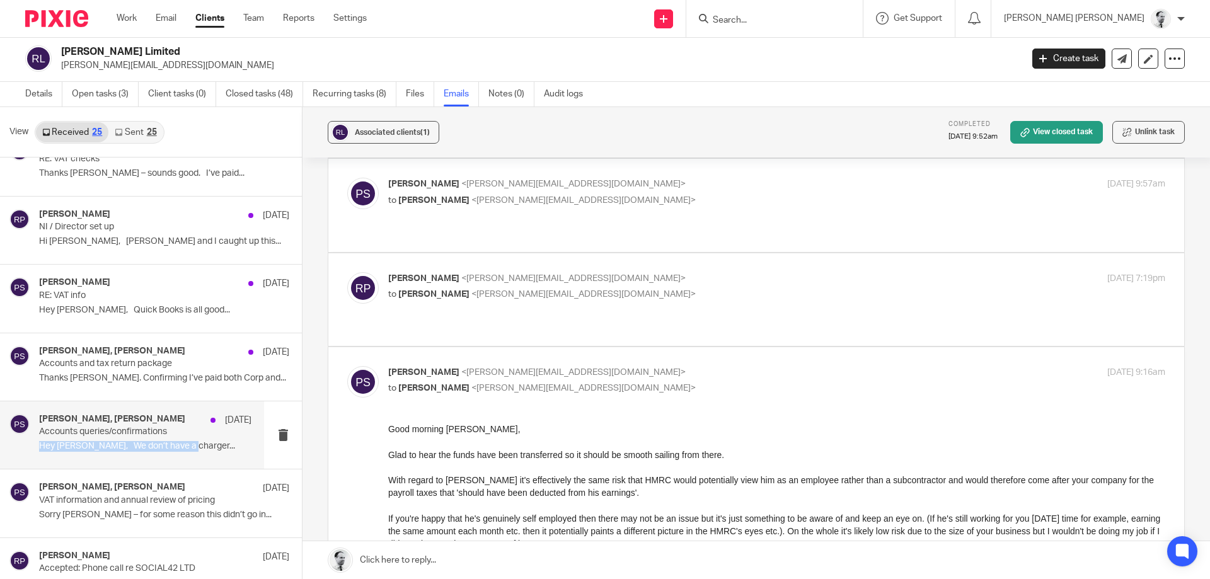
drag, startPoint x: 180, startPoint y: 439, endPoint x: 186, endPoint y: 440, distance: 6.4
click at [182, 440] on div "Peter Sommerville, rachel poultney 25 Nov Accounts queries/confirmations Hey Pe…" at bounding box center [145, 435] width 212 height 42
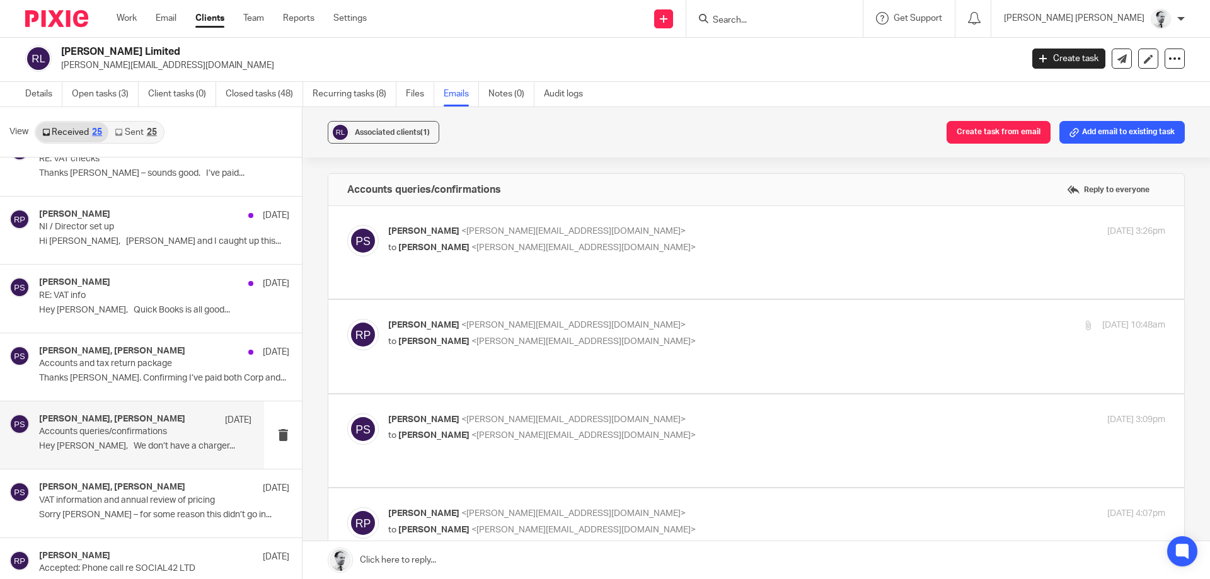
click at [485, 210] on label at bounding box center [756, 252] width 856 height 93
click at [347, 224] on input "checkbox" at bounding box center [347, 224] width 1 height 1
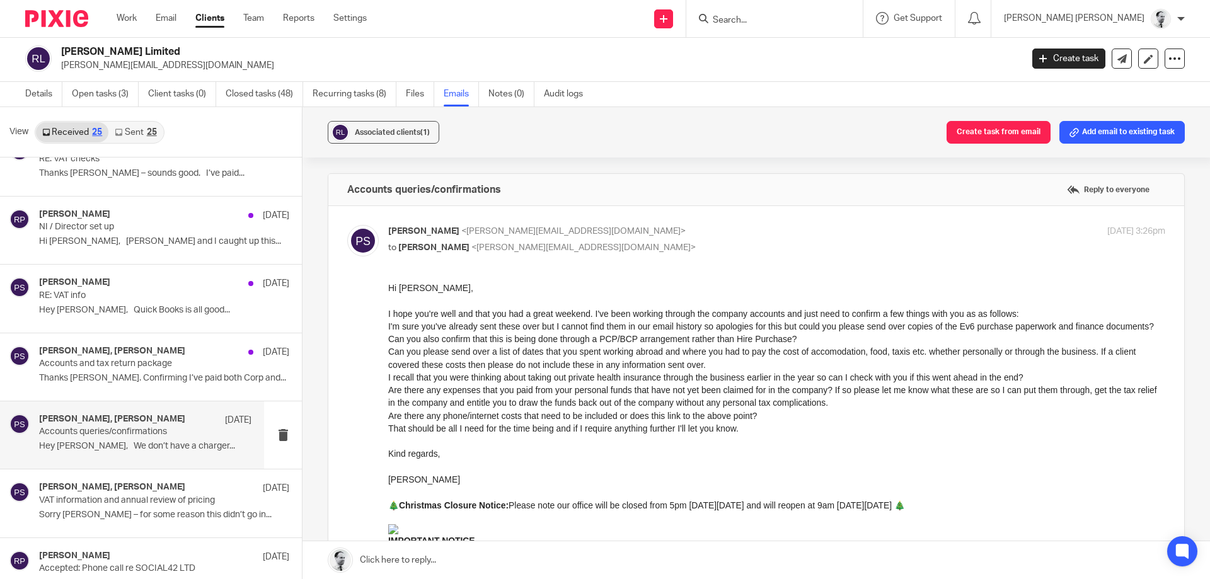
click at [482, 239] on div "Peter Sommerville <p.sommerville@woodhicks.co.uk> to rachel poultney <rachel.po…" at bounding box center [647, 239] width 518 height 29
checkbox input "false"
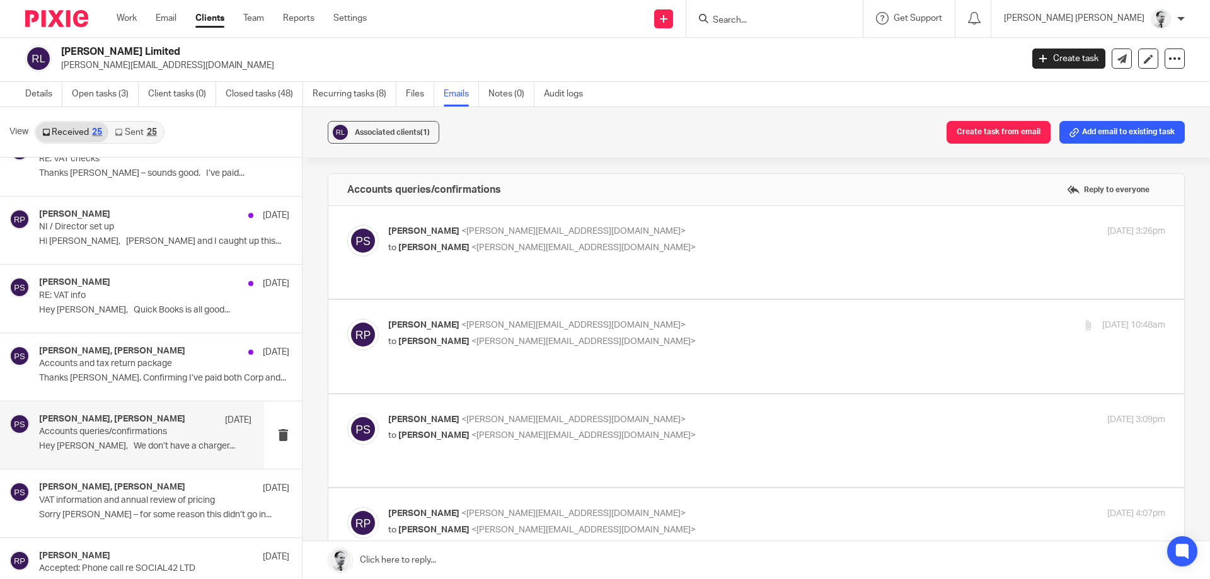
click at [463, 316] on label at bounding box center [756, 346] width 856 height 93
click at [347, 318] on input "checkbox" at bounding box center [347, 318] width 1 height 1
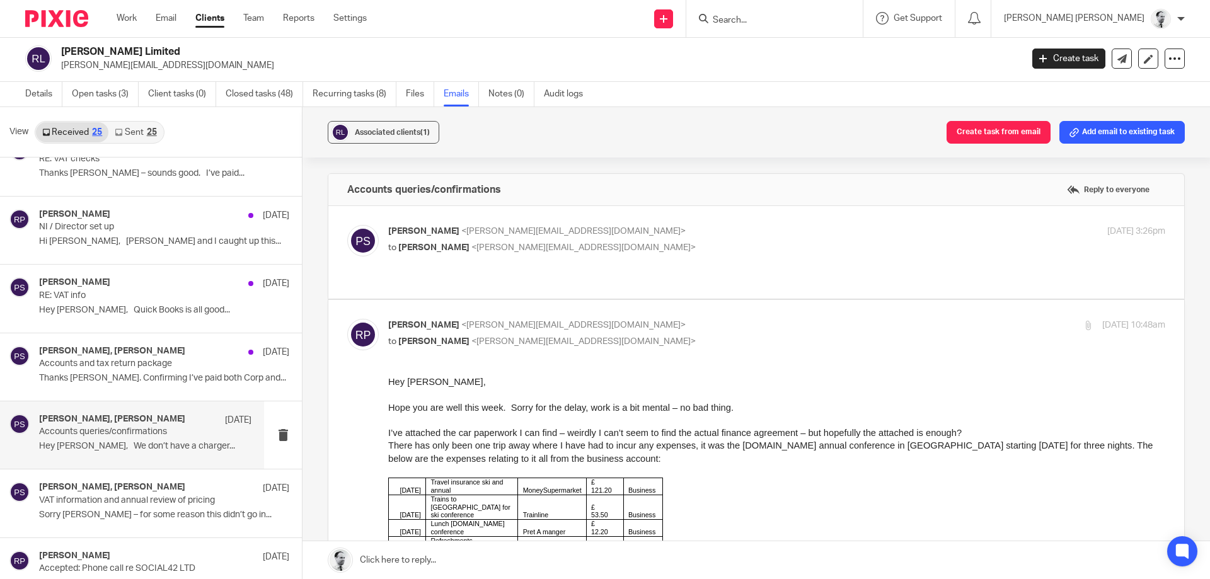
click at [347, 318] on input "checkbox" at bounding box center [347, 318] width 1 height 1
checkbox input "false"
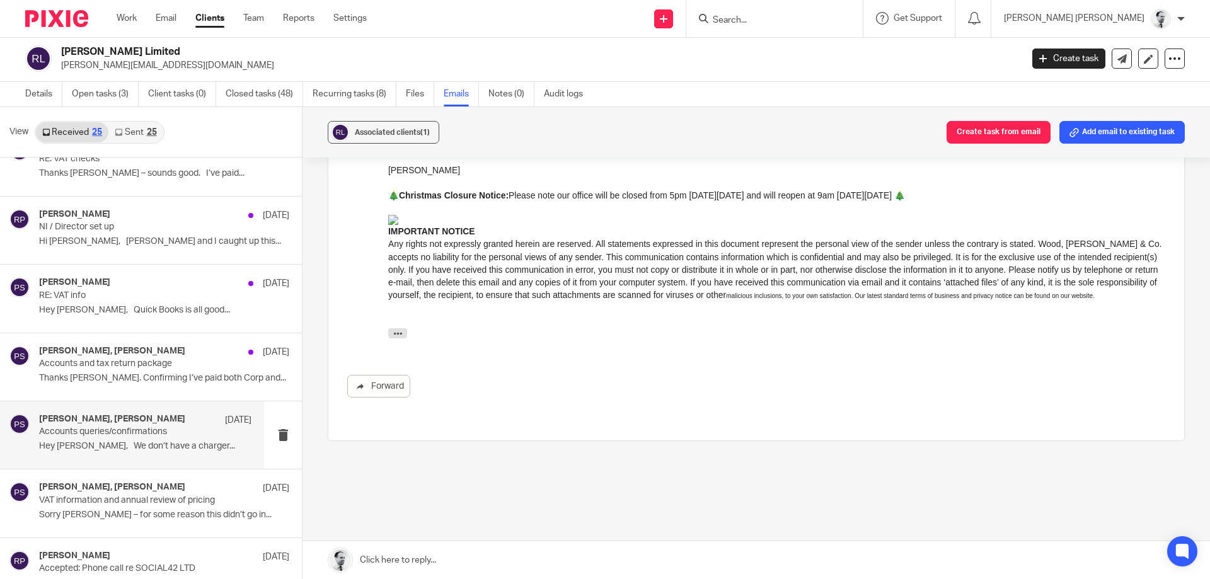
click at [825, 21] on input "Search" at bounding box center [768, 20] width 113 height 11
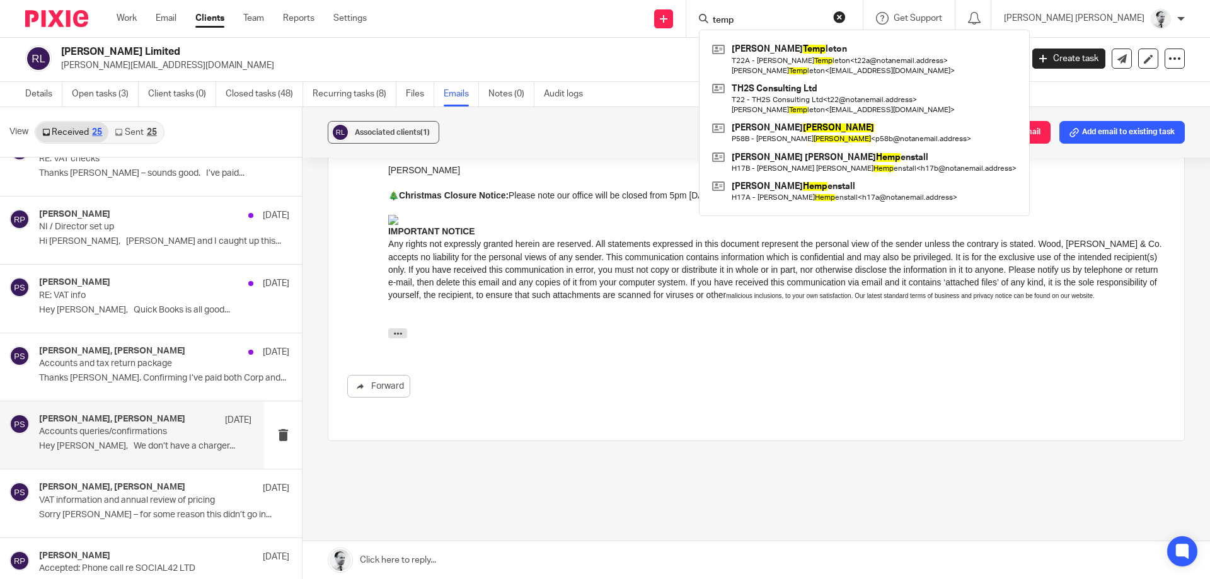
drag, startPoint x: 842, startPoint y: 21, endPoint x: 696, endPoint y: 24, distance: 145.6
click at [712, 24] on input "temp" at bounding box center [768, 20] width 113 height 11
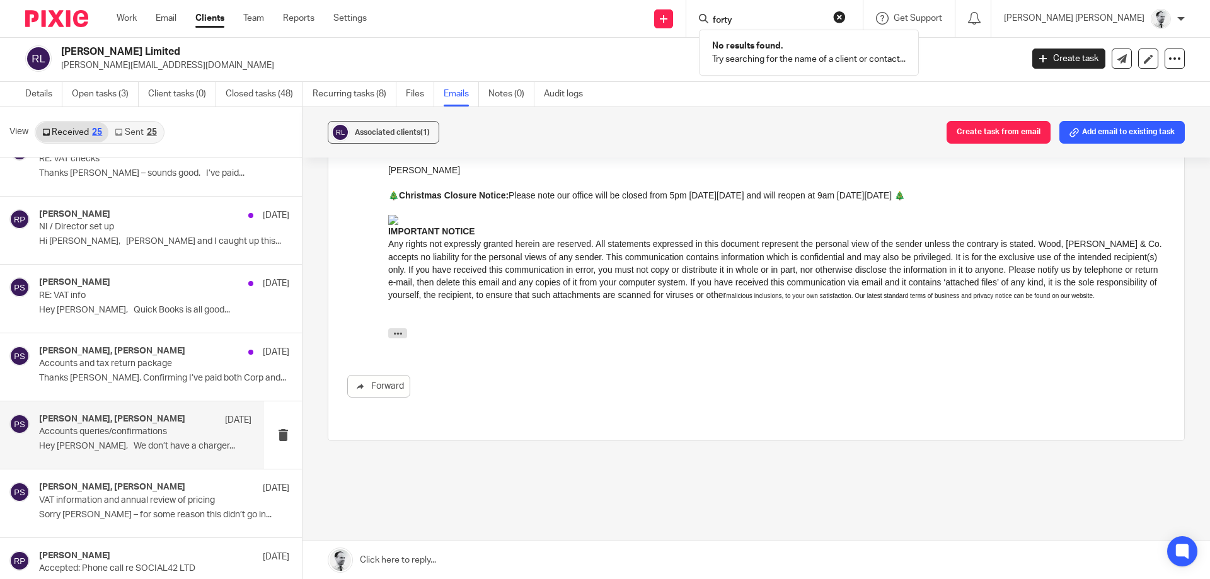
type input "forty"
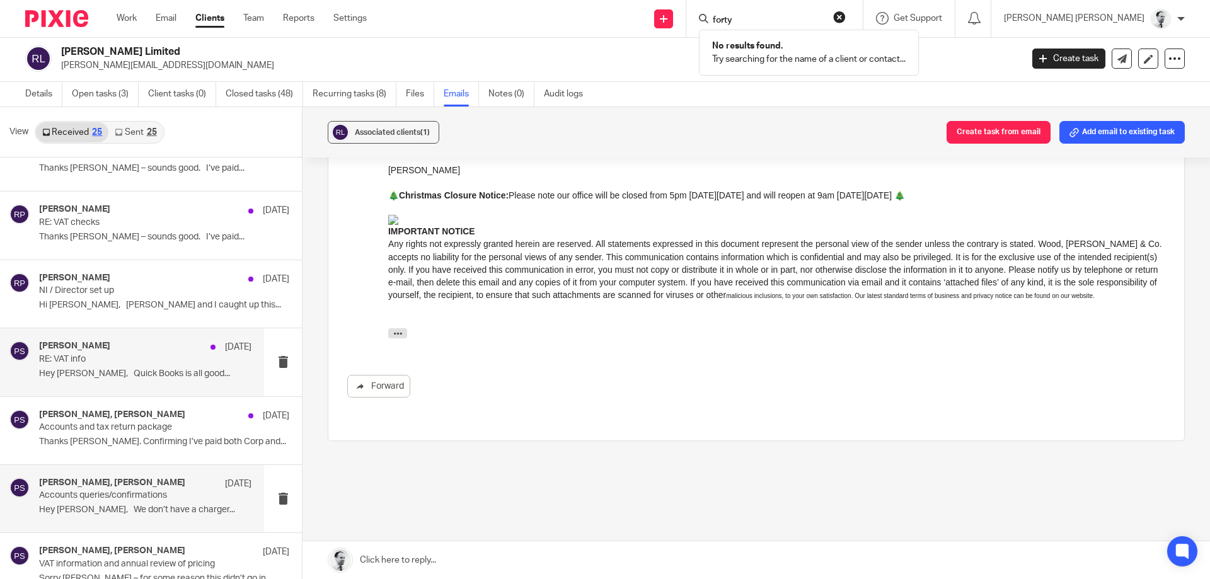
scroll to position [182, 0]
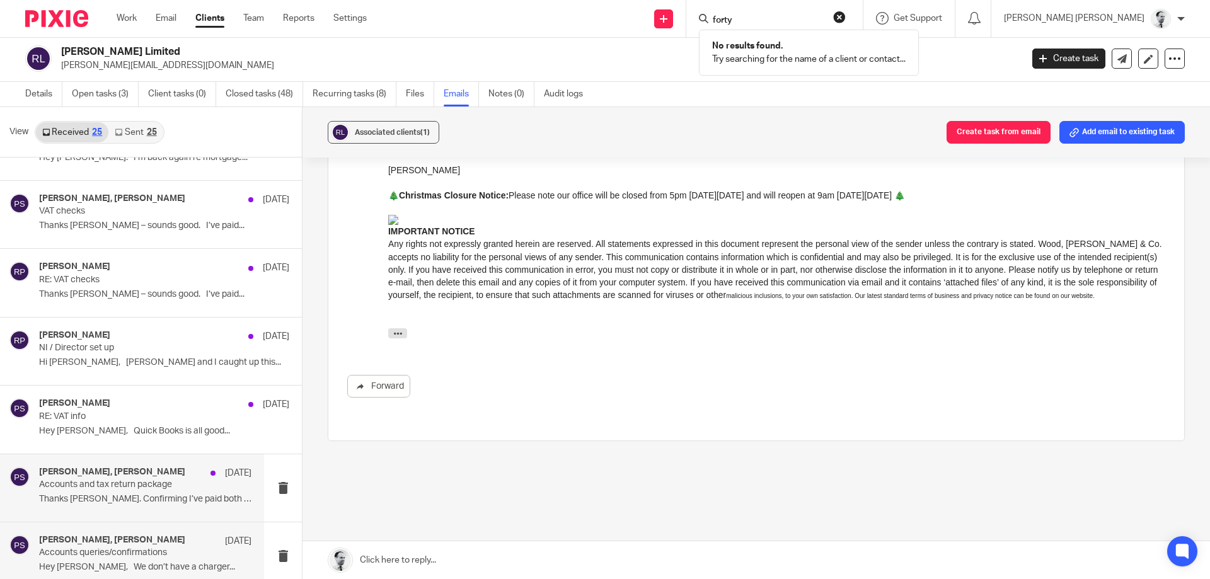
drag, startPoint x: 176, startPoint y: 502, endPoint x: 163, endPoint y: 509, distance: 14.9
click at [175, 502] on p "Thanks Pete. Confirming I’ve paid both Corp and..." at bounding box center [145, 499] width 212 height 11
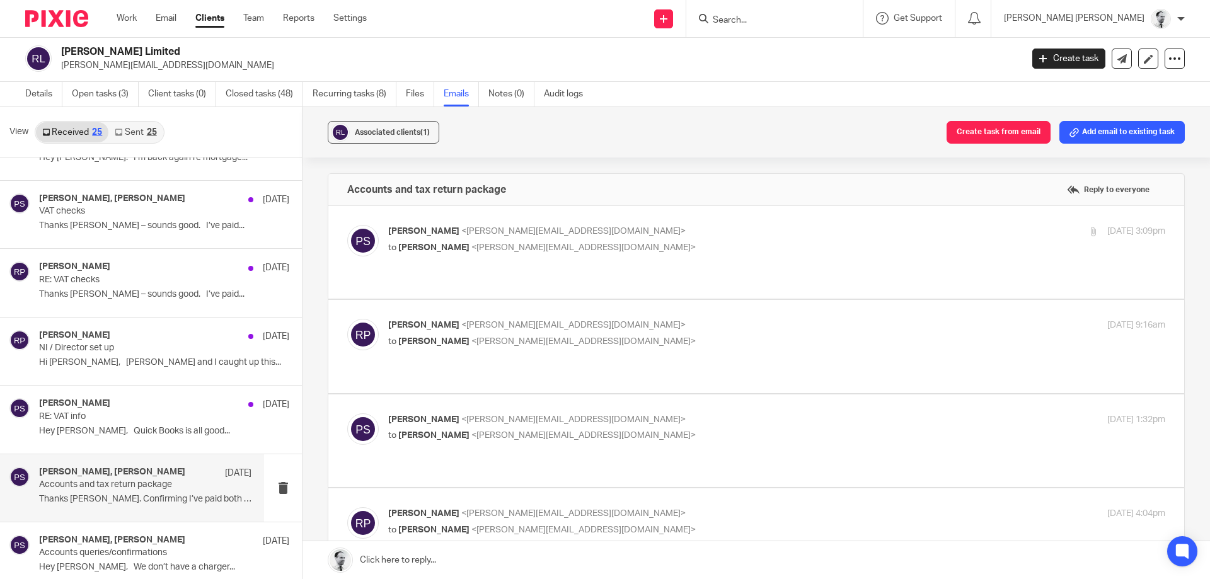
scroll to position [0, 0]
click at [439, 239] on div "Peter Sommerville <p.sommerville@woodhicks.co.uk> to rachel poultney <rachel.po…" at bounding box center [647, 239] width 518 height 29
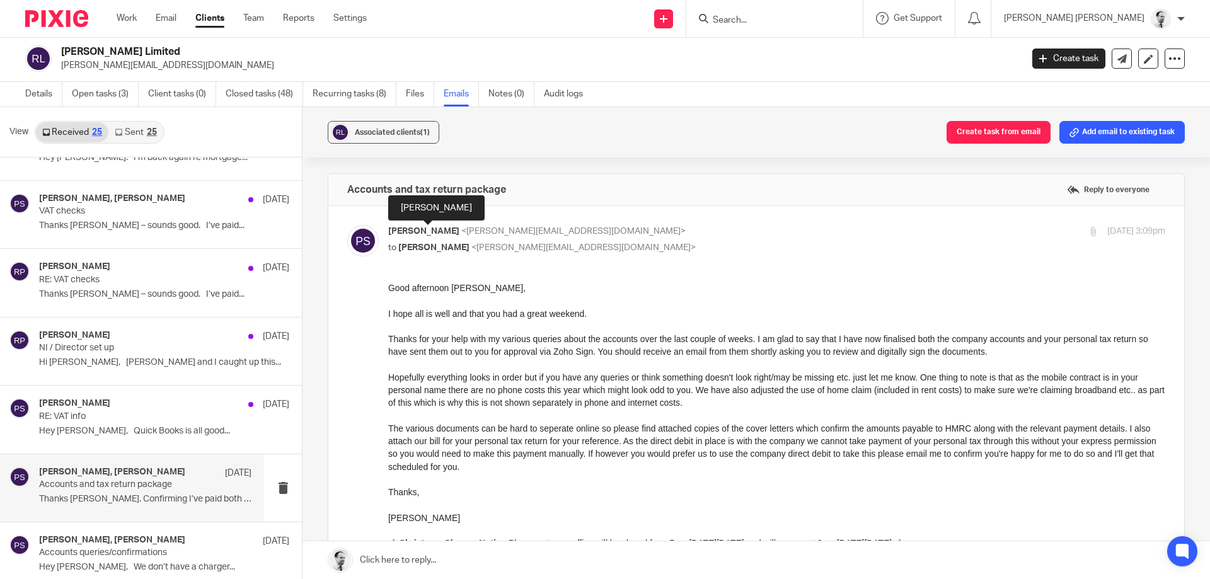
click at [448, 234] on span "Peter Sommerville" at bounding box center [423, 231] width 71 height 9
checkbox input "false"
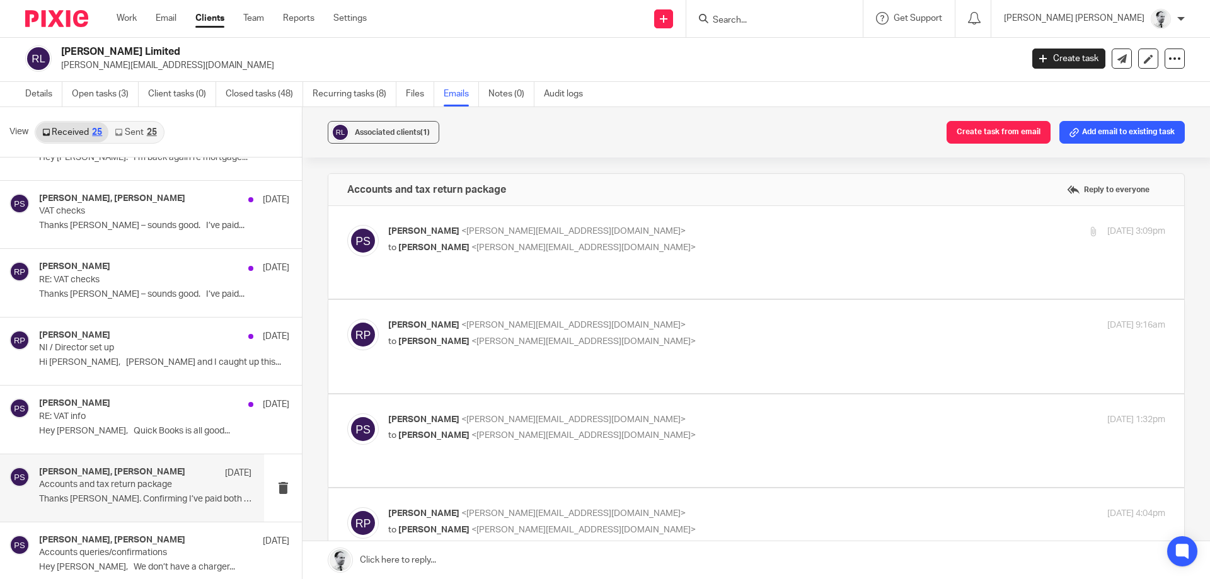
click at [458, 301] on label at bounding box center [756, 346] width 856 height 93
click at [347, 318] on input "checkbox" at bounding box center [347, 318] width 1 height 1
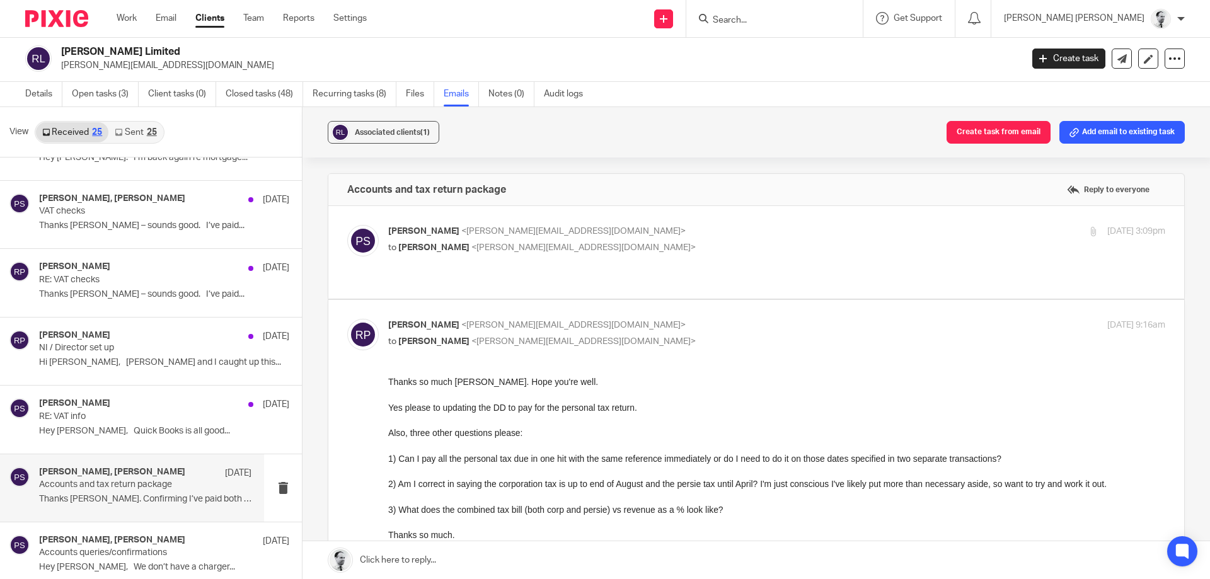
click at [347, 318] on input "checkbox" at bounding box center [347, 318] width 1 height 1
checkbox input "false"
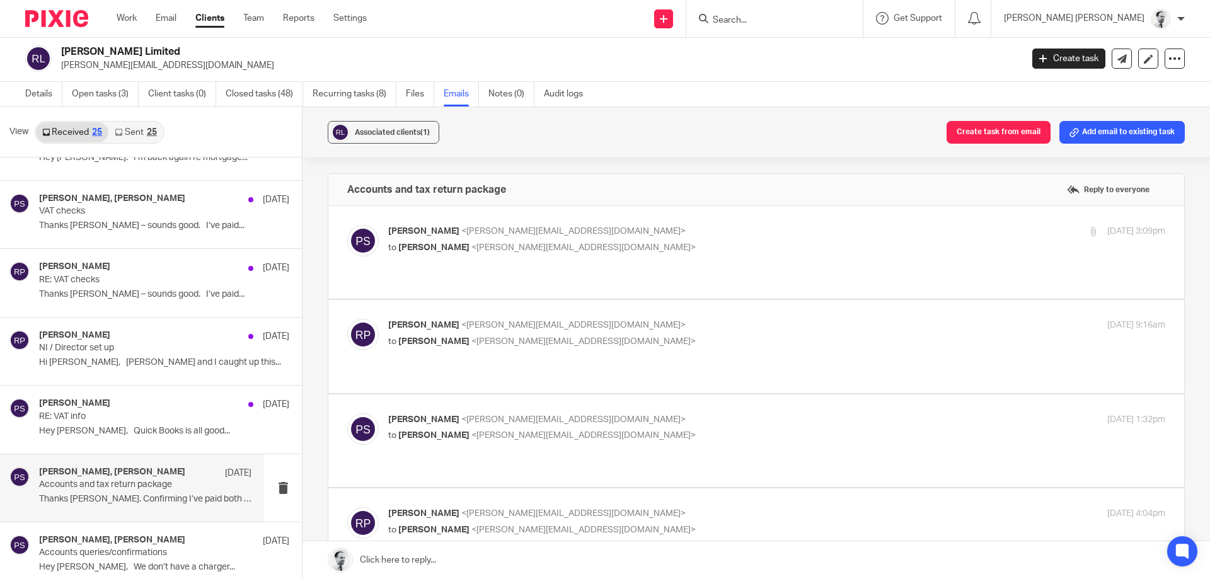
scroll to position [121, 0]
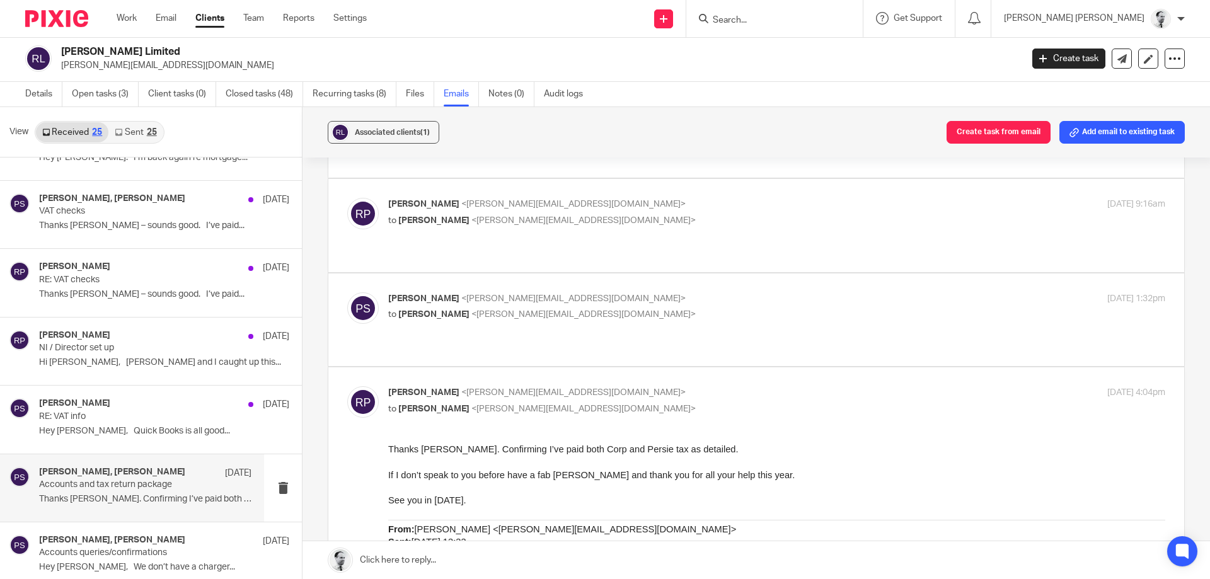
click at [473, 292] on p "Peter Sommerville <p.sommerville@woodhicks.co.uk>" at bounding box center [647, 298] width 518 height 13
checkbox input "true"
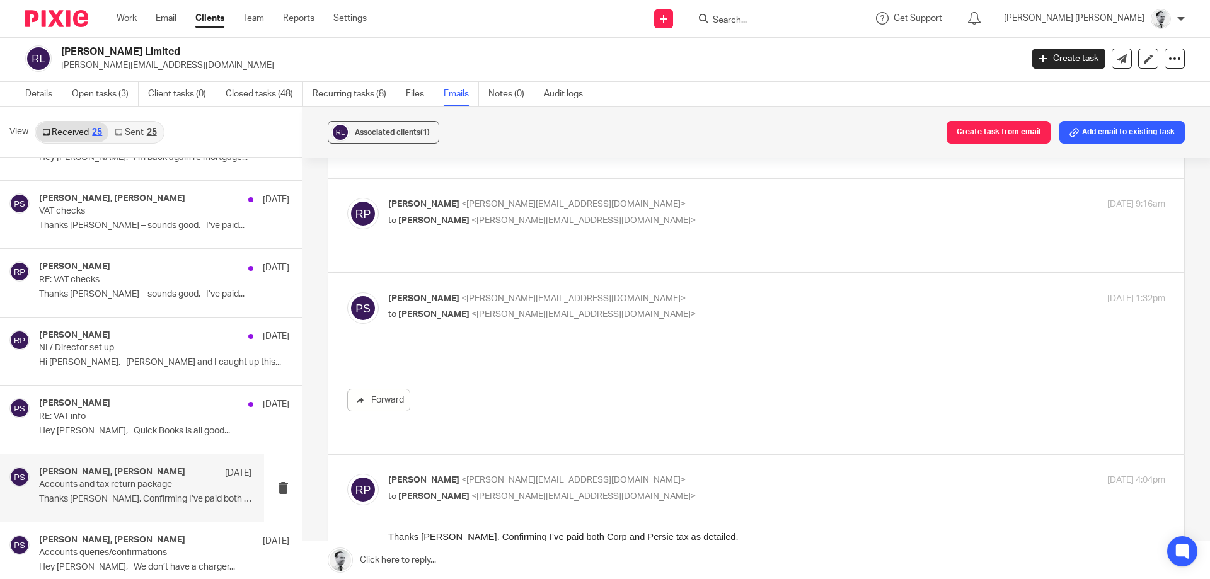
scroll to position [0, 0]
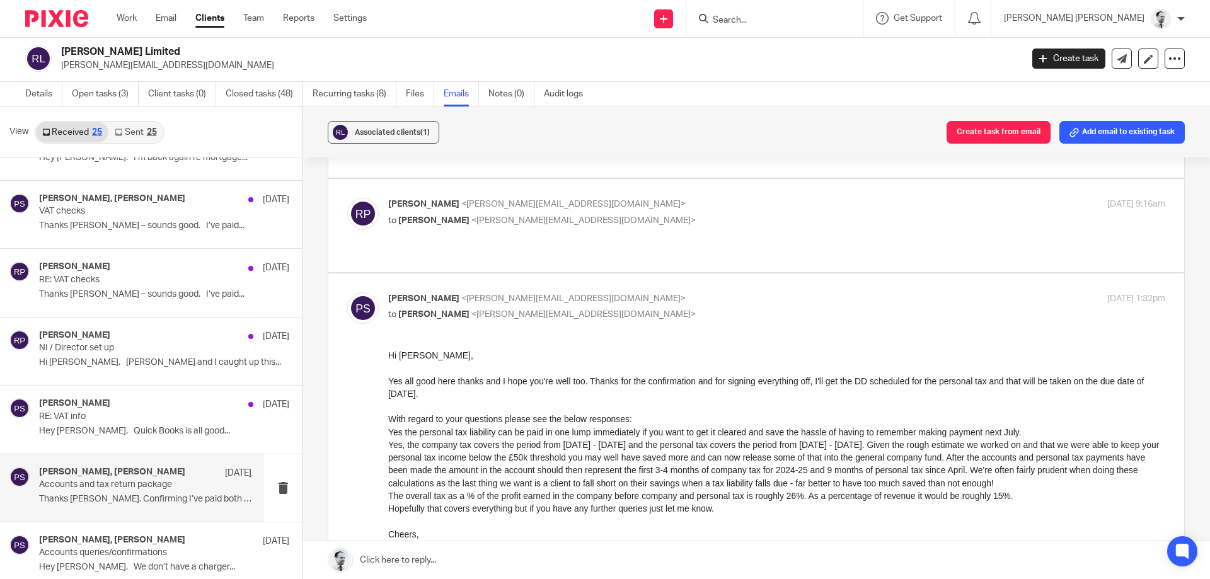
click at [471, 269] on body "Work Email Clients Team Reports Settings Work Email Clients Team Reports Settin…" at bounding box center [605, 289] width 1210 height 579
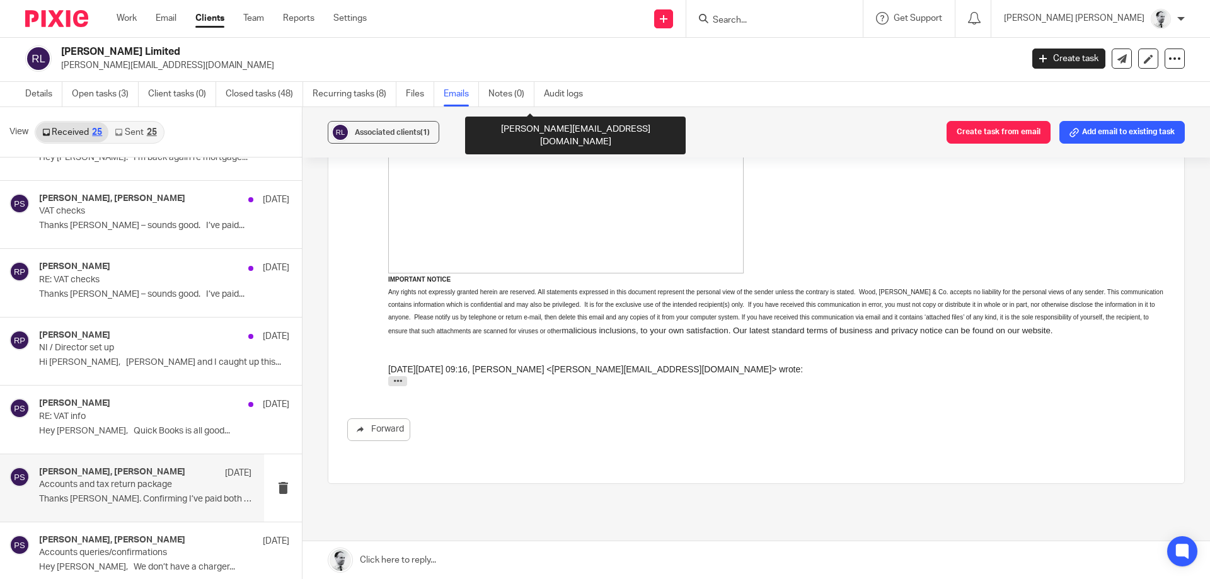
scroll to position [1361, 0]
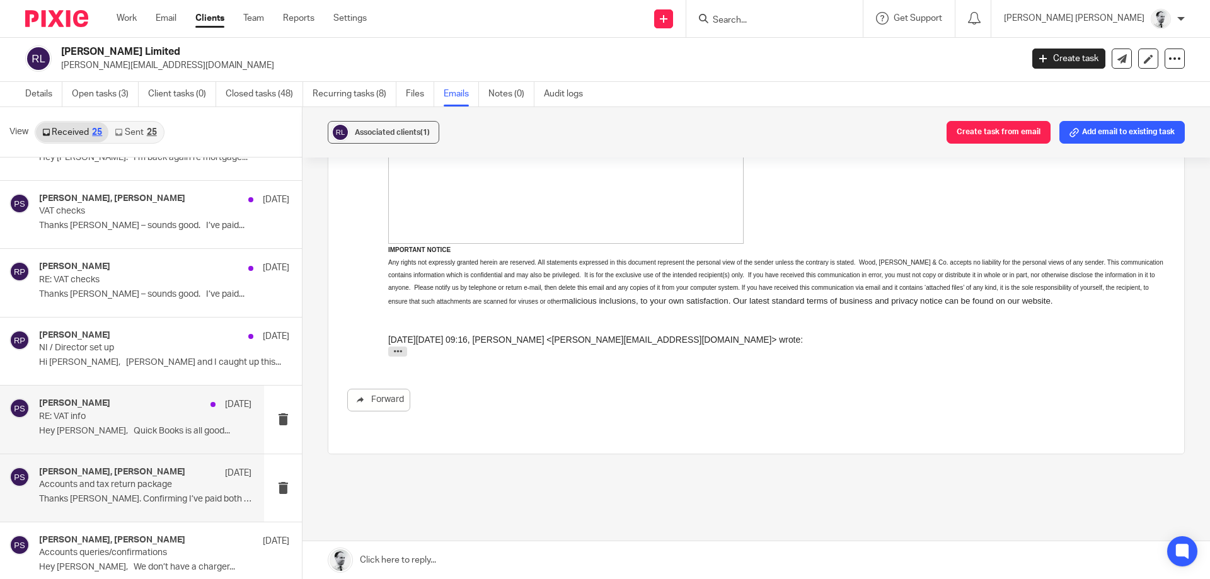
click at [118, 428] on p "Hey Pete, Quick Books is all good..." at bounding box center [145, 431] width 212 height 11
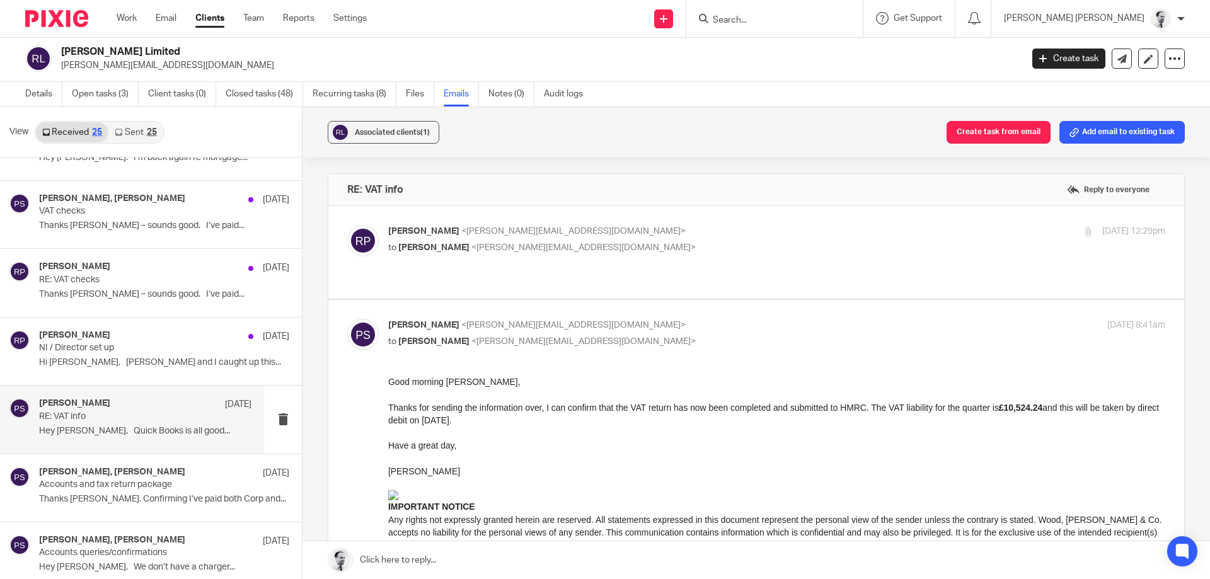
scroll to position [0, 0]
click at [175, 329] on div "rachel poultney 2 Jun NI / Director set up Hi Pete, Leon and I caught up this..." at bounding box center [132, 351] width 264 height 67
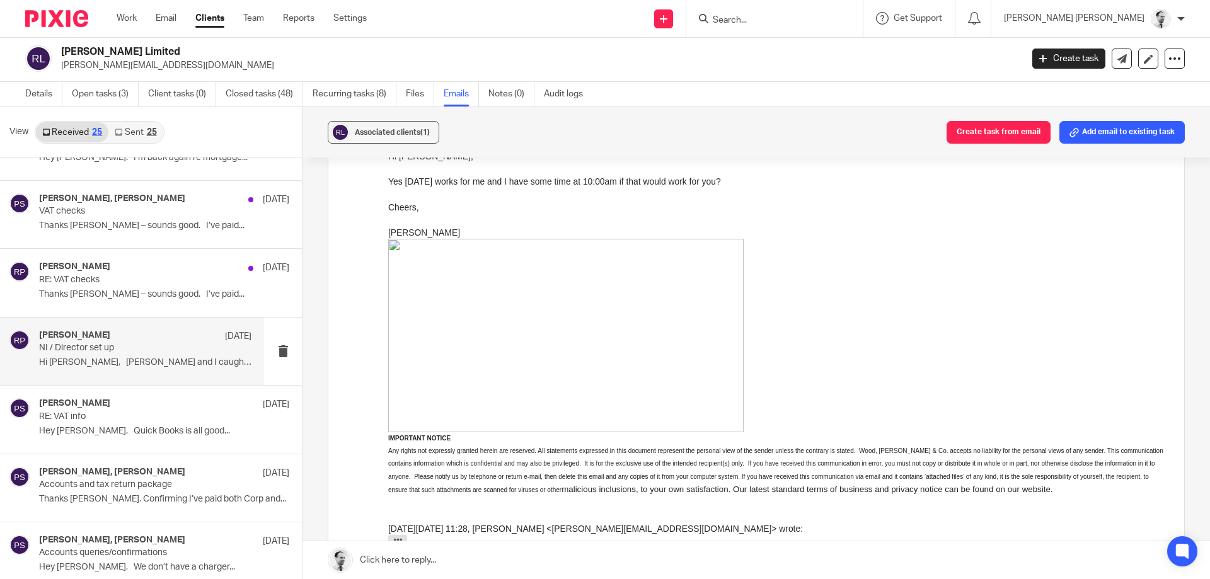
scroll to position [567, 0]
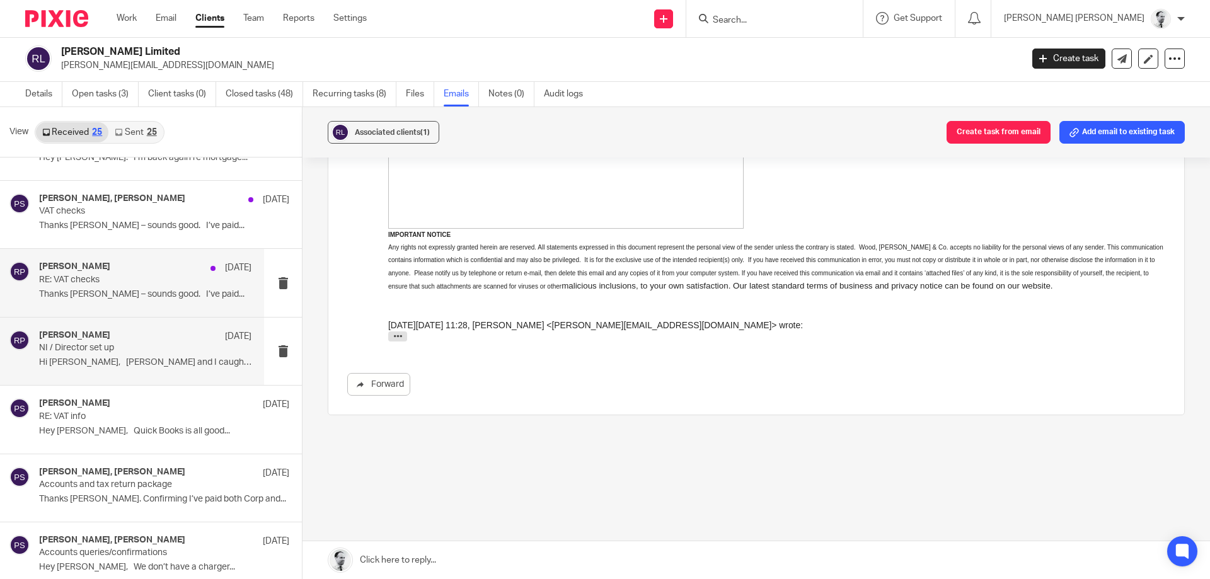
click at [102, 283] on p "RE: VAT checks" at bounding box center [124, 280] width 170 height 11
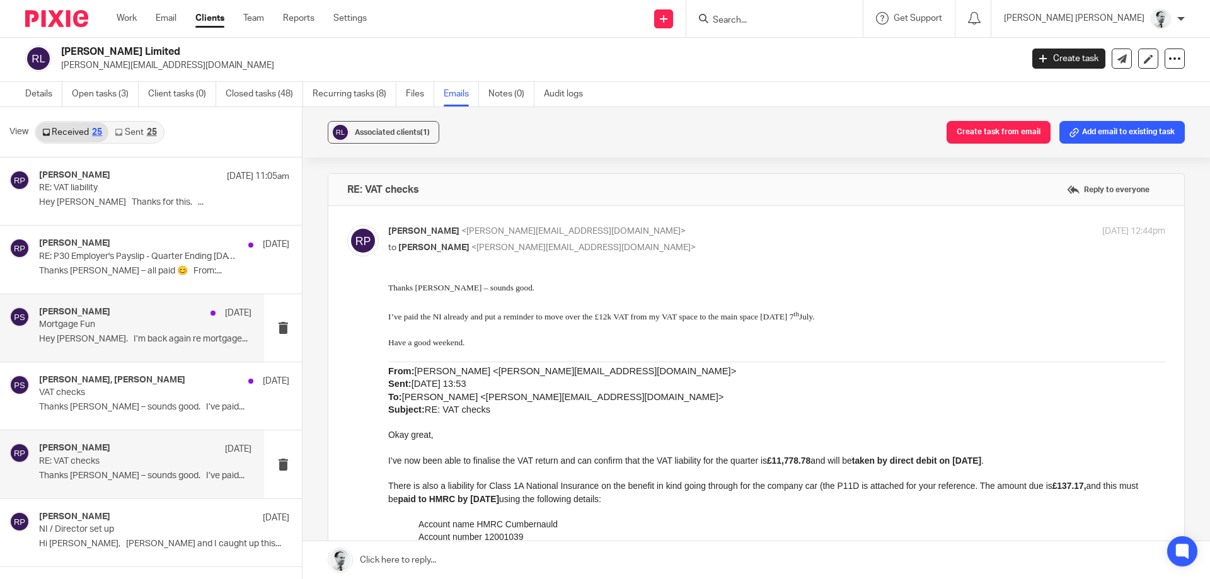
scroll to position [0, 0]
click at [183, 337] on p "Hey Pete. I’m back again re mortgage..." at bounding box center [145, 339] width 212 height 11
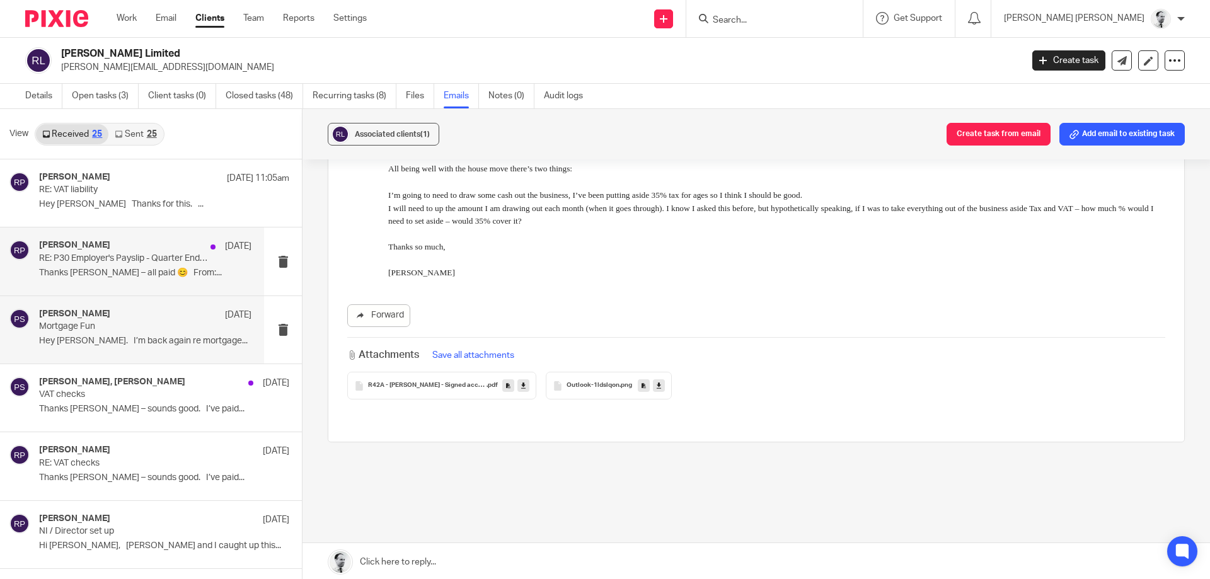
click at [169, 267] on div "rachel poultney 7 Jul RE: P30 Employer's Payslip - Quarter Ending 5 Jul 2025 - …" at bounding box center [145, 261] width 212 height 42
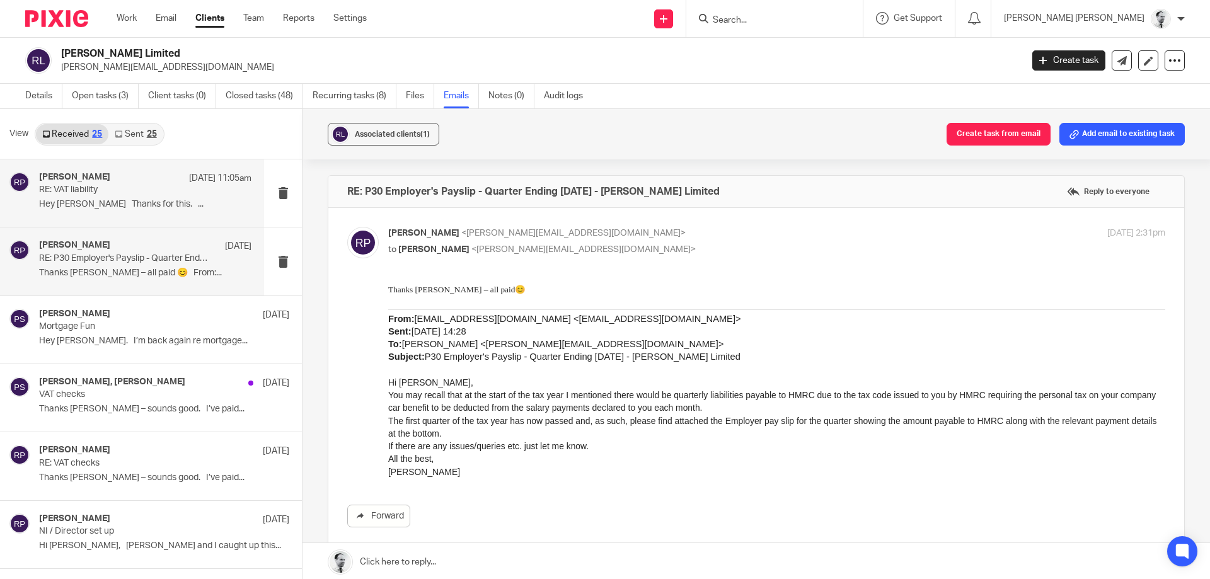
click at [159, 195] on p "RE: VAT liability" at bounding box center [124, 190] width 170 height 11
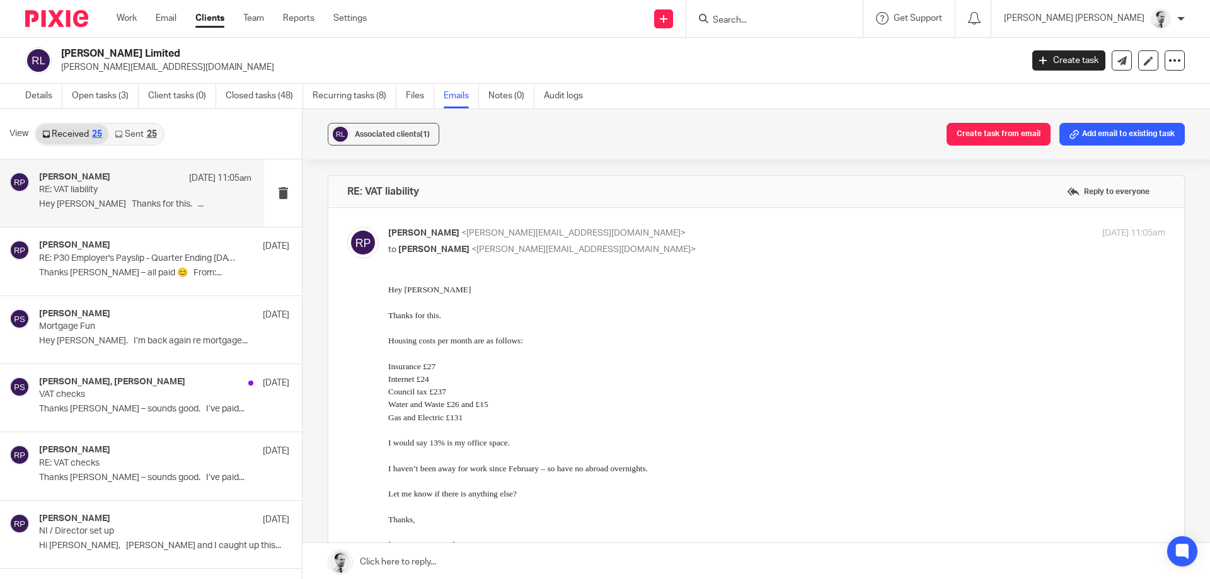
drag, startPoint x: 154, startPoint y: 134, endPoint x: 142, endPoint y: 135, distance: 12.6
click at [154, 134] on div "25" at bounding box center [152, 134] width 10 height 9
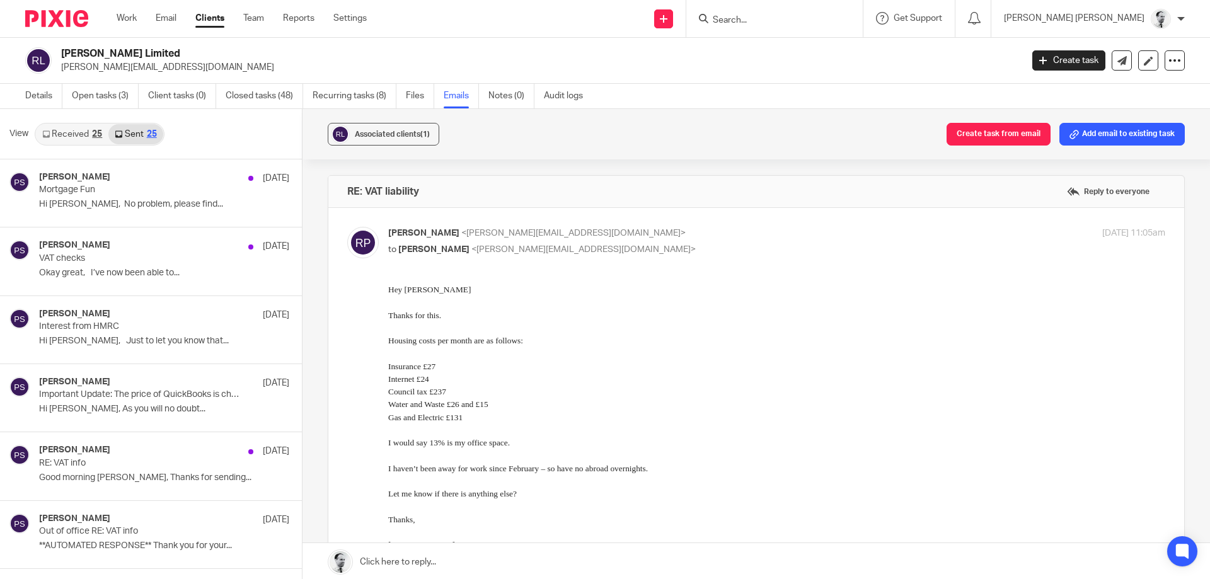
scroll to position [2, 0]
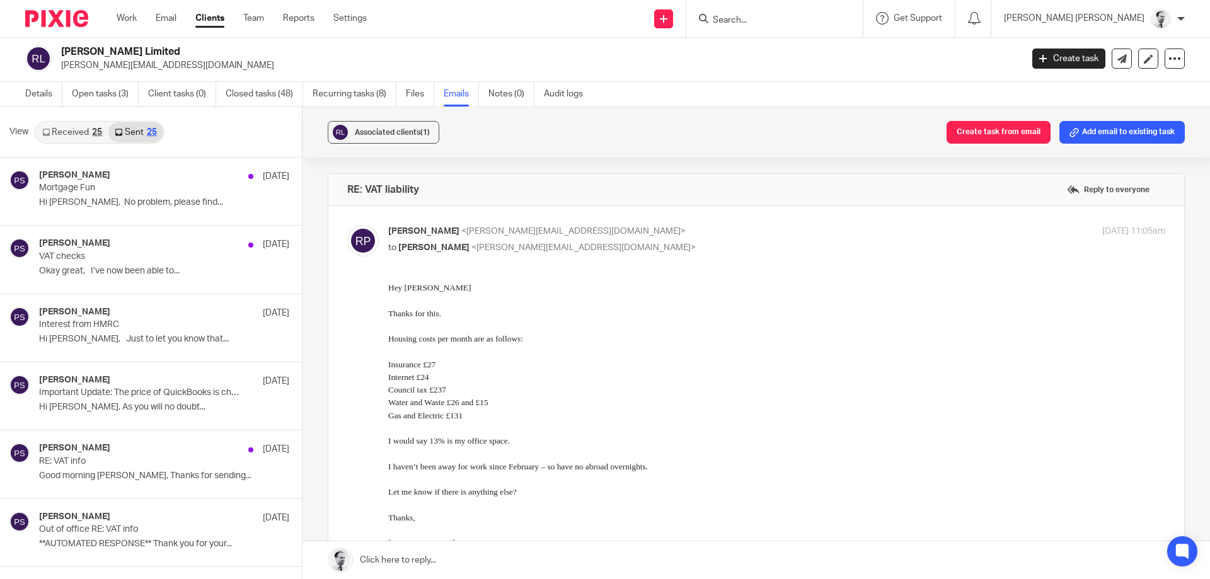
click at [86, 136] on link "Received 25" at bounding box center [72, 132] width 72 height 20
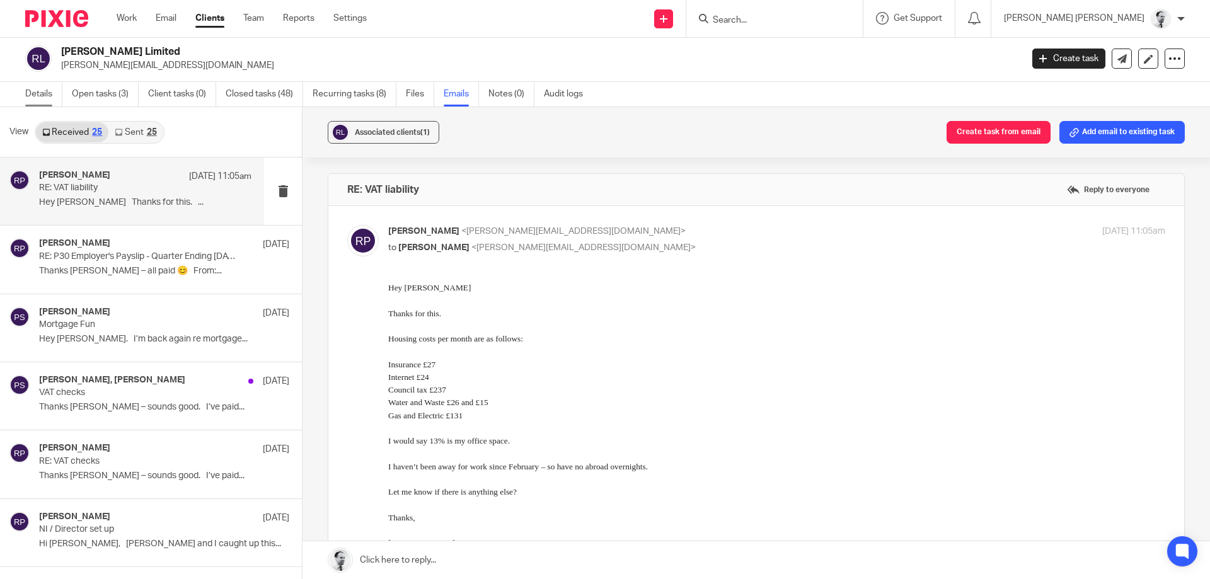
click at [49, 89] on link "Details" at bounding box center [43, 94] width 37 height 25
